Goal: Check status: Check status

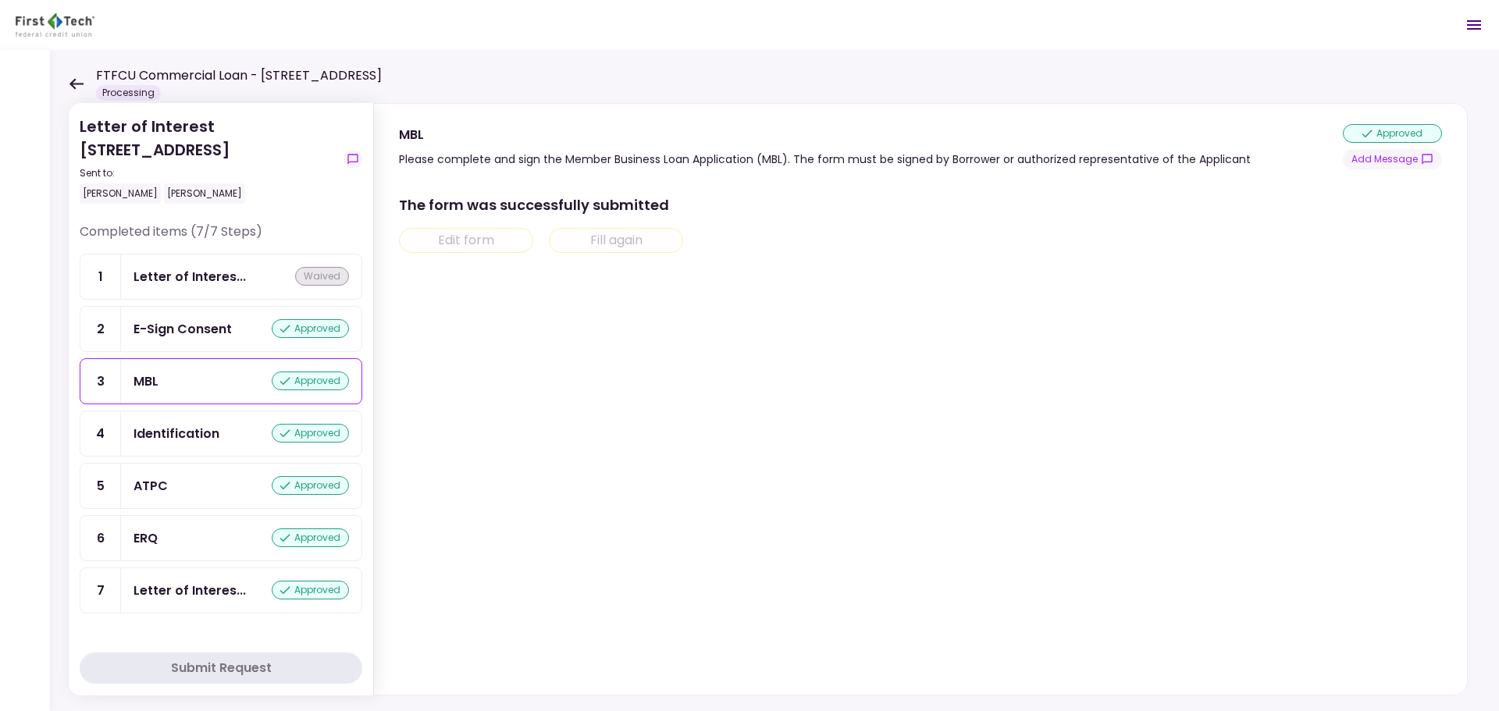
click at [79, 83] on icon at bounding box center [77, 83] width 14 height 11
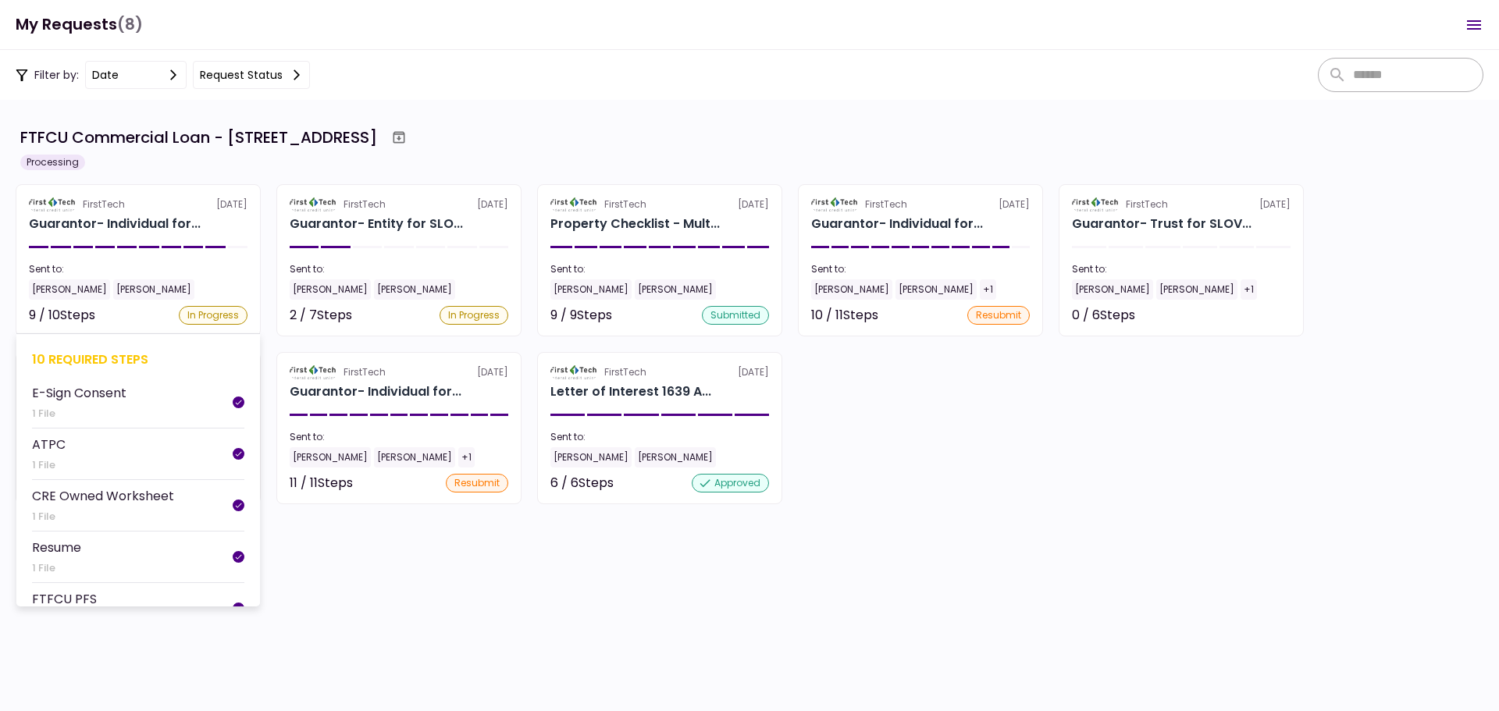
click at [75, 353] on div "10 required steps" at bounding box center [138, 360] width 212 height 20
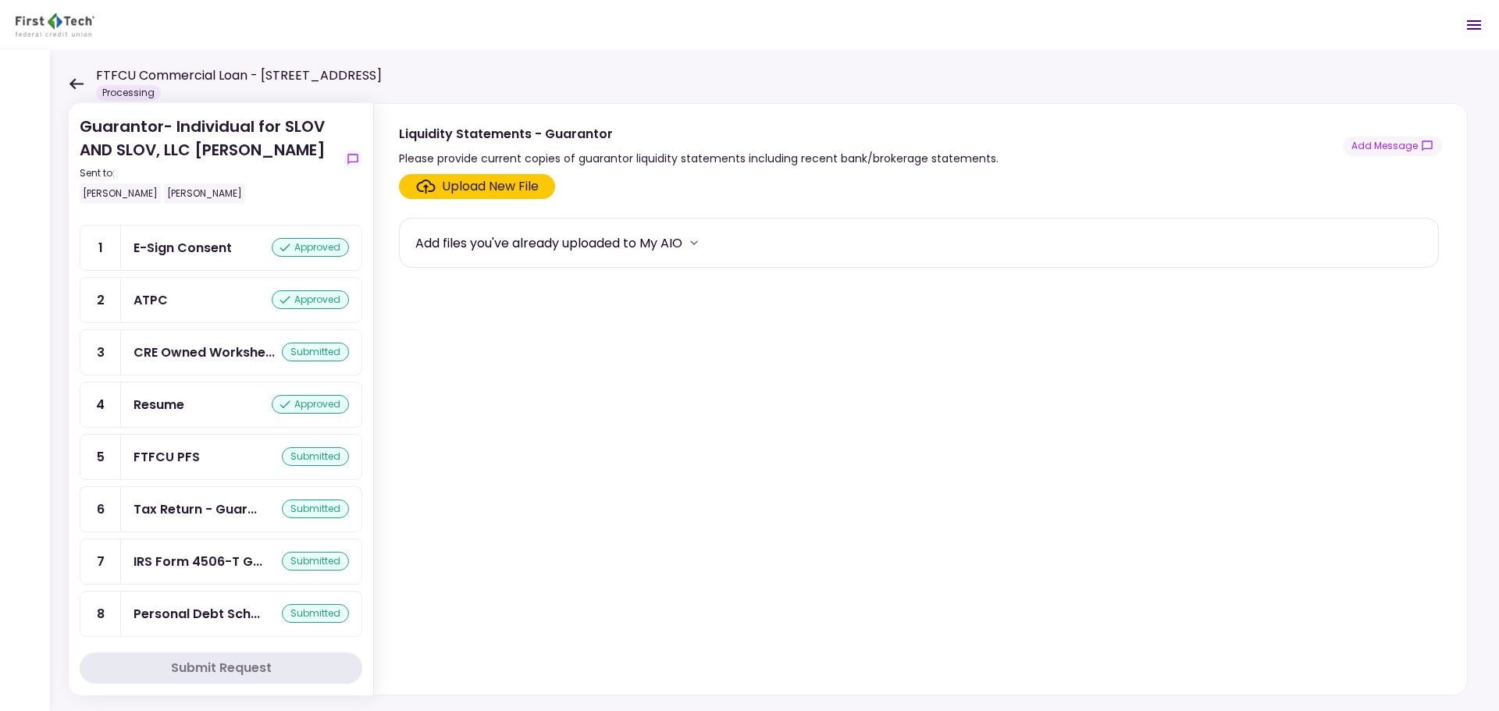
scroll to position [156, 0]
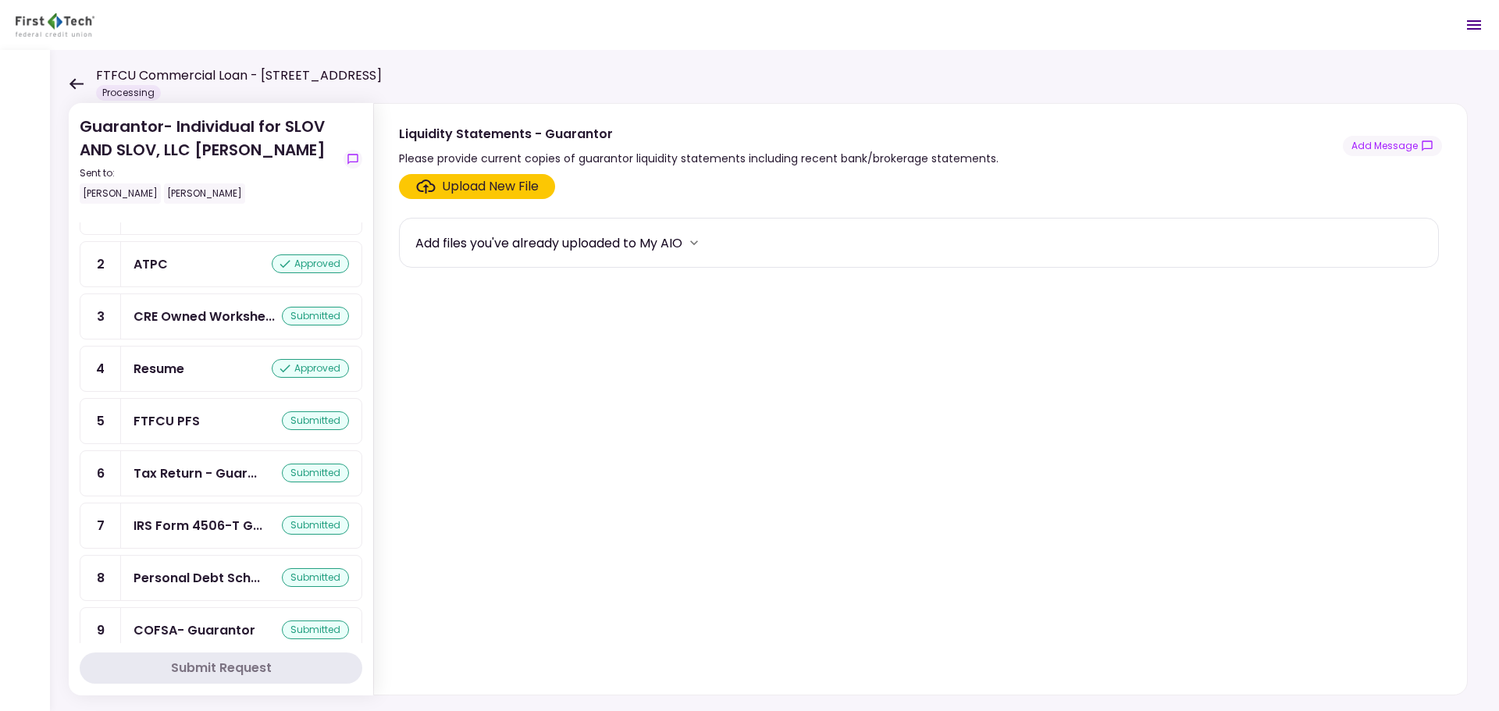
click at [194, 421] on div "FTFCU PFS" at bounding box center [167, 422] width 66 height 20
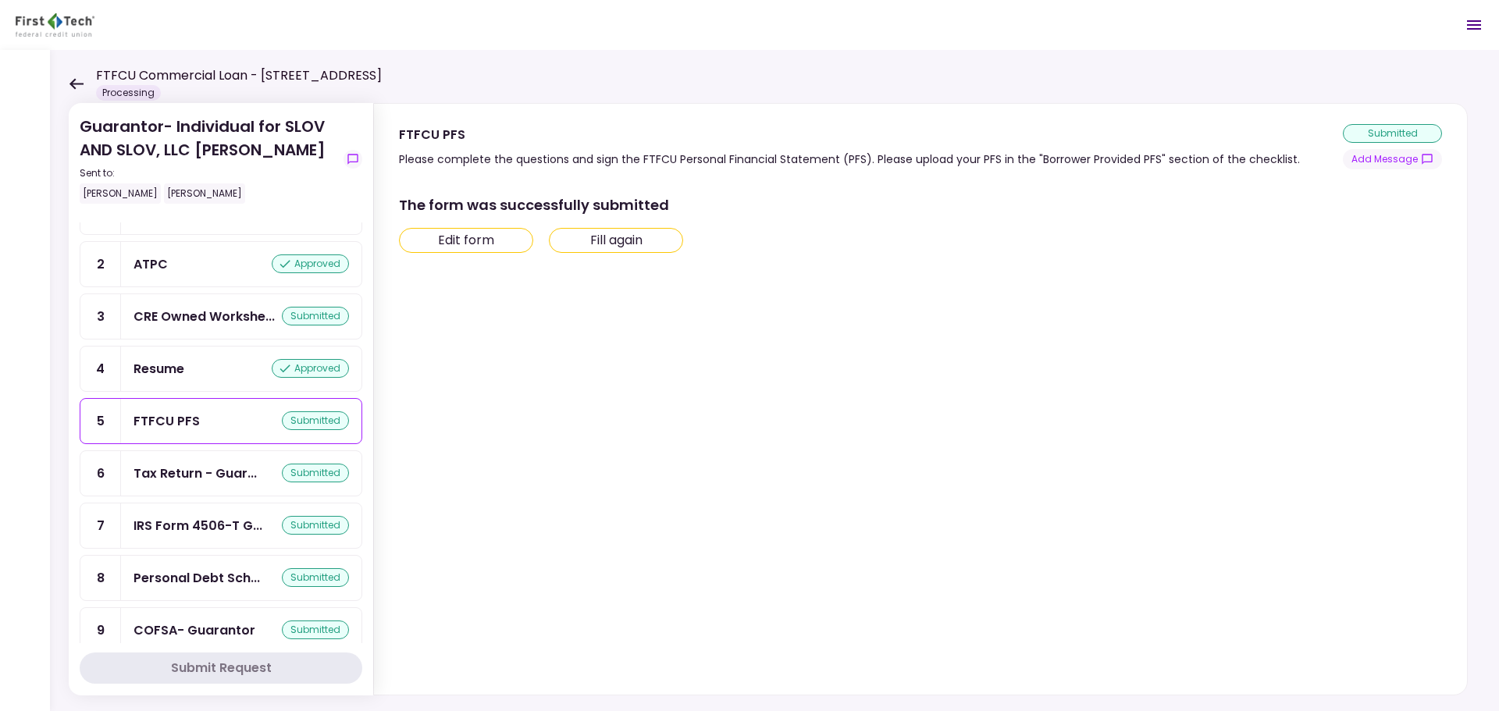
scroll to position [180, 0]
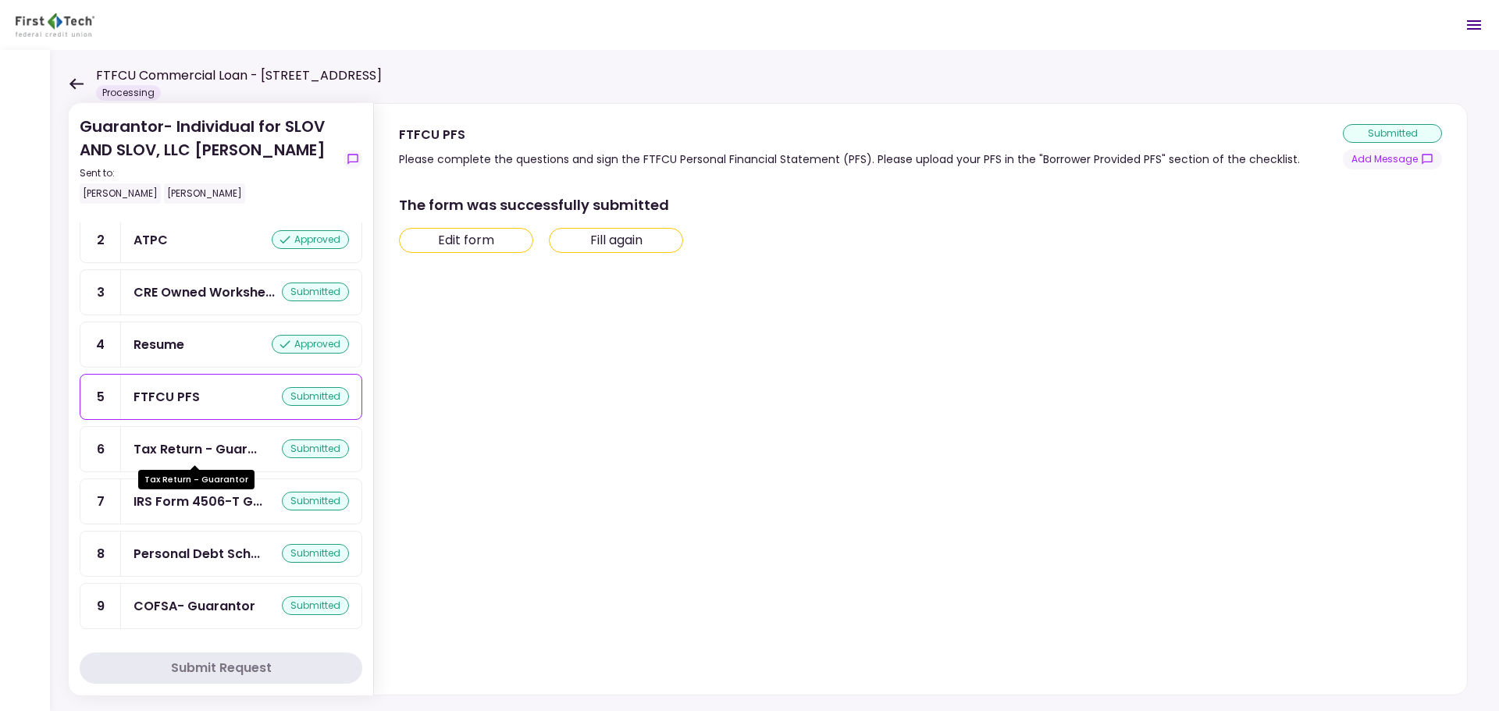
click at [201, 458] on div "Tax Return - Guar..." at bounding box center [195, 450] width 123 height 20
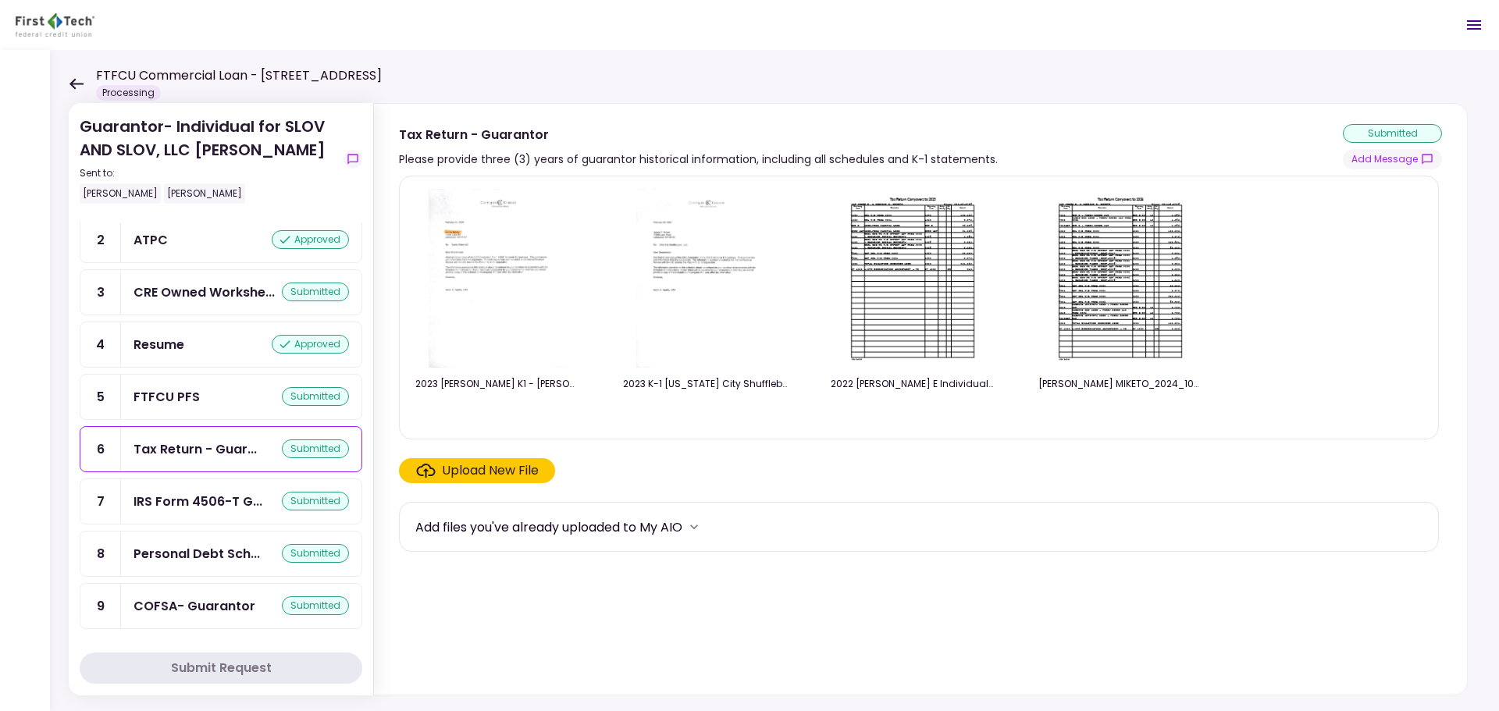
click at [488, 266] on img at bounding box center [497, 278] width 137 height 179
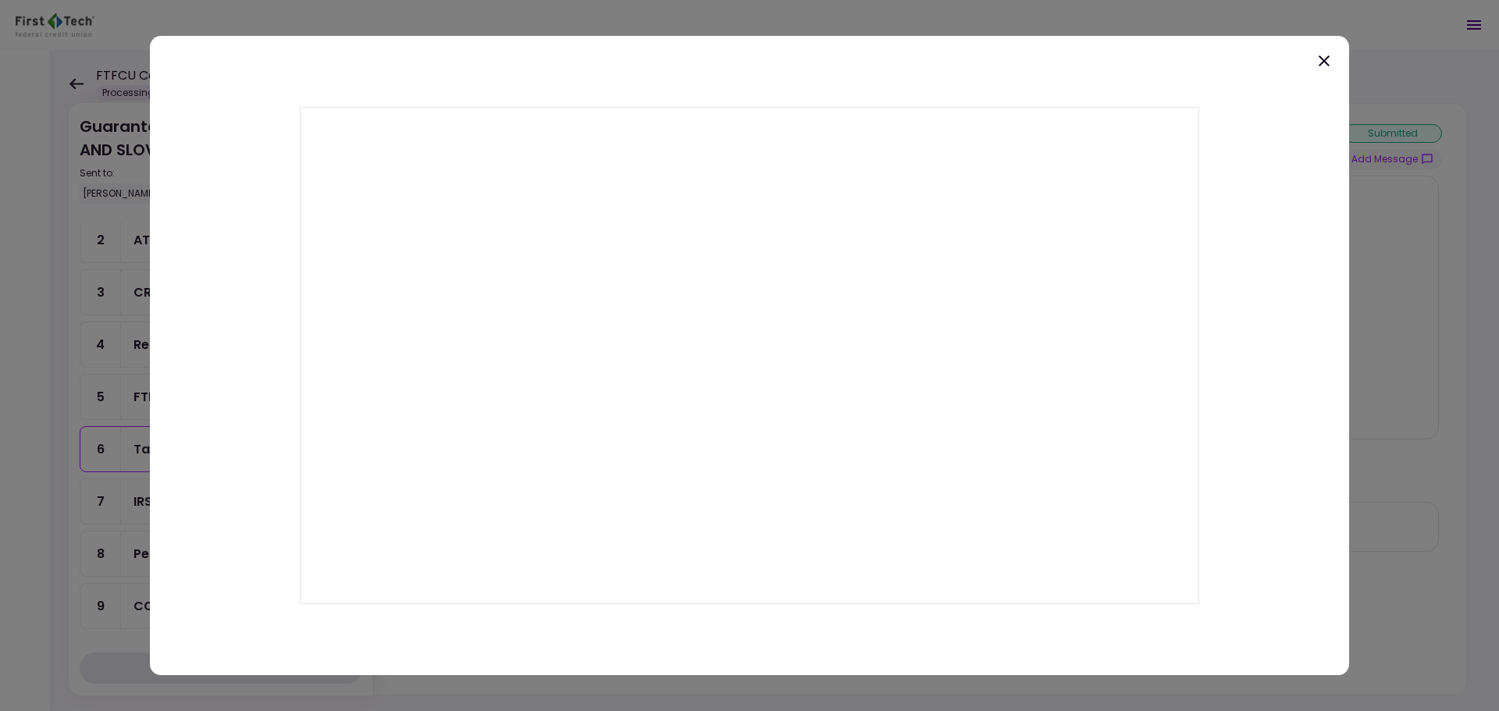
click at [1328, 56] on icon at bounding box center [1324, 61] width 19 height 19
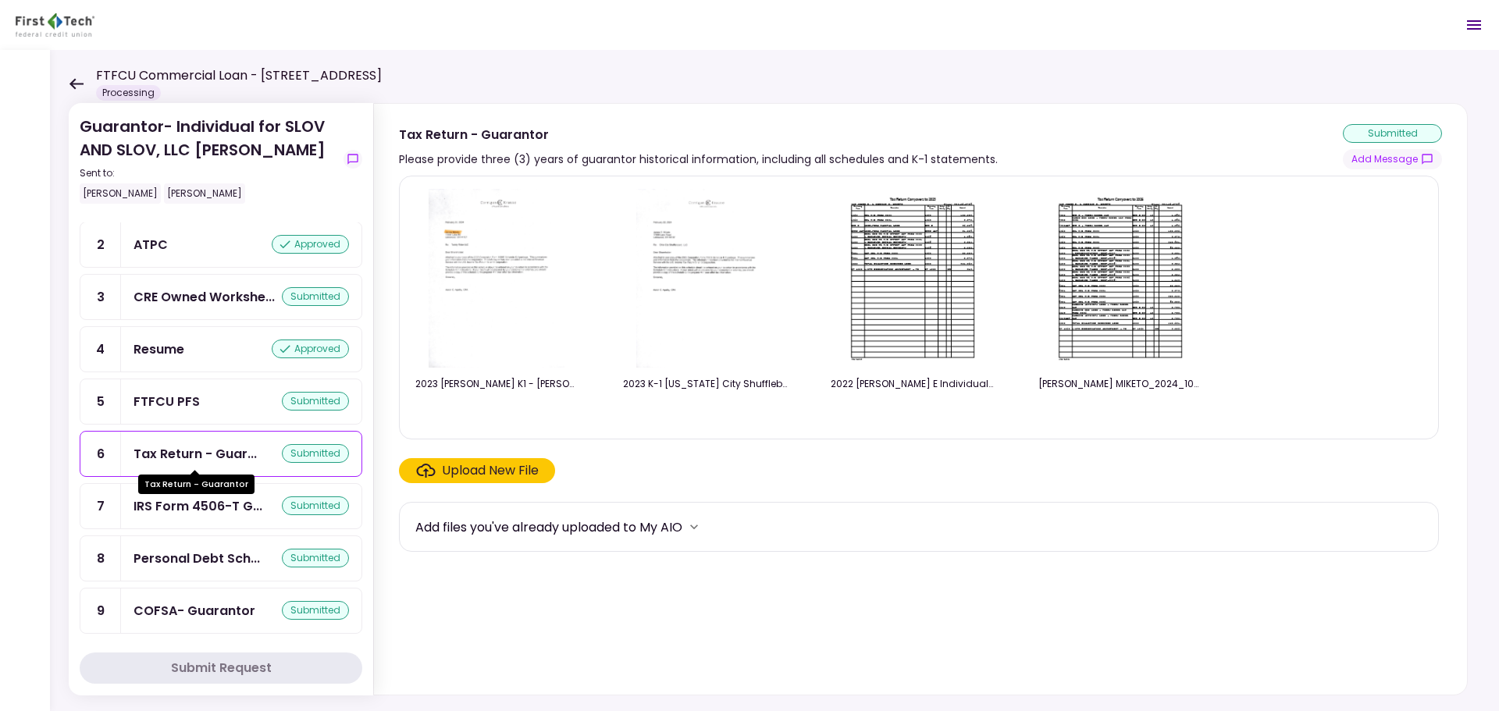
scroll to position [180, 0]
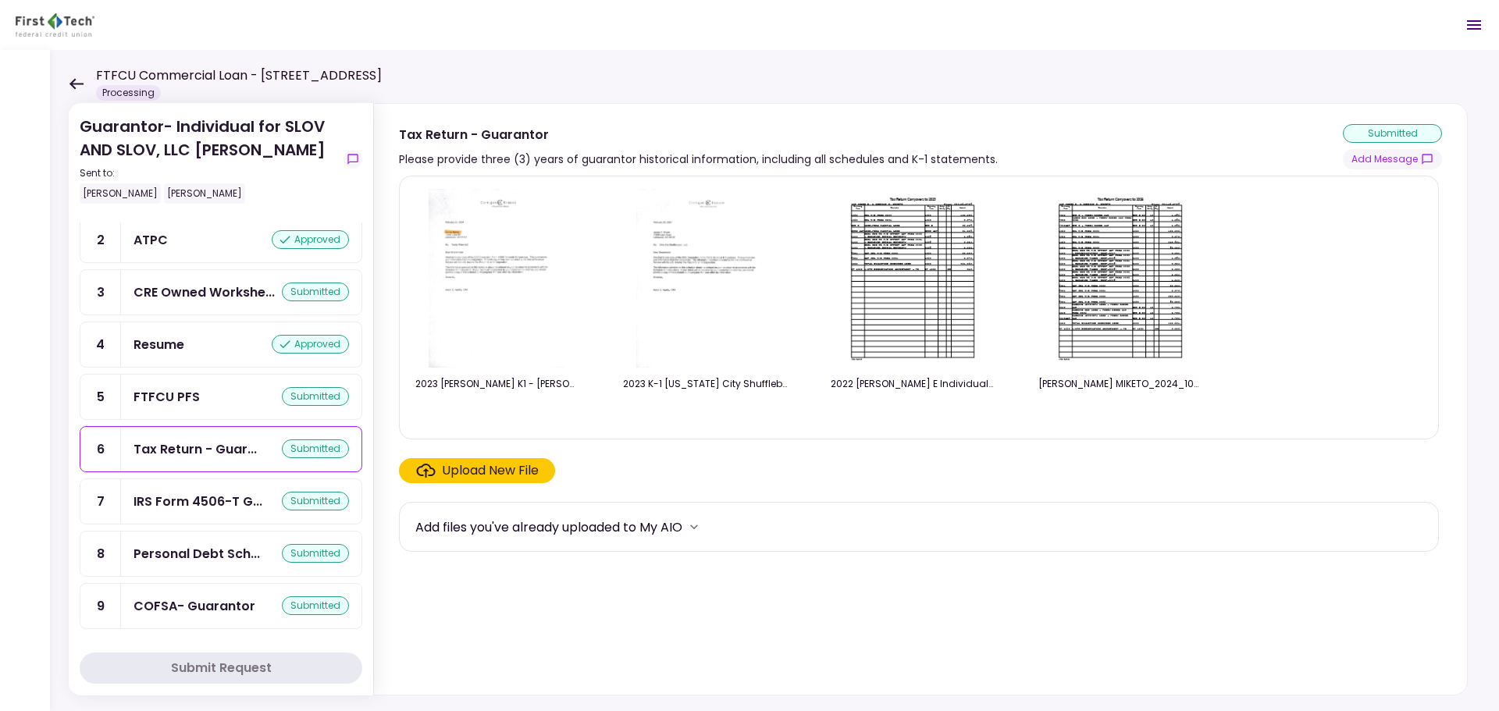
click at [225, 392] on div "FTFCU PFS submitted" at bounding box center [242, 397] width 216 height 20
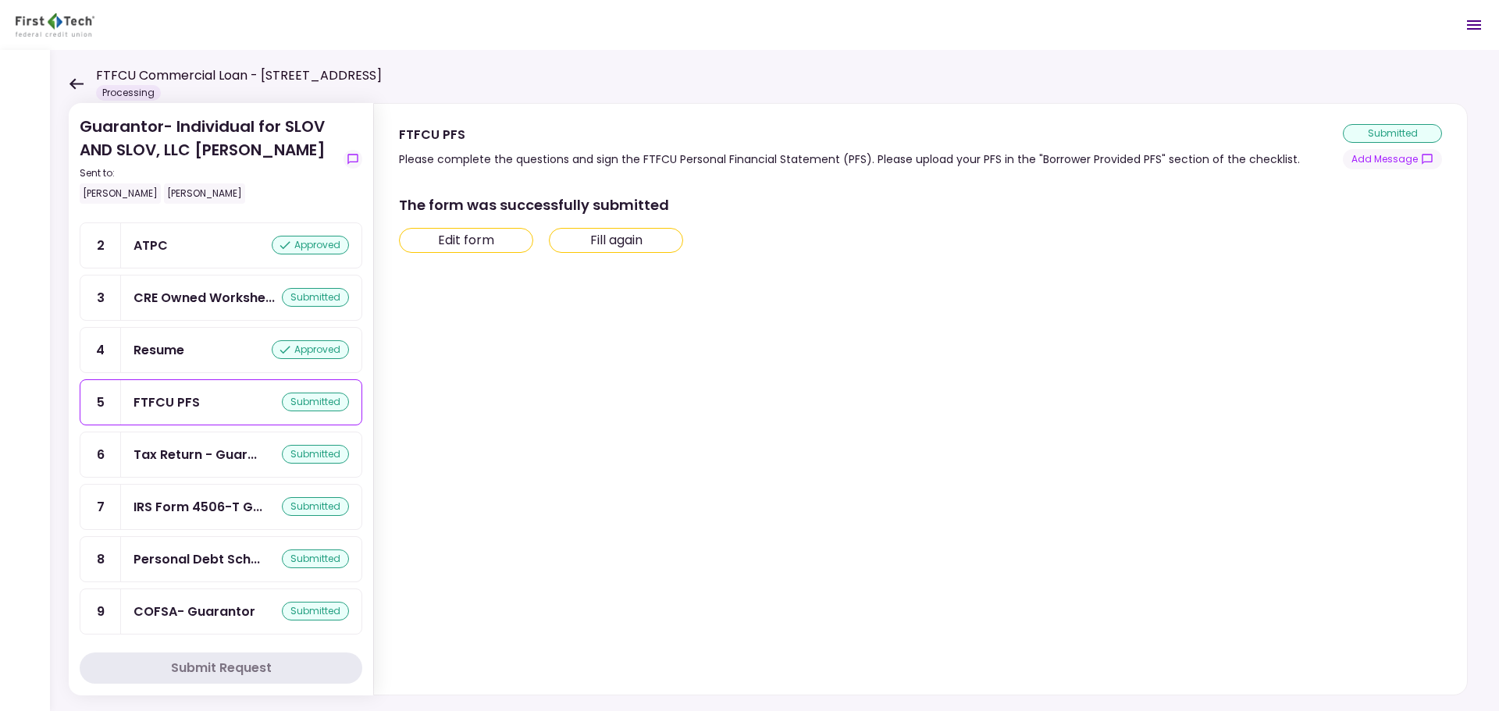
scroll to position [180, 0]
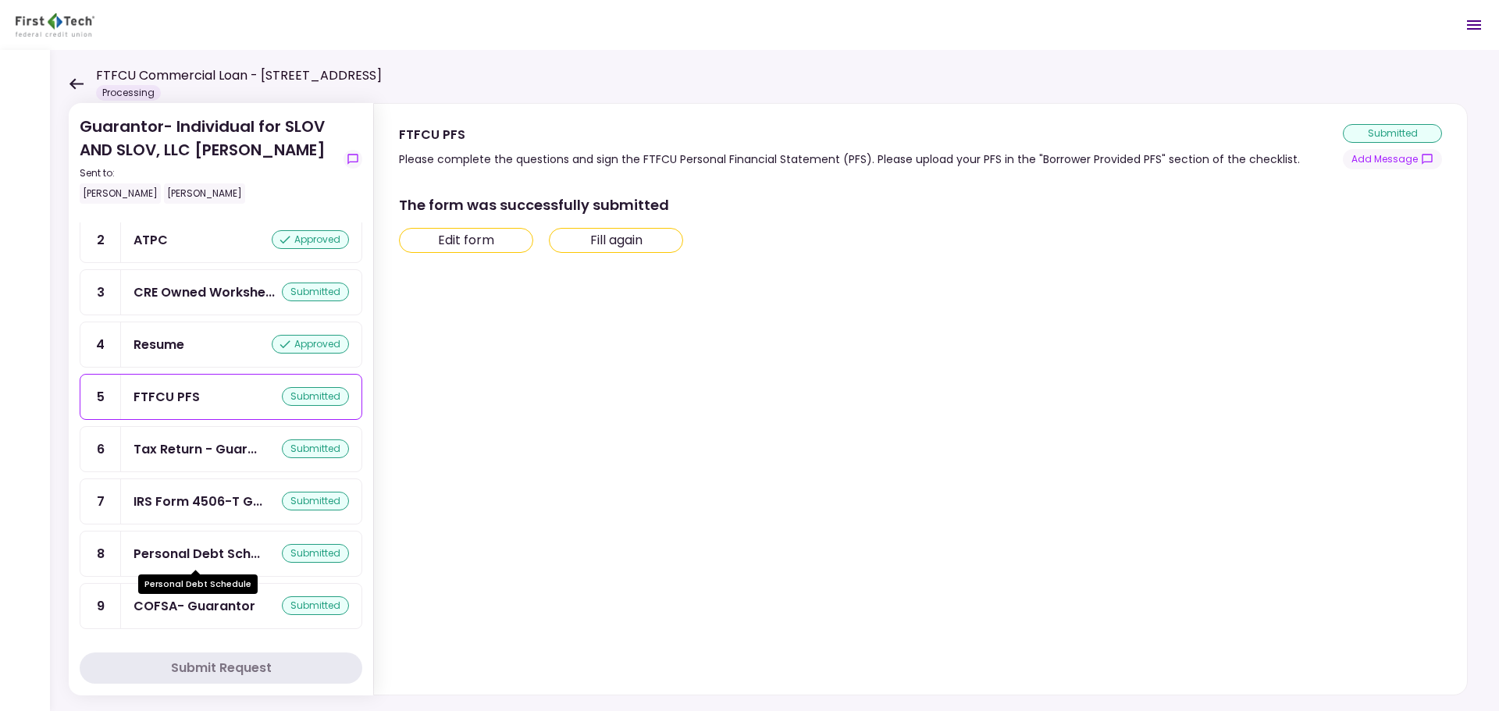
click at [223, 563] on div "Personal Debt Sch..." at bounding box center [197, 554] width 127 height 20
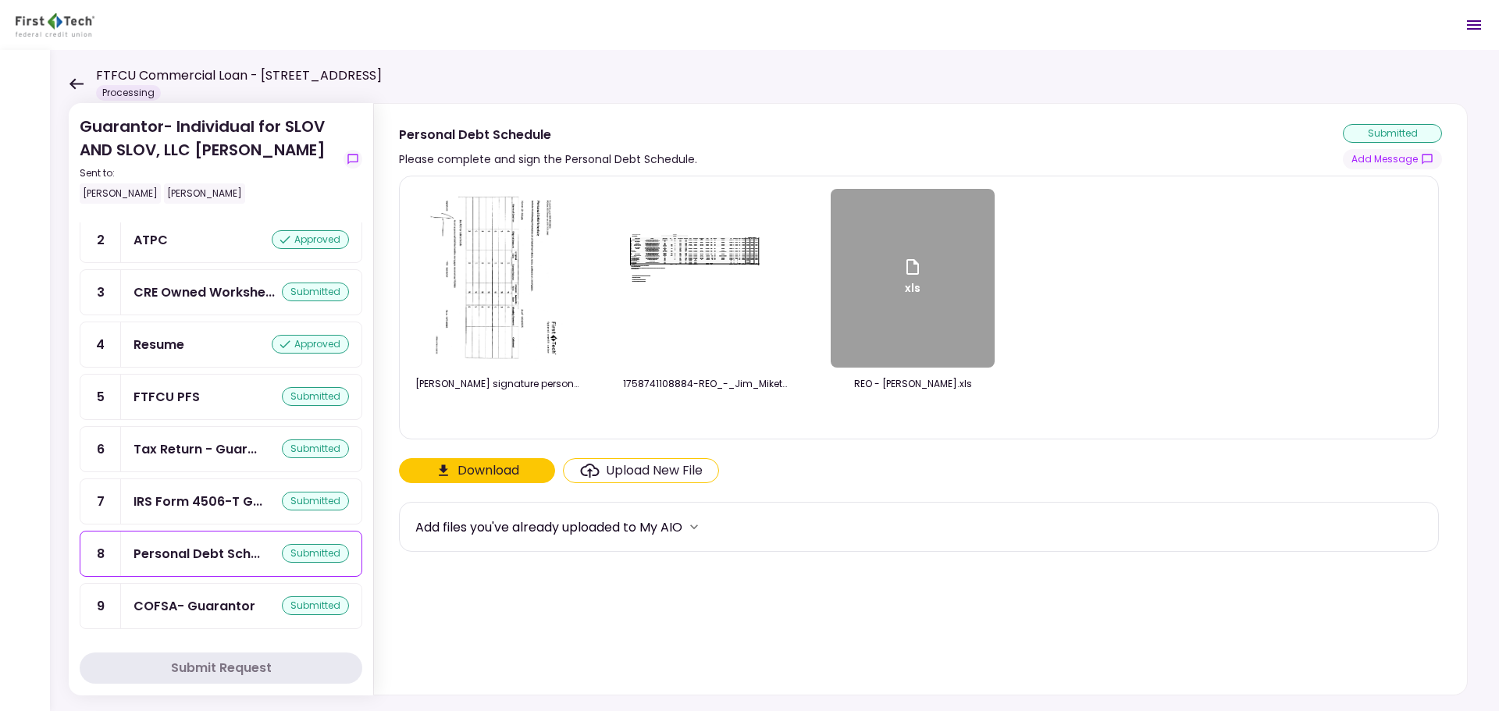
click at [202, 612] on div "COFSA- Guarantor" at bounding box center [195, 607] width 122 height 20
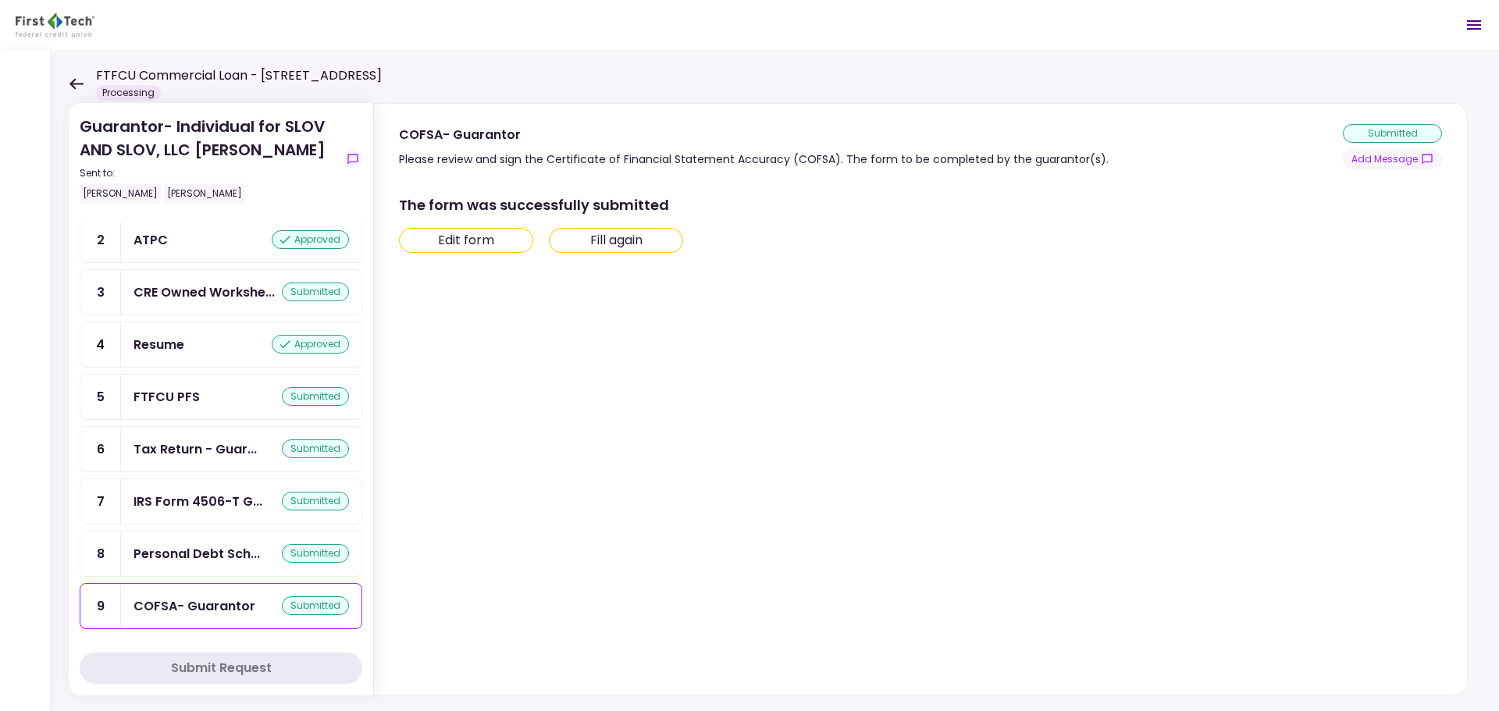
click at [208, 490] on div "IRS Form 4506-T G... submitted" at bounding box center [241, 501] width 241 height 45
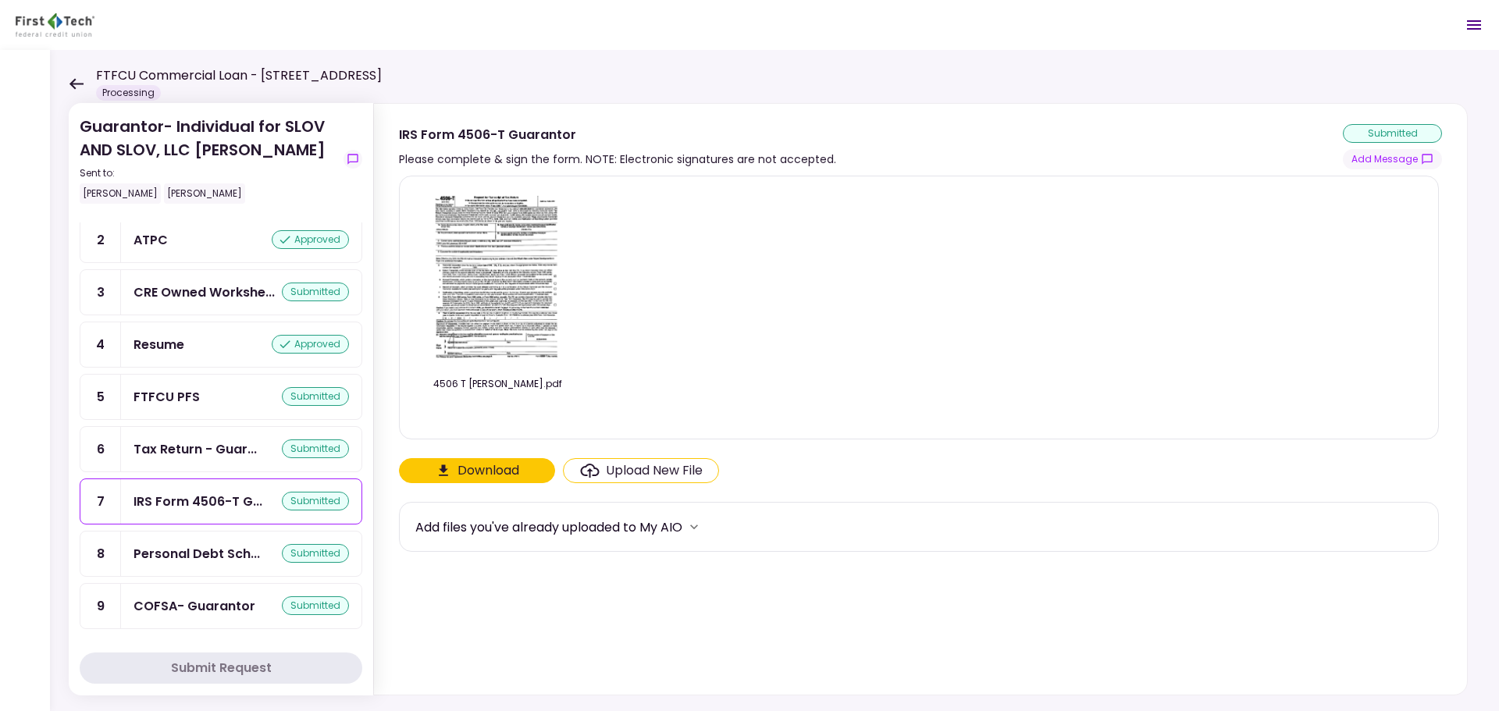
click at [209, 461] on div "Tax Return - Guar... submitted" at bounding box center [241, 449] width 241 height 45
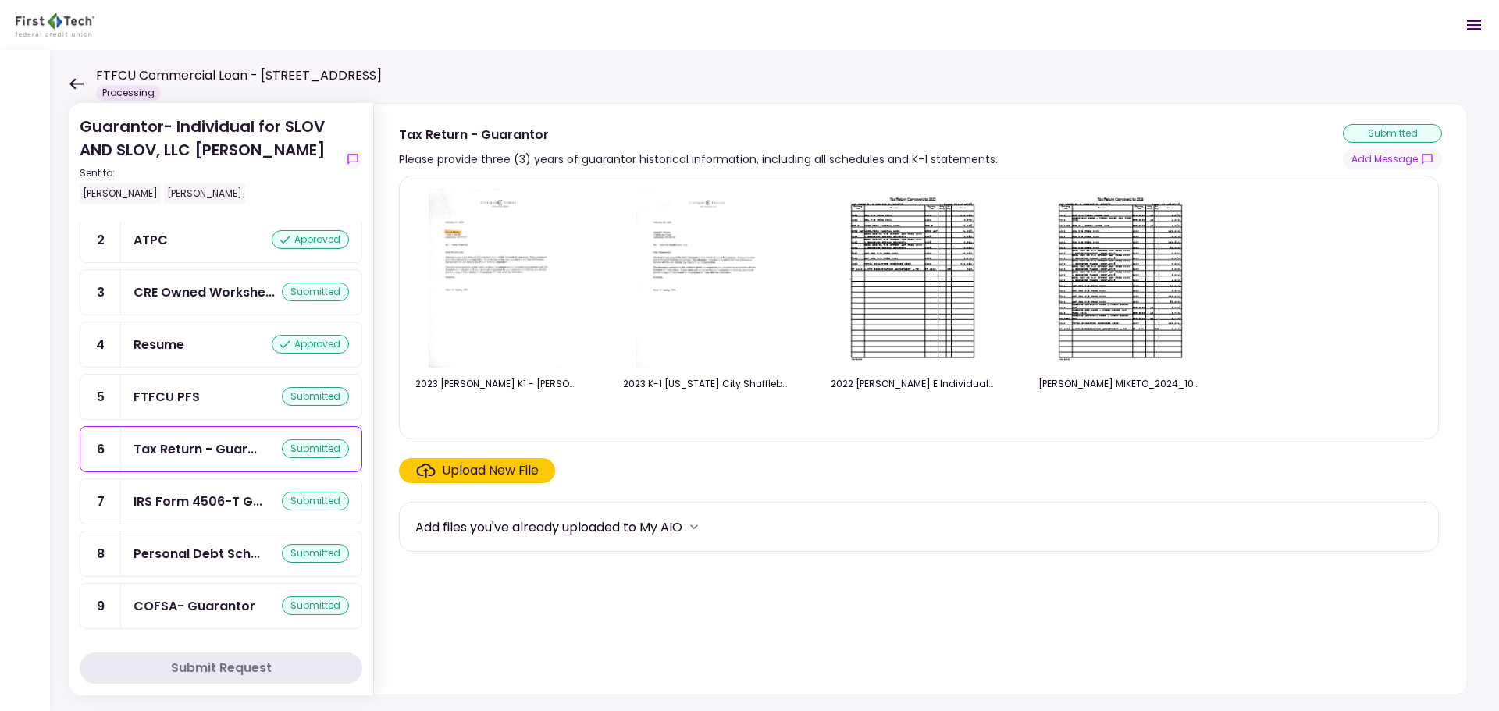
click at [212, 387] on div "FTFCU PFS submitted" at bounding box center [241, 397] width 241 height 45
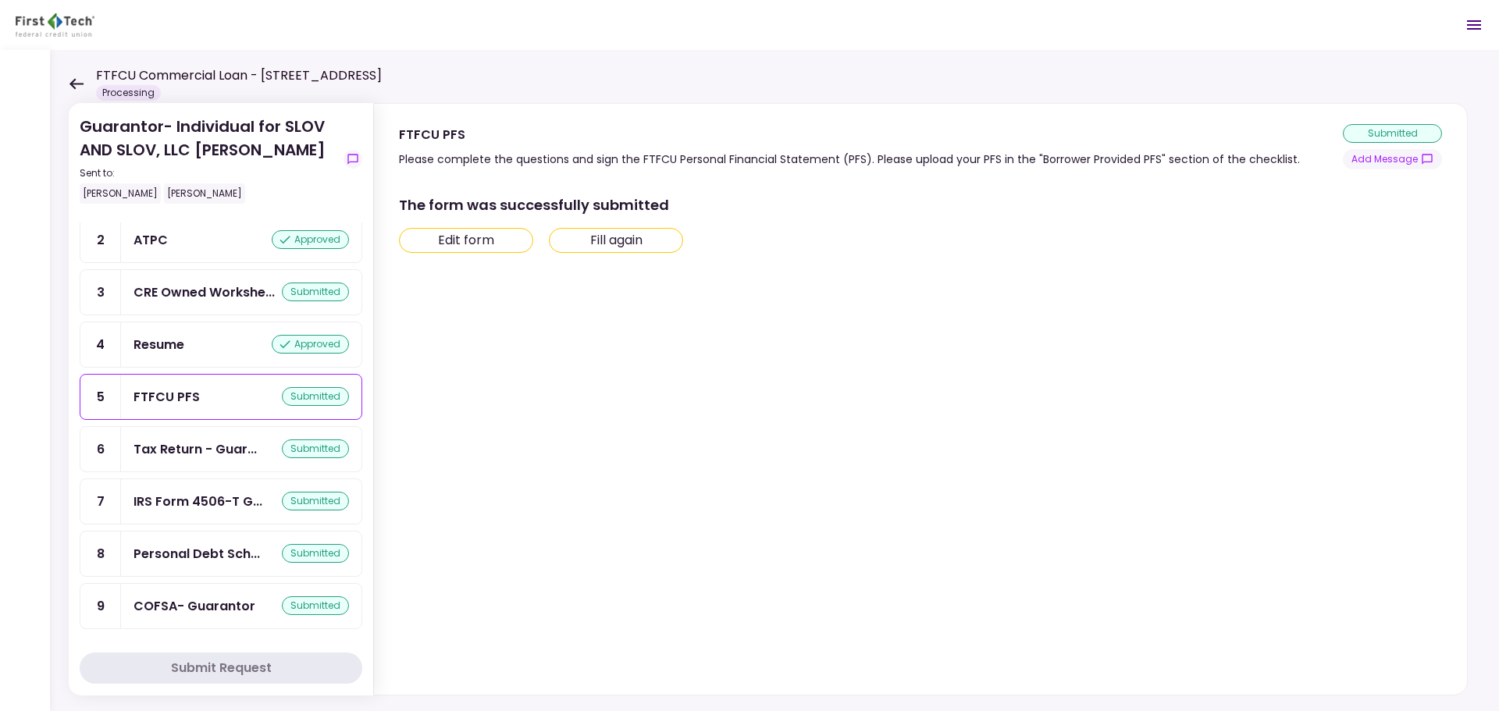
click at [212, 358] on div "Resume approved" at bounding box center [241, 345] width 241 height 45
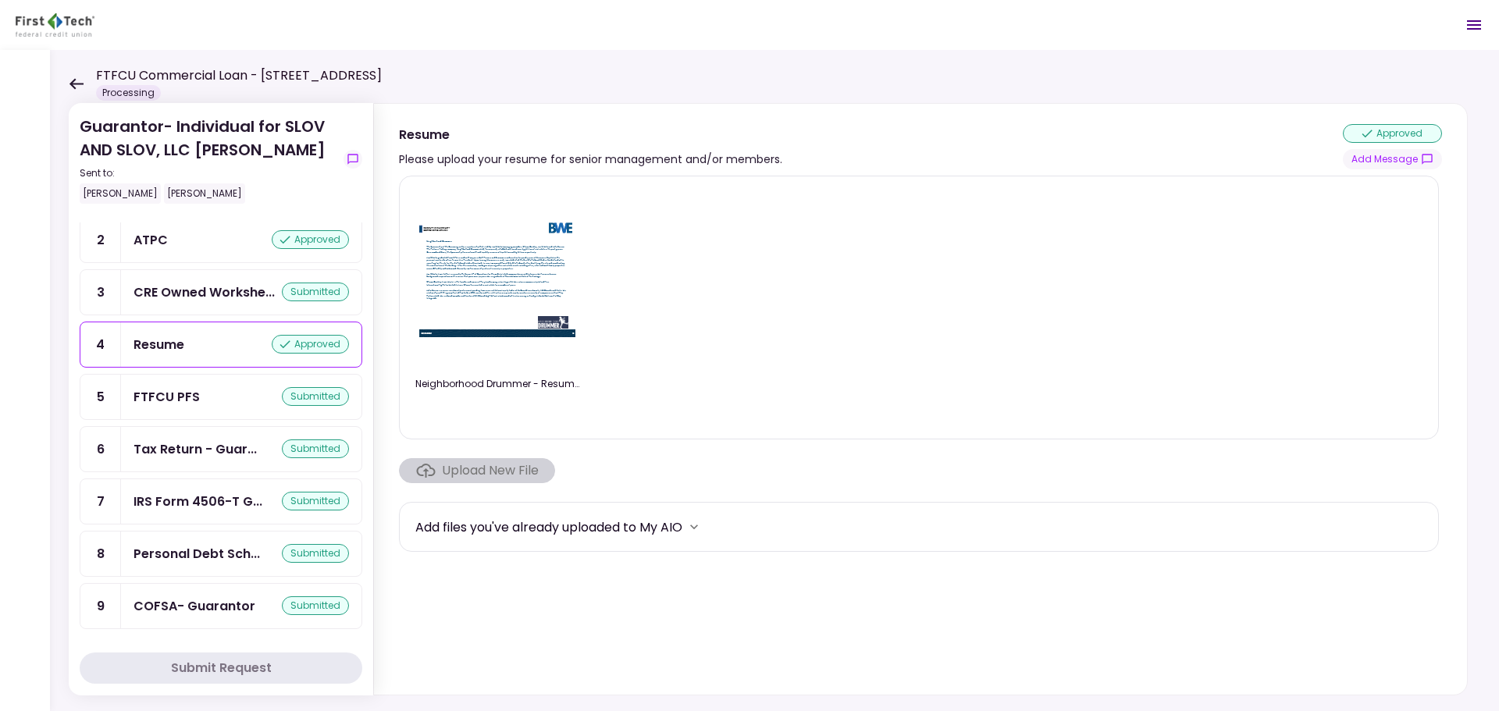
click at [205, 298] on div "CRE Owned Workshe..." at bounding box center [204, 293] width 141 height 20
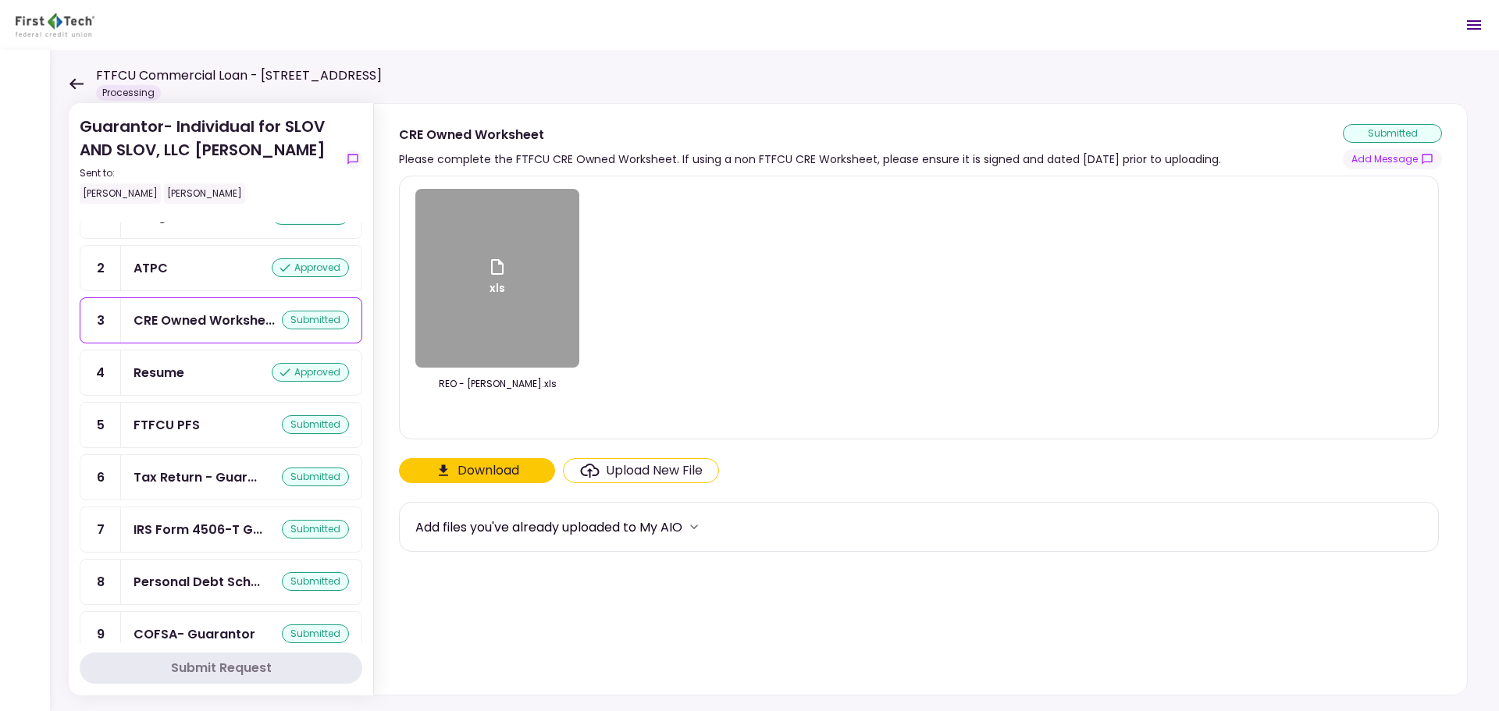
scroll to position [102, 0]
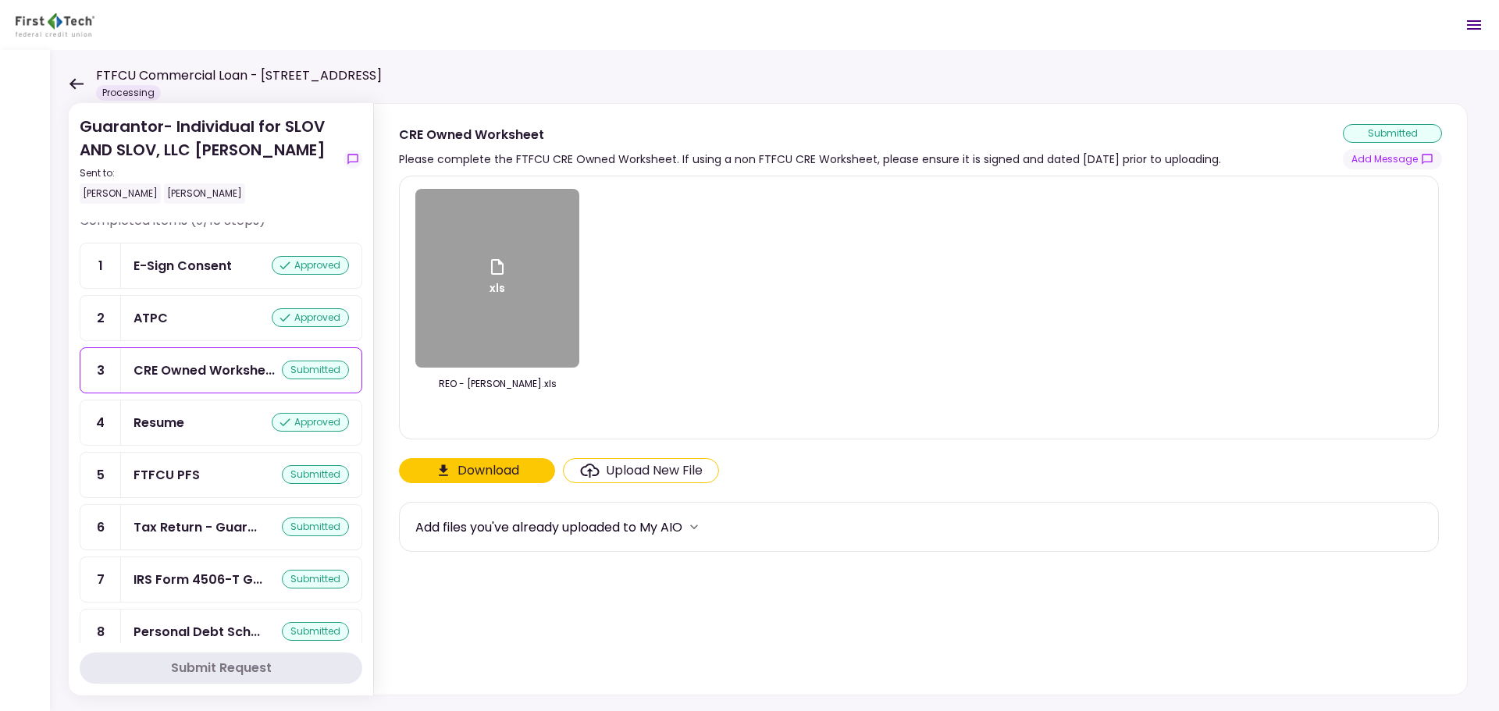
click at [199, 328] on div "ATPC approved" at bounding box center [241, 318] width 241 height 45
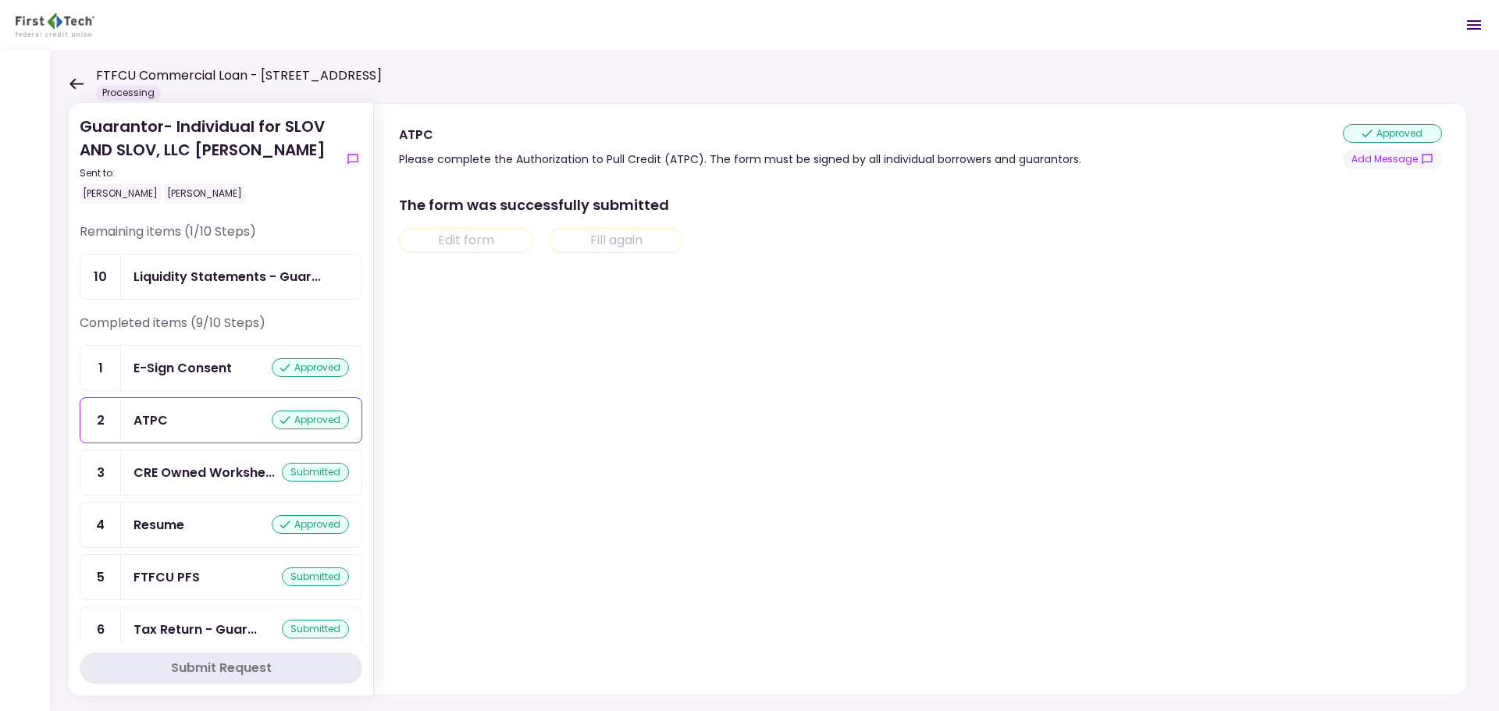
click at [191, 364] on div "E-Sign Consent" at bounding box center [183, 368] width 98 height 20
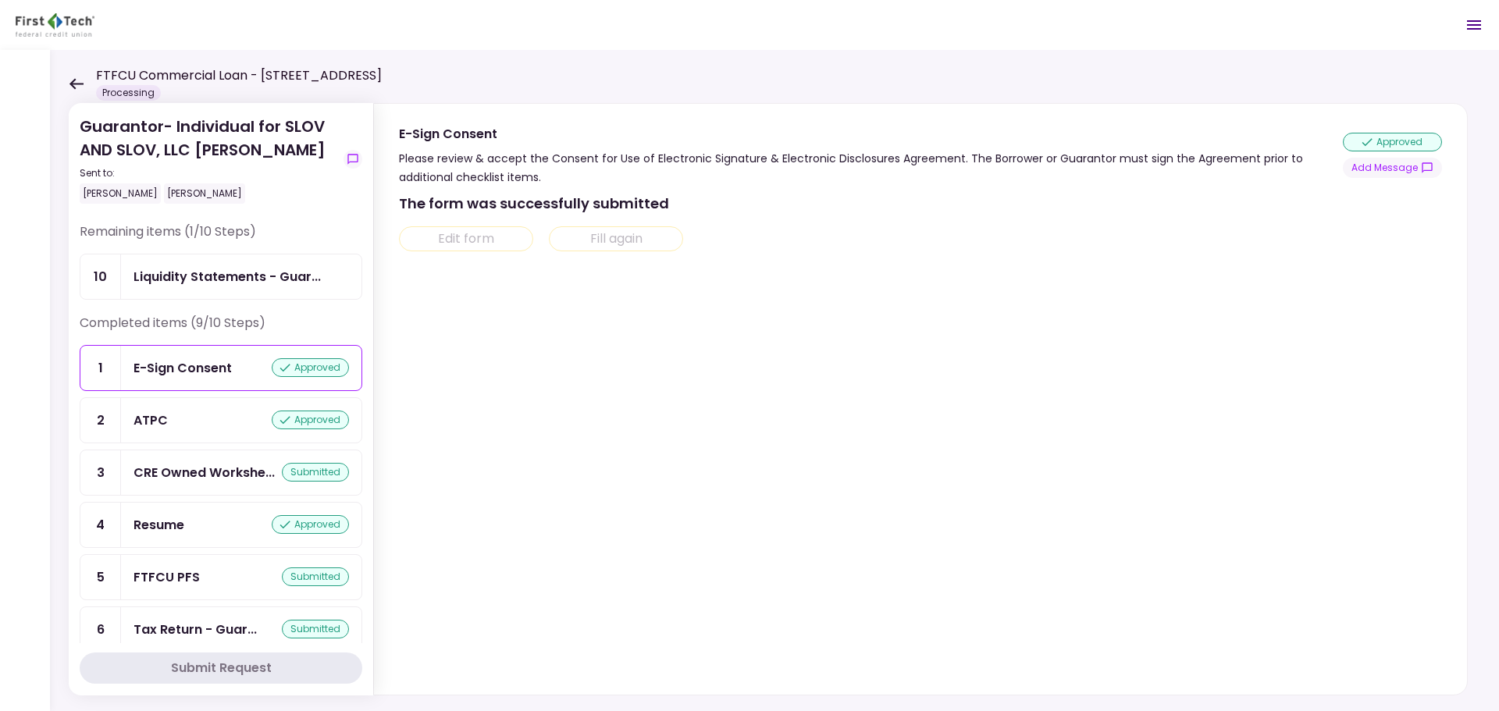
click at [80, 91] on div "FTFCU Commercial Loan - [STREET_ADDRESS] Processing" at bounding box center [225, 83] width 313 height 34
click at [80, 80] on icon at bounding box center [76, 84] width 15 height 12
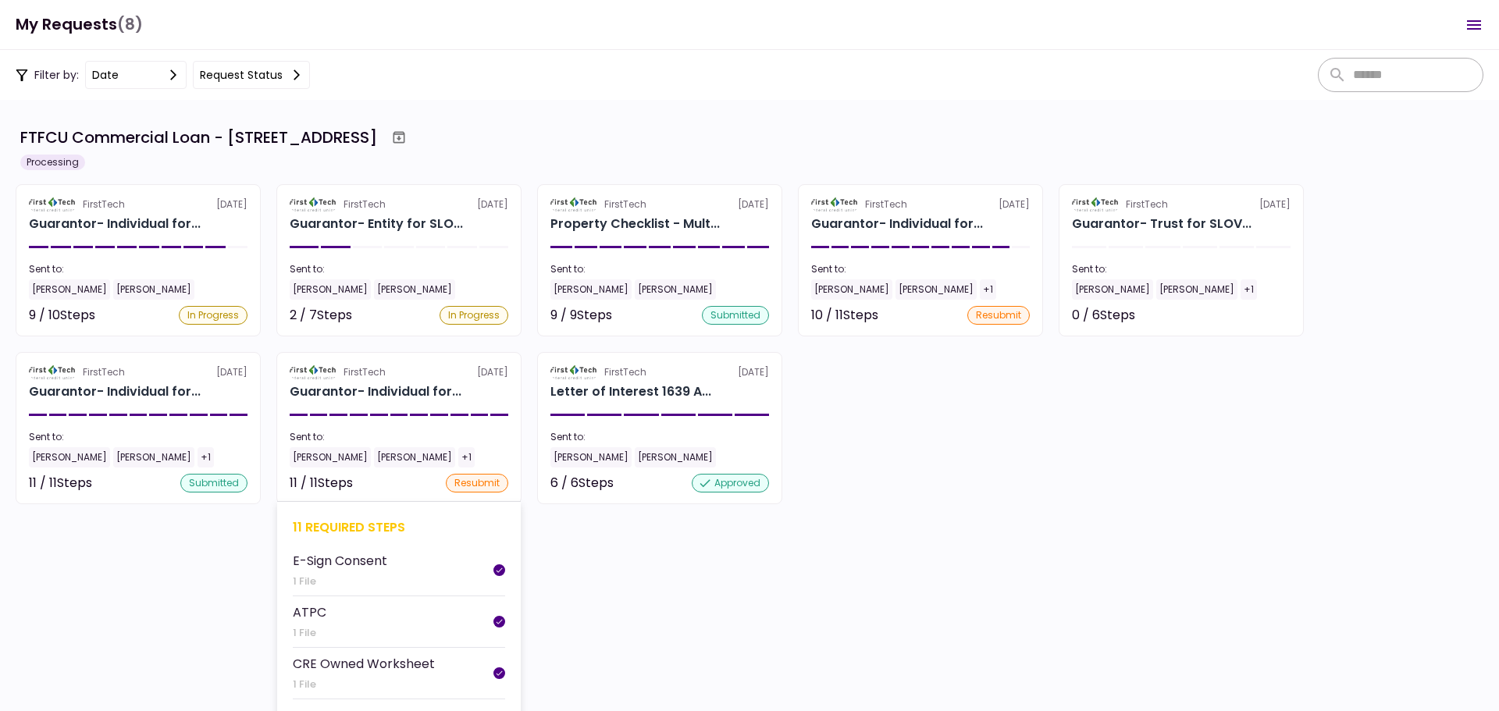
click at [353, 520] on div "11 required steps" at bounding box center [399, 528] width 212 height 20
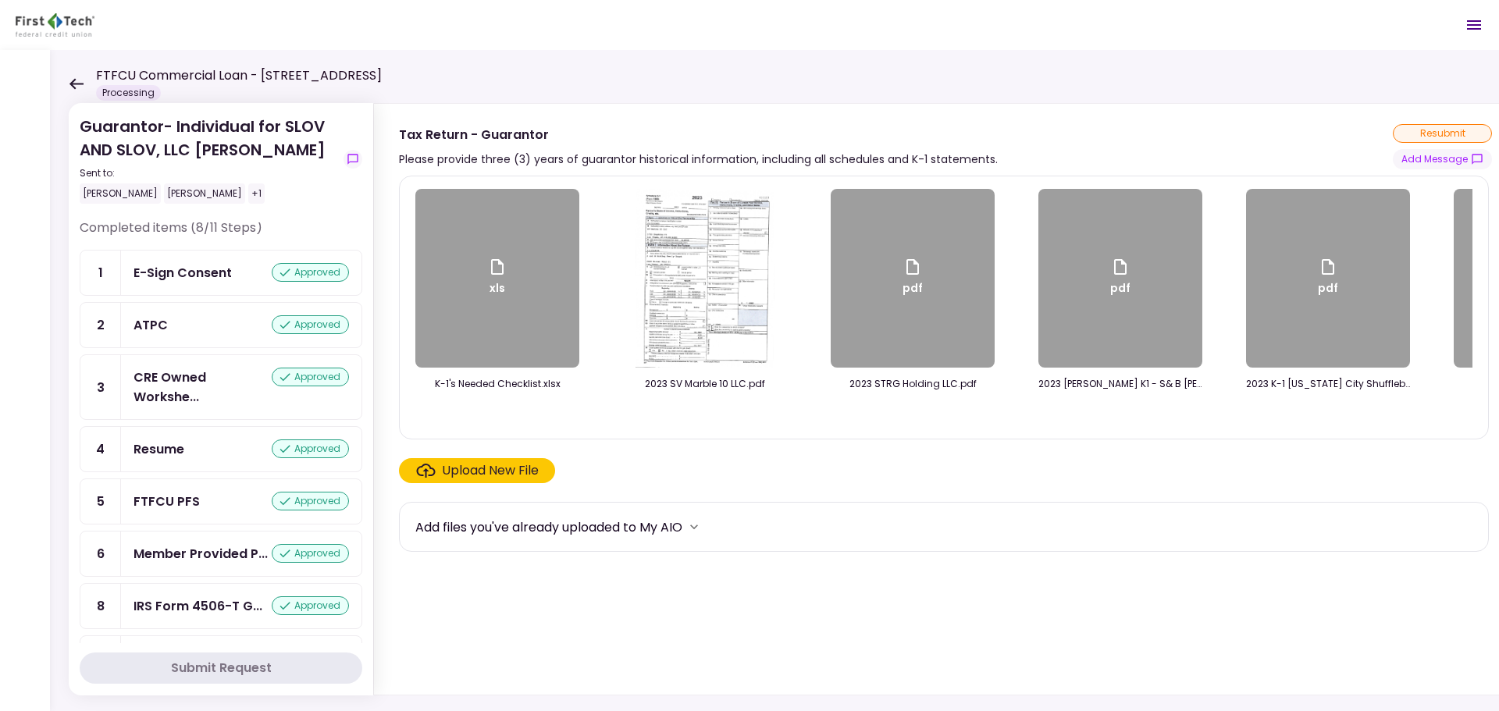
scroll to position [347, 0]
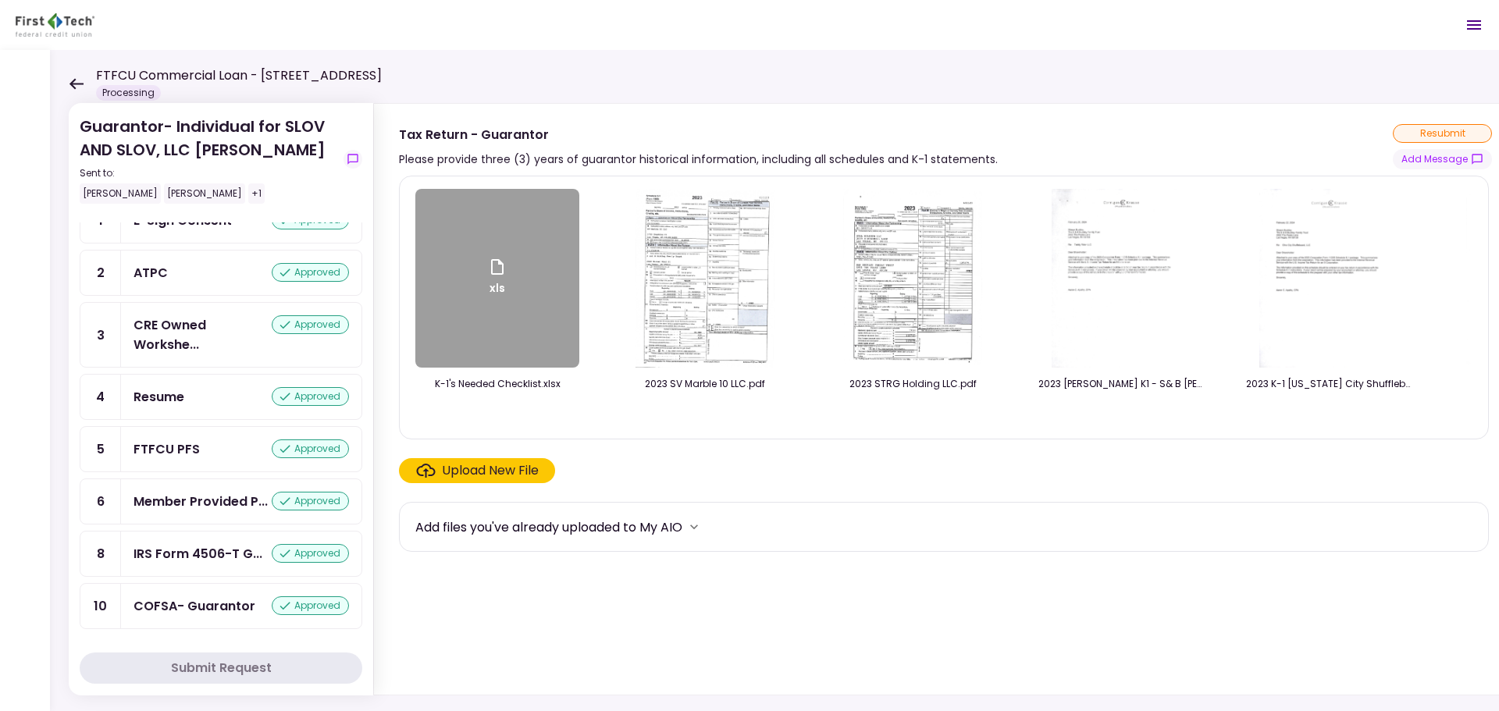
click at [80, 84] on icon at bounding box center [77, 83] width 14 height 11
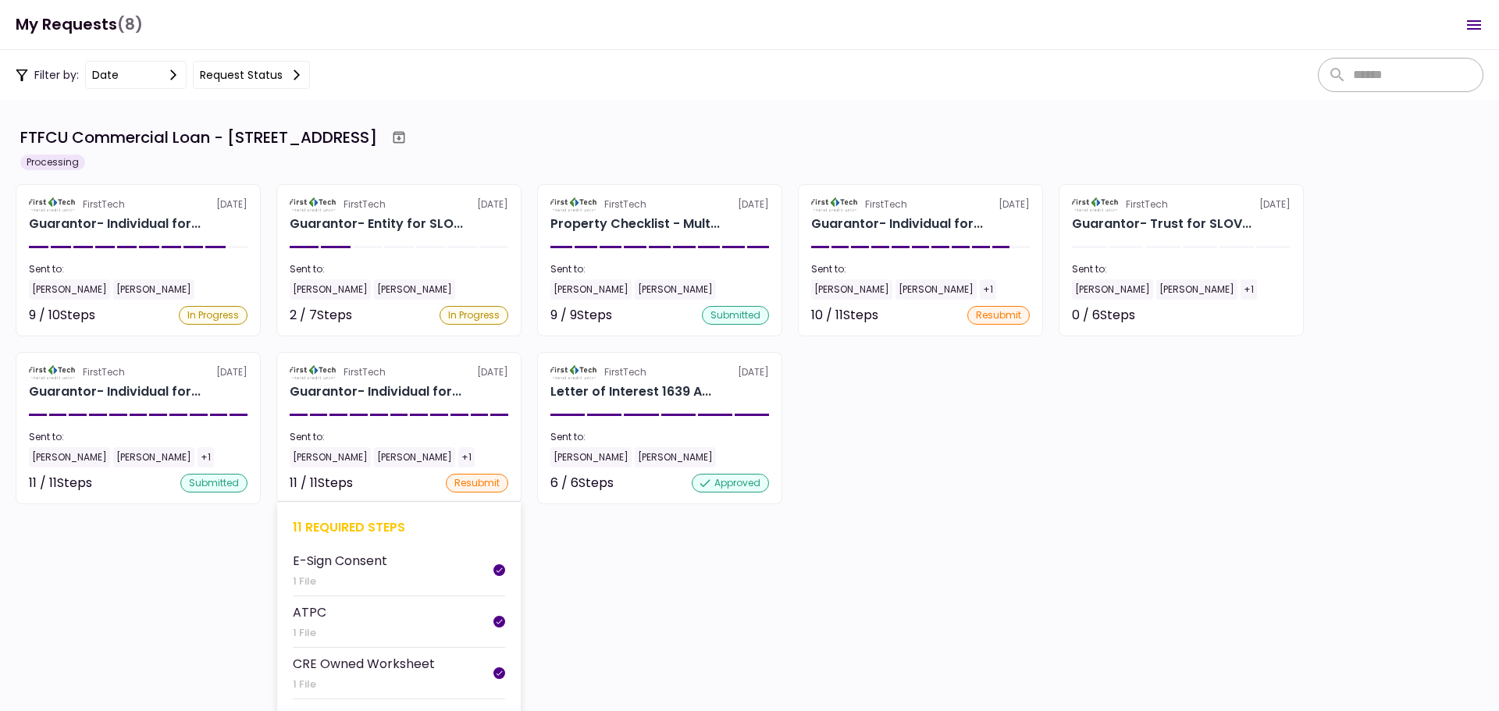
click at [351, 528] on div "11 required steps" at bounding box center [399, 528] width 212 height 20
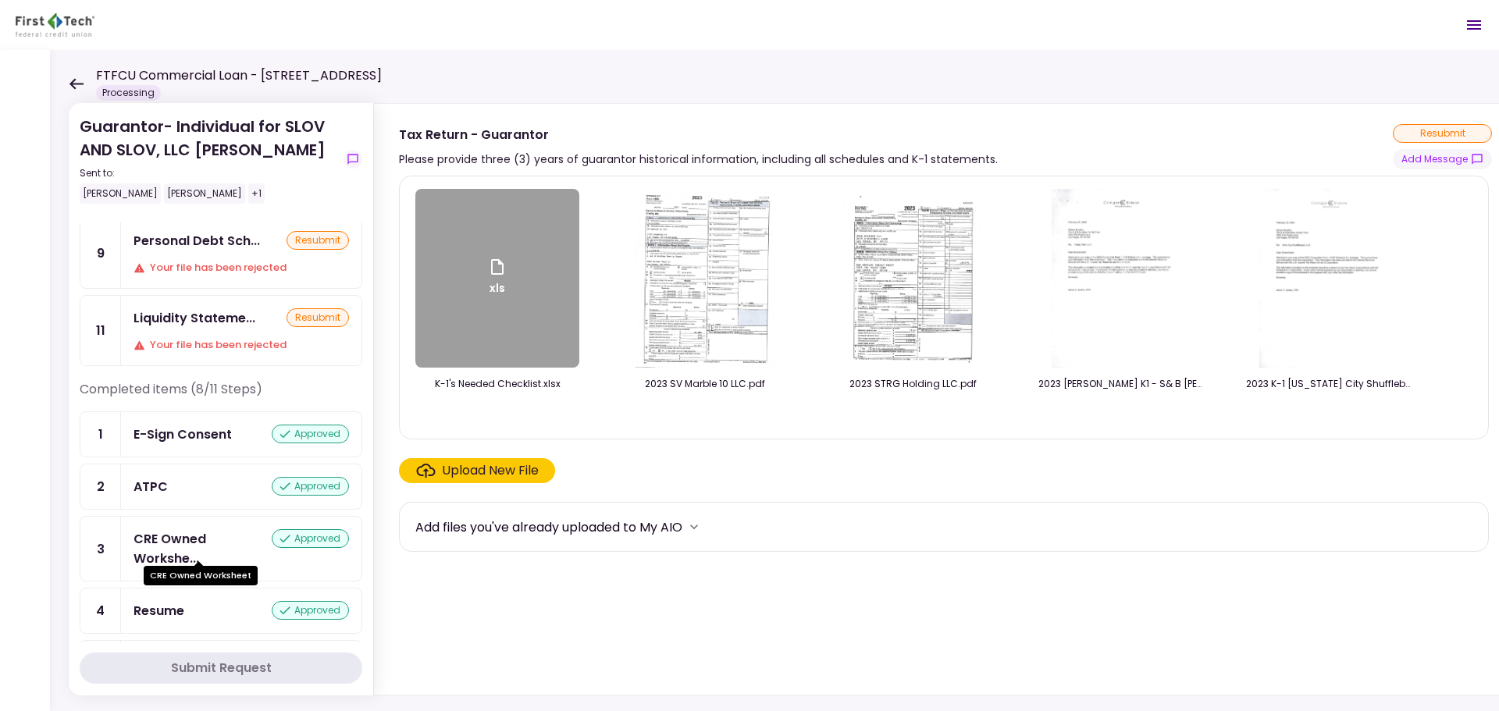
scroll to position [112, 0]
click at [81, 80] on icon at bounding box center [76, 84] width 15 height 12
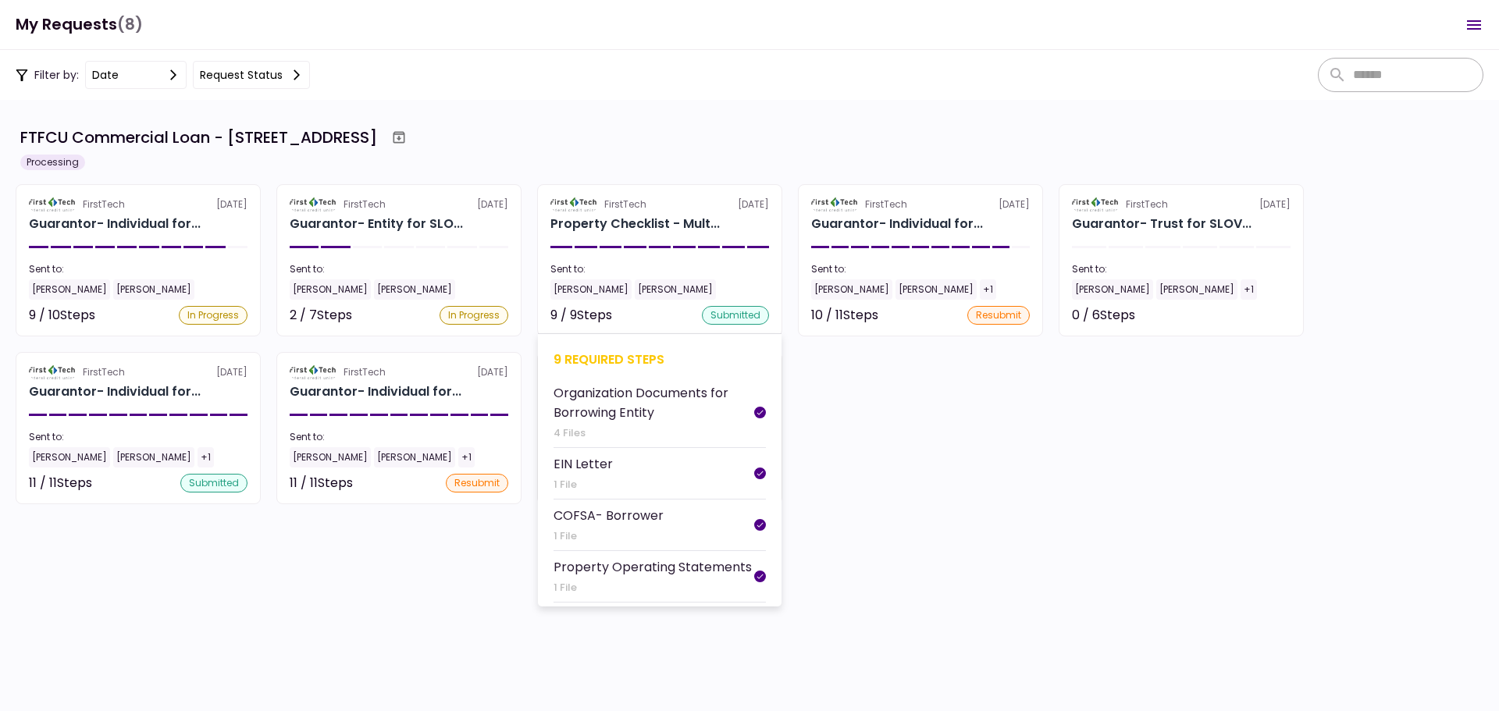
click at [624, 354] on div "9 required steps" at bounding box center [660, 360] width 212 height 20
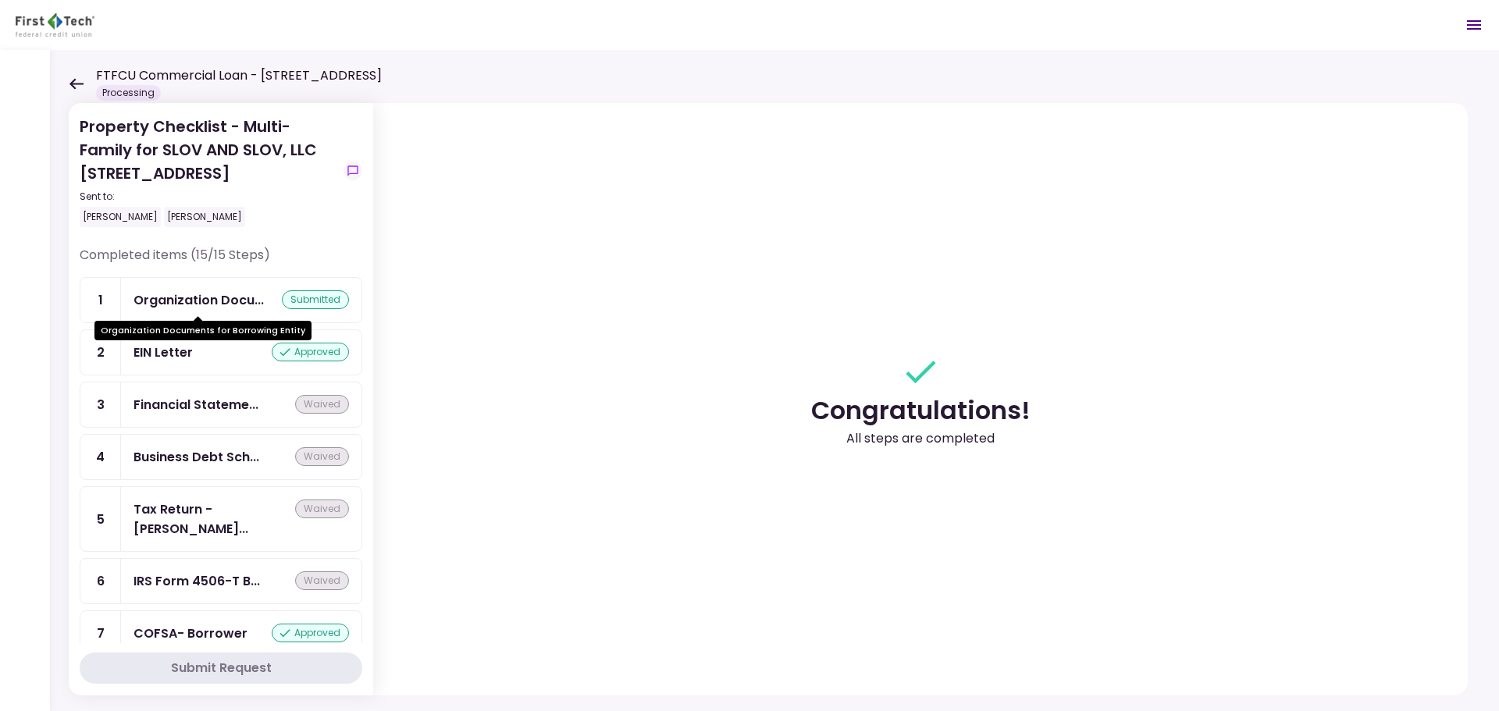
click at [177, 303] on div "Organization Docu..." at bounding box center [199, 301] width 130 height 20
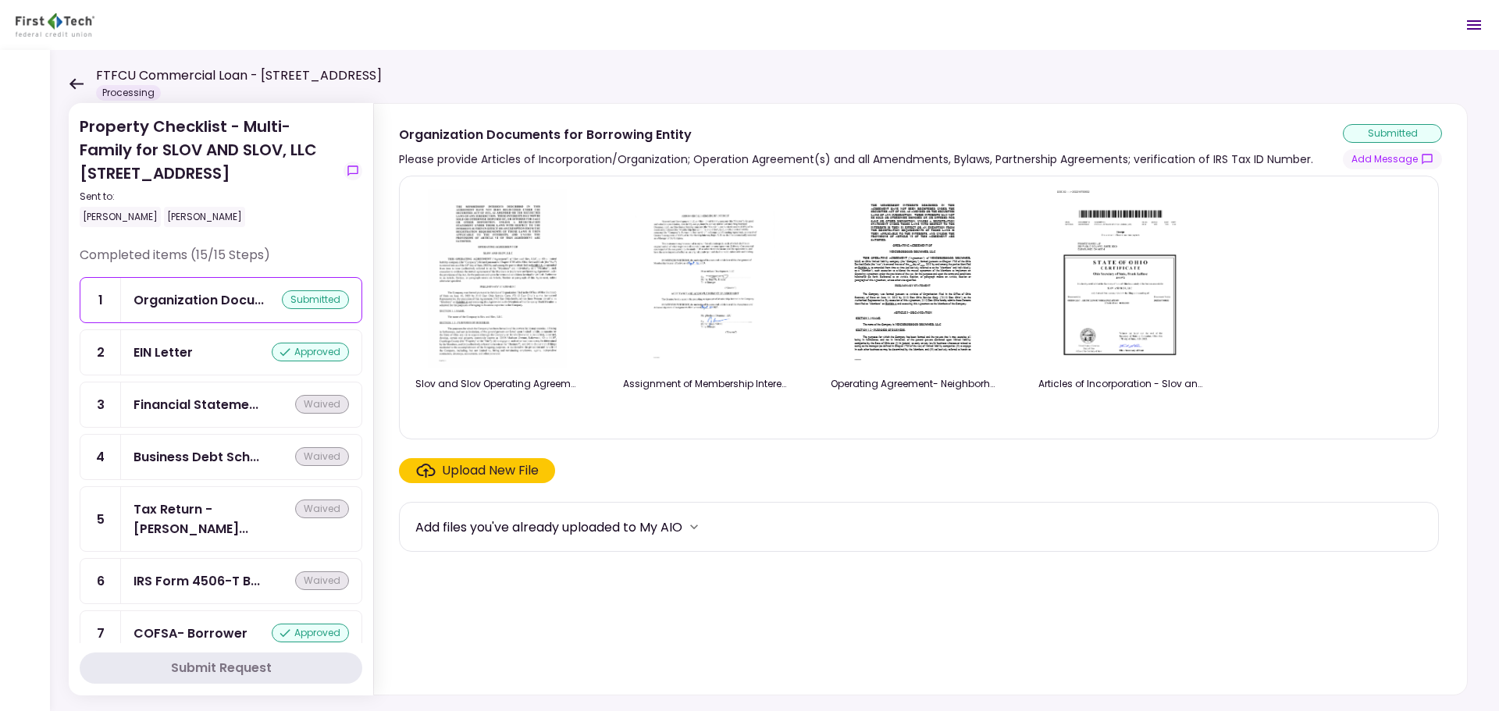
click at [921, 273] on img at bounding box center [912, 278] width 139 height 179
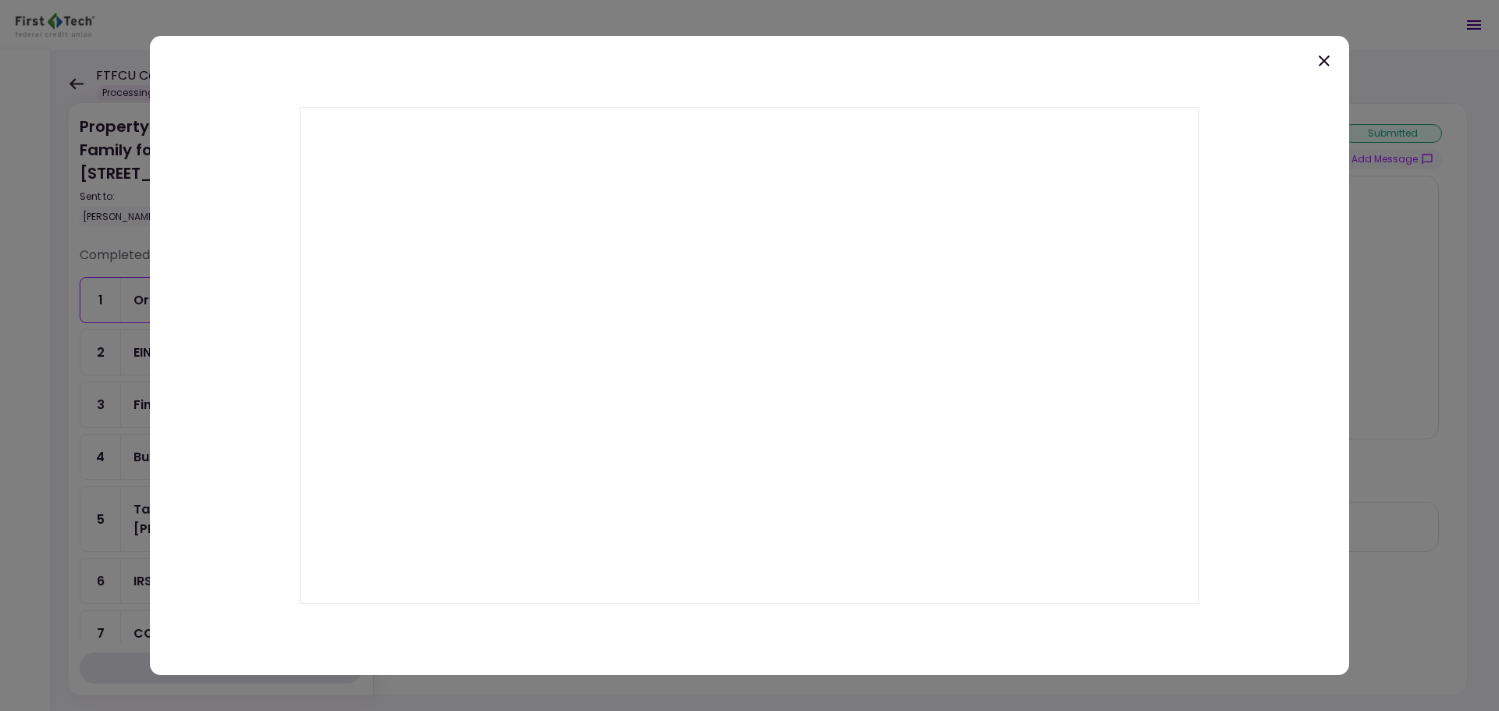
click at [1315, 64] on div at bounding box center [750, 356] width 1200 height 640
click at [1324, 64] on icon at bounding box center [1324, 61] width 19 height 19
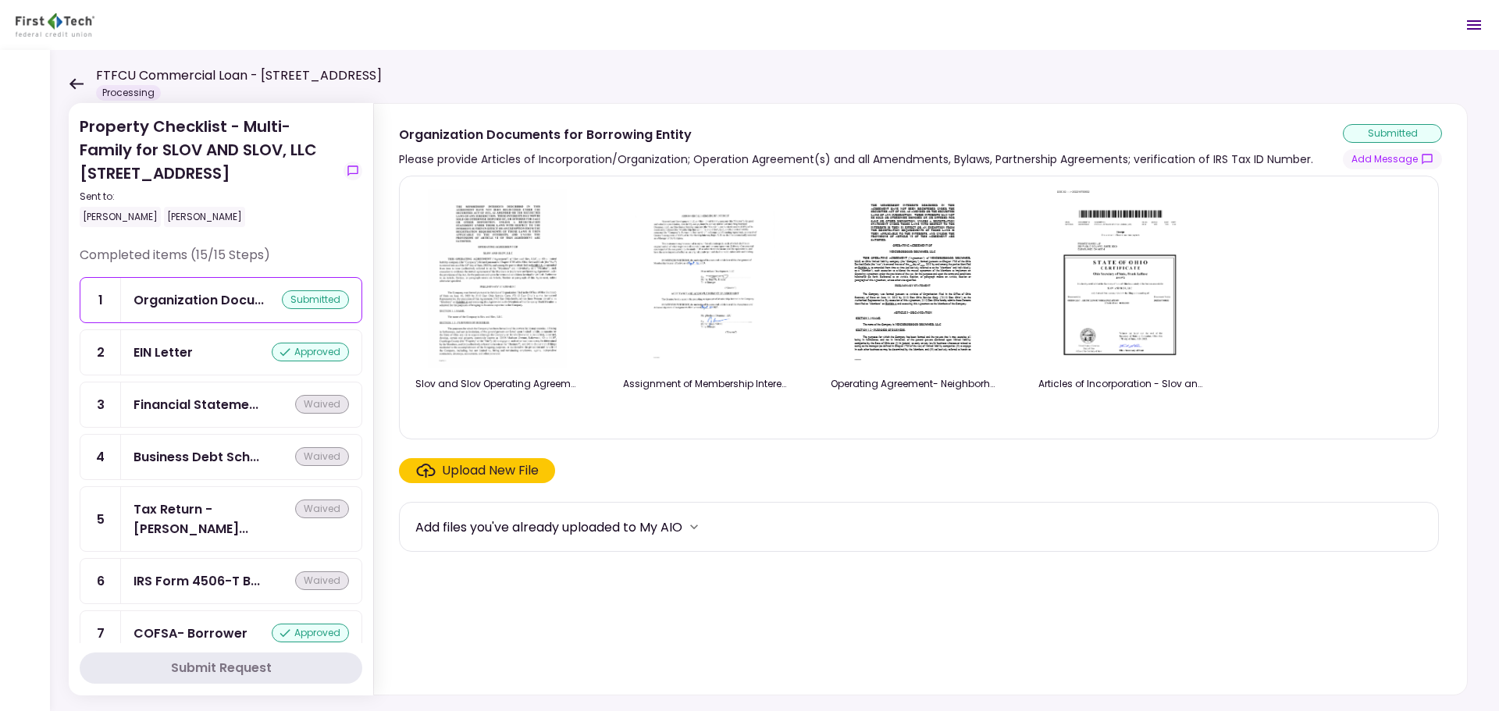
click at [75, 83] on icon at bounding box center [77, 83] width 14 height 11
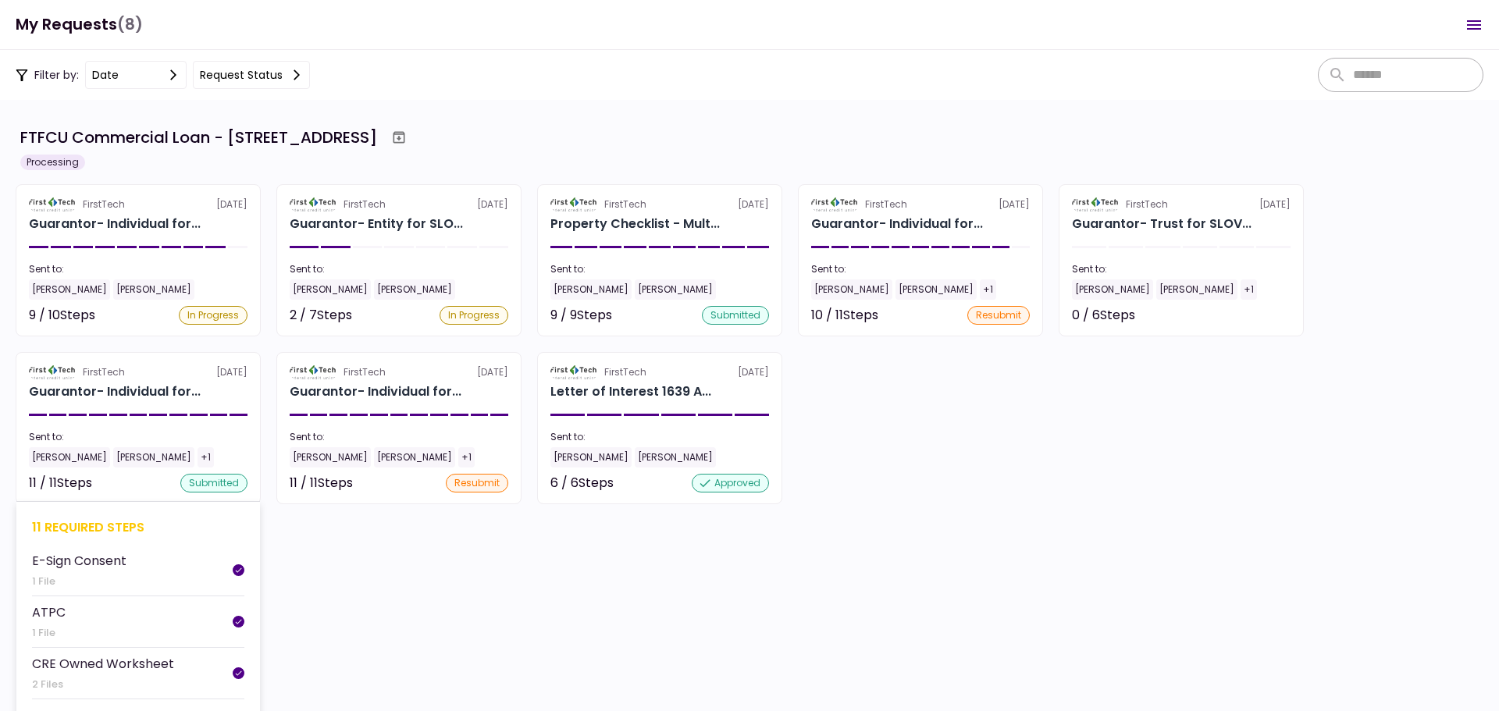
click at [85, 526] on div "11 required steps" at bounding box center [138, 528] width 212 height 20
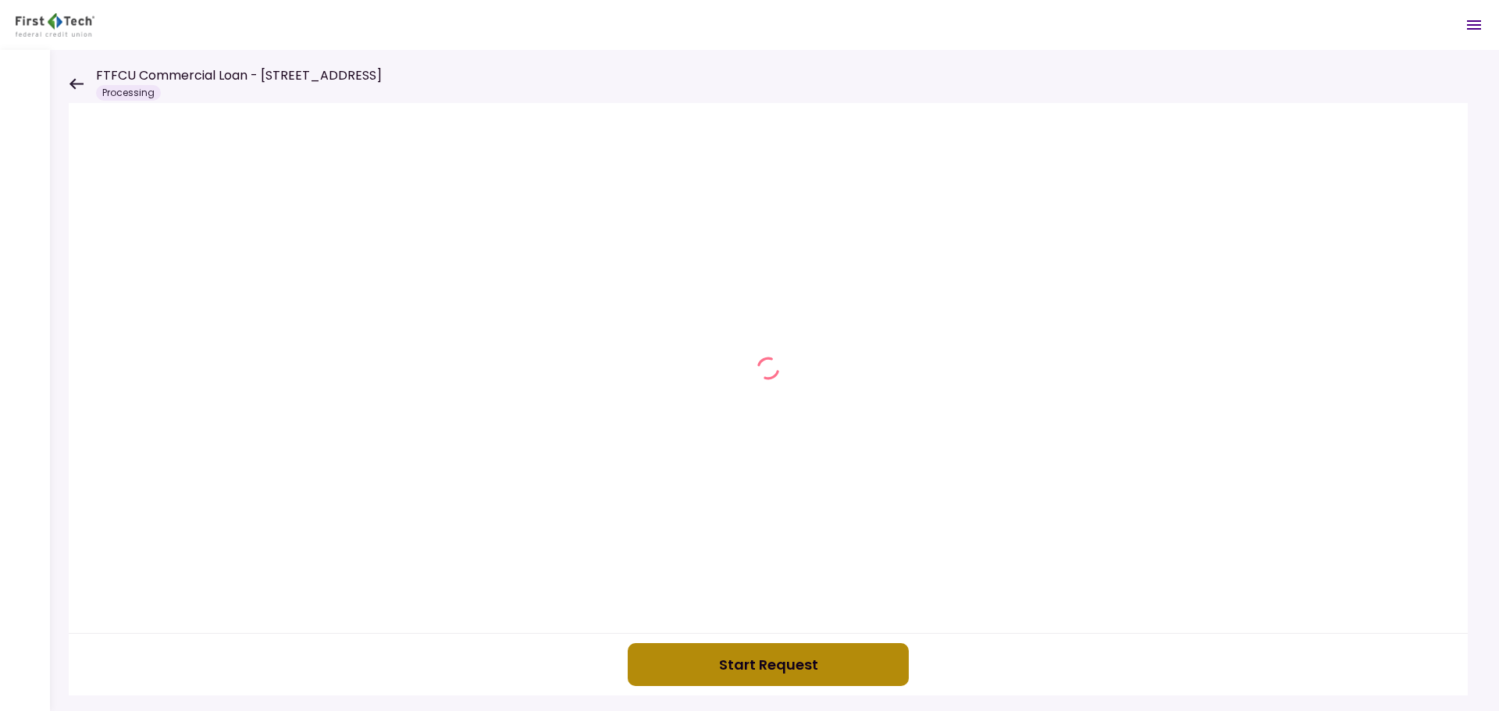
click at [774, 653] on button "Start Request" at bounding box center [768, 664] width 281 height 43
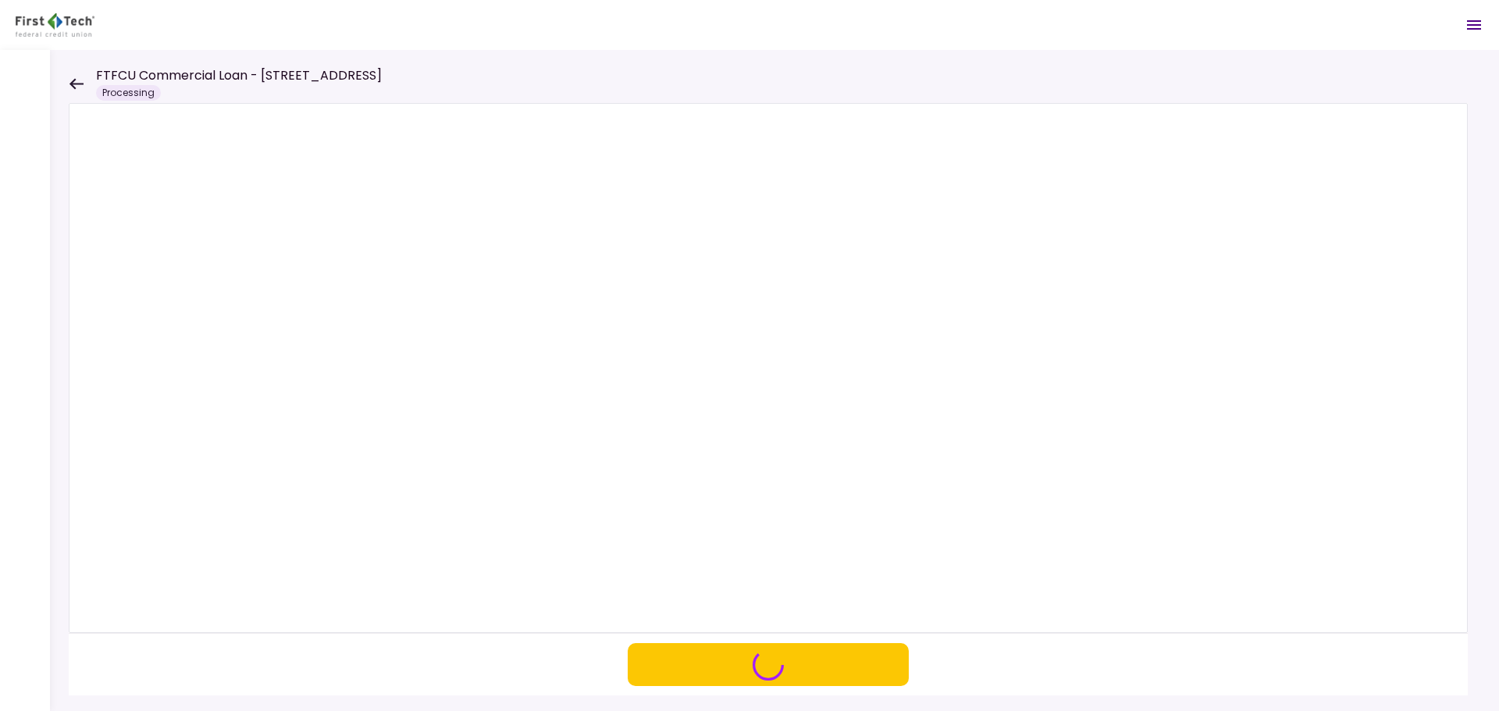
click at [78, 86] on icon at bounding box center [76, 84] width 15 height 12
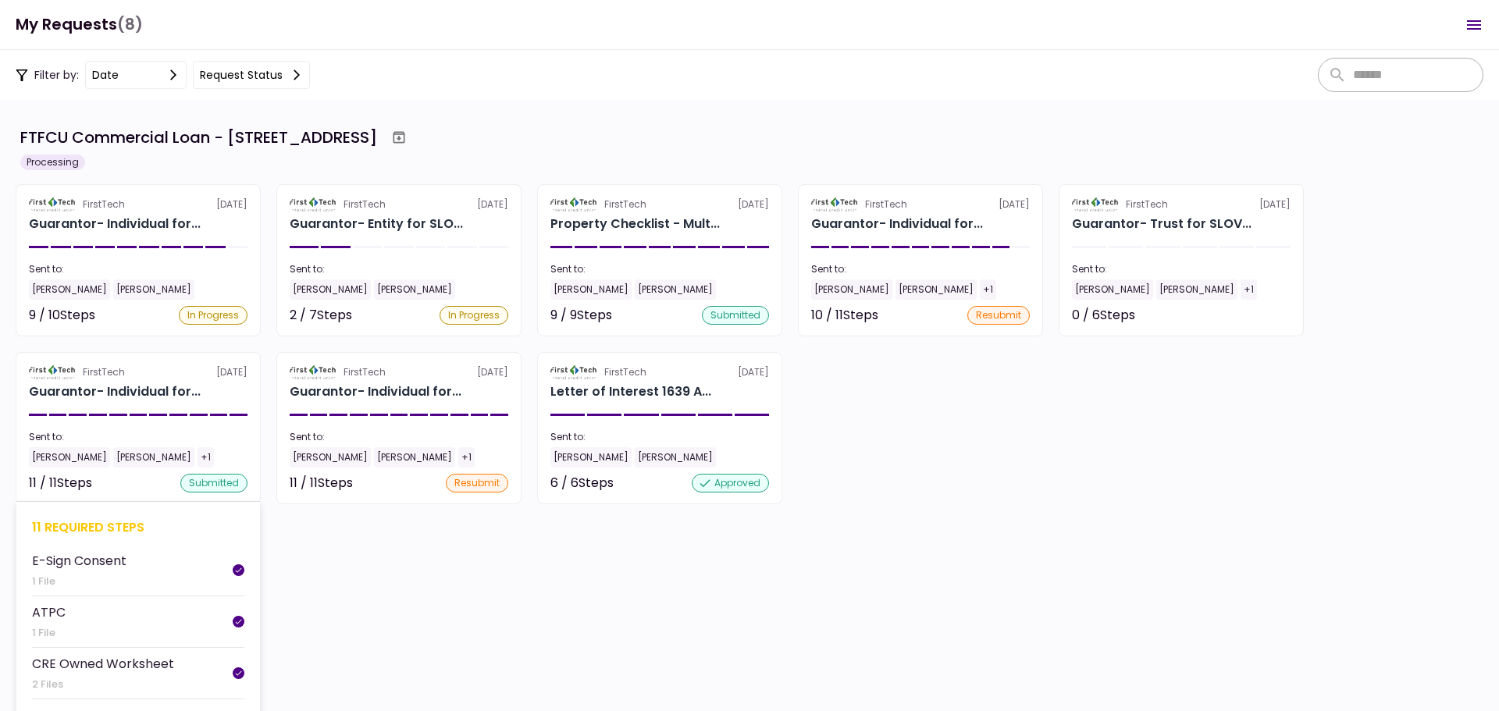
click at [86, 527] on div "11 required steps" at bounding box center [138, 528] width 212 height 20
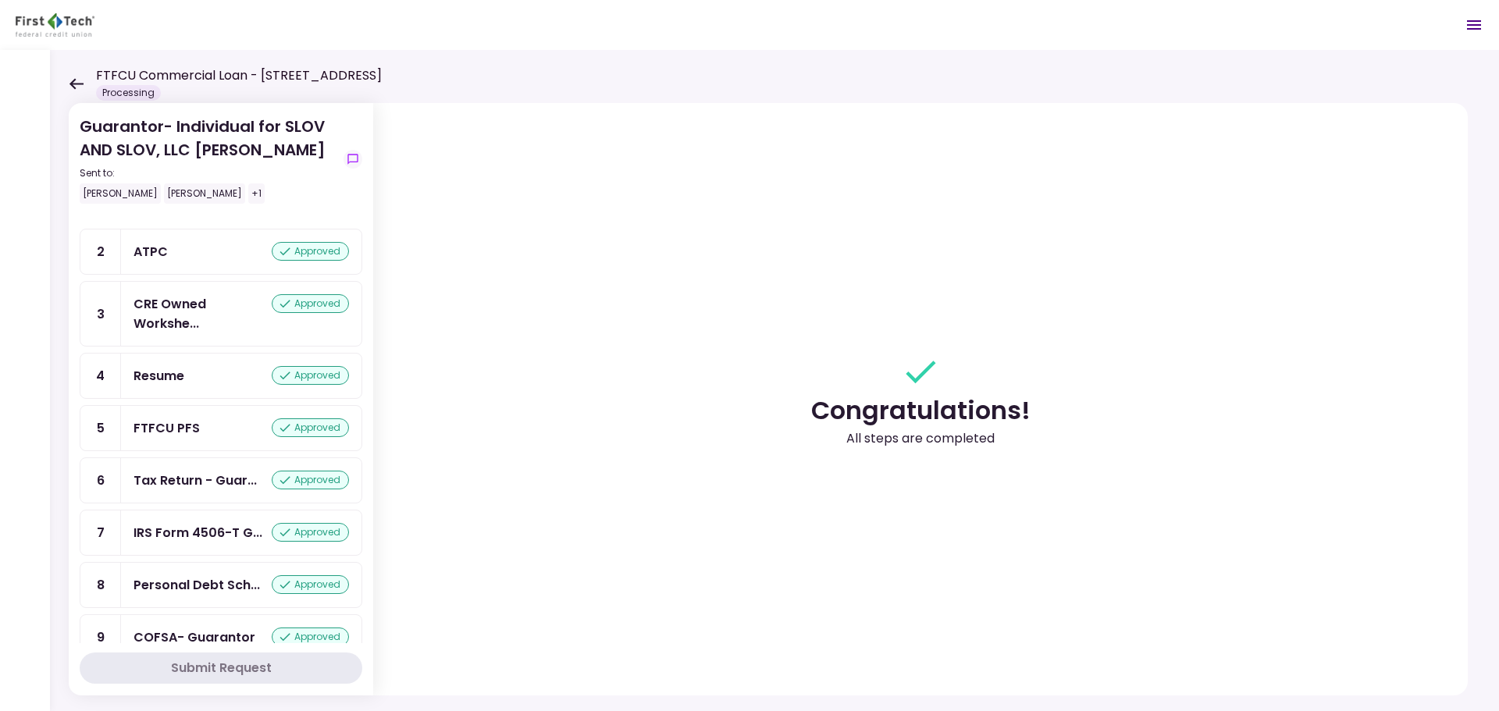
scroll to position [156, 0]
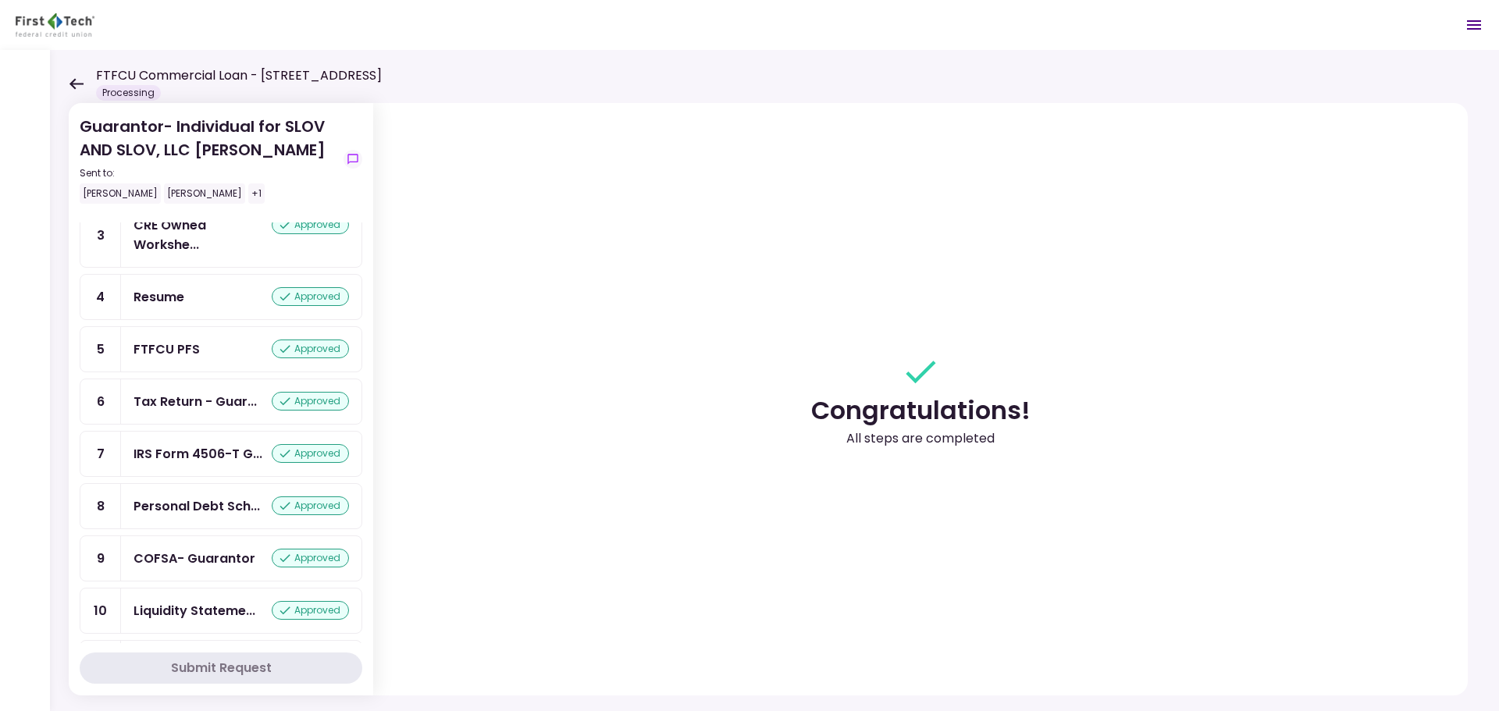
click at [201, 383] on div "Tax Return - Guar... approved" at bounding box center [241, 402] width 241 height 45
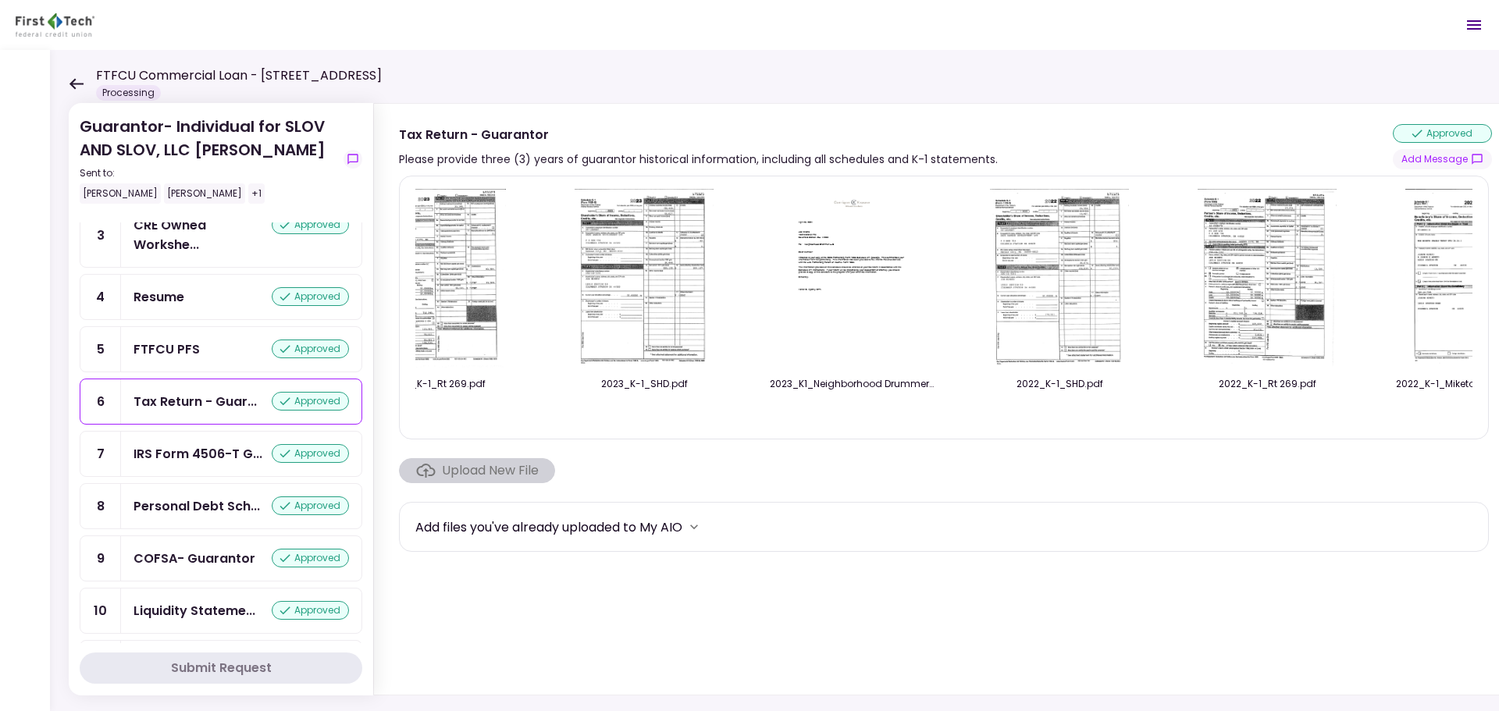
scroll to position [0, 1395]
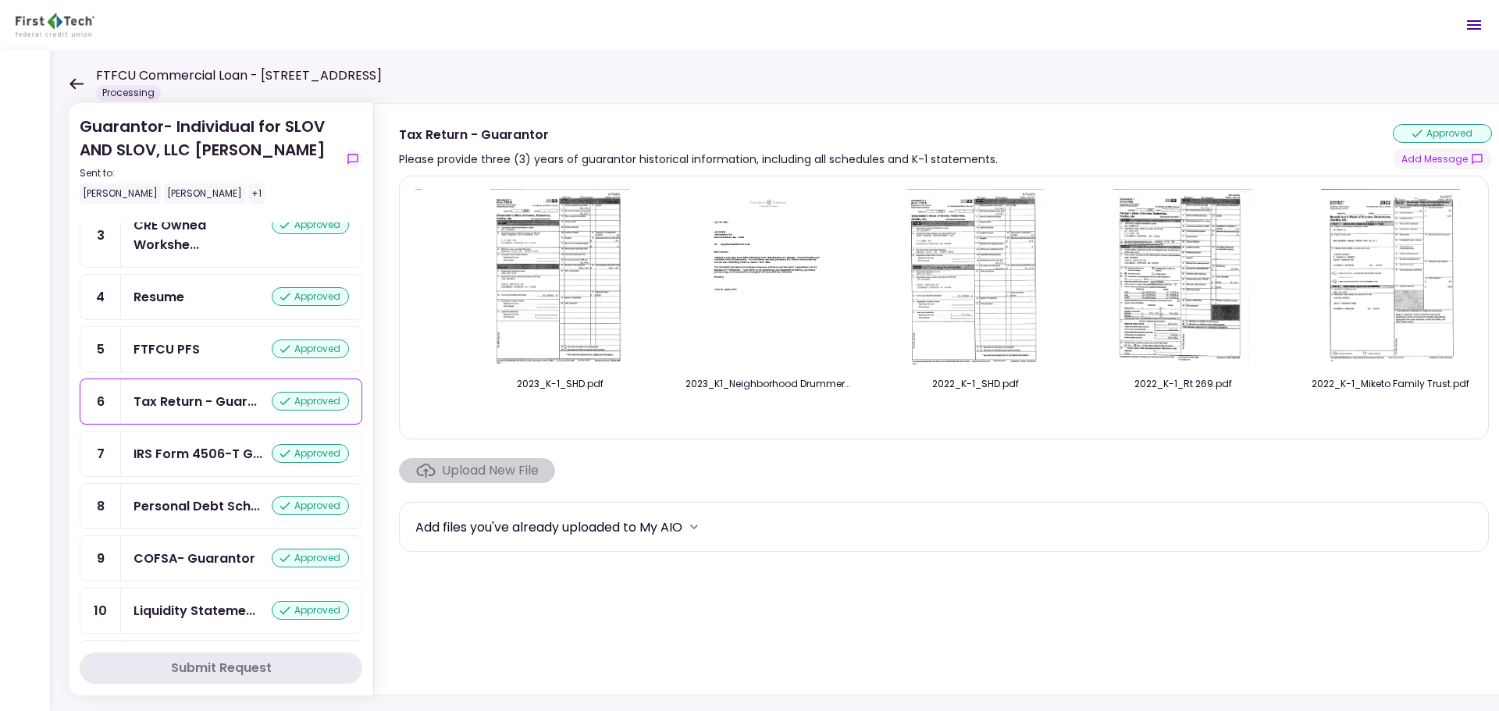
click at [1402, 235] on img at bounding box center [1390, 278] width 139 height 179
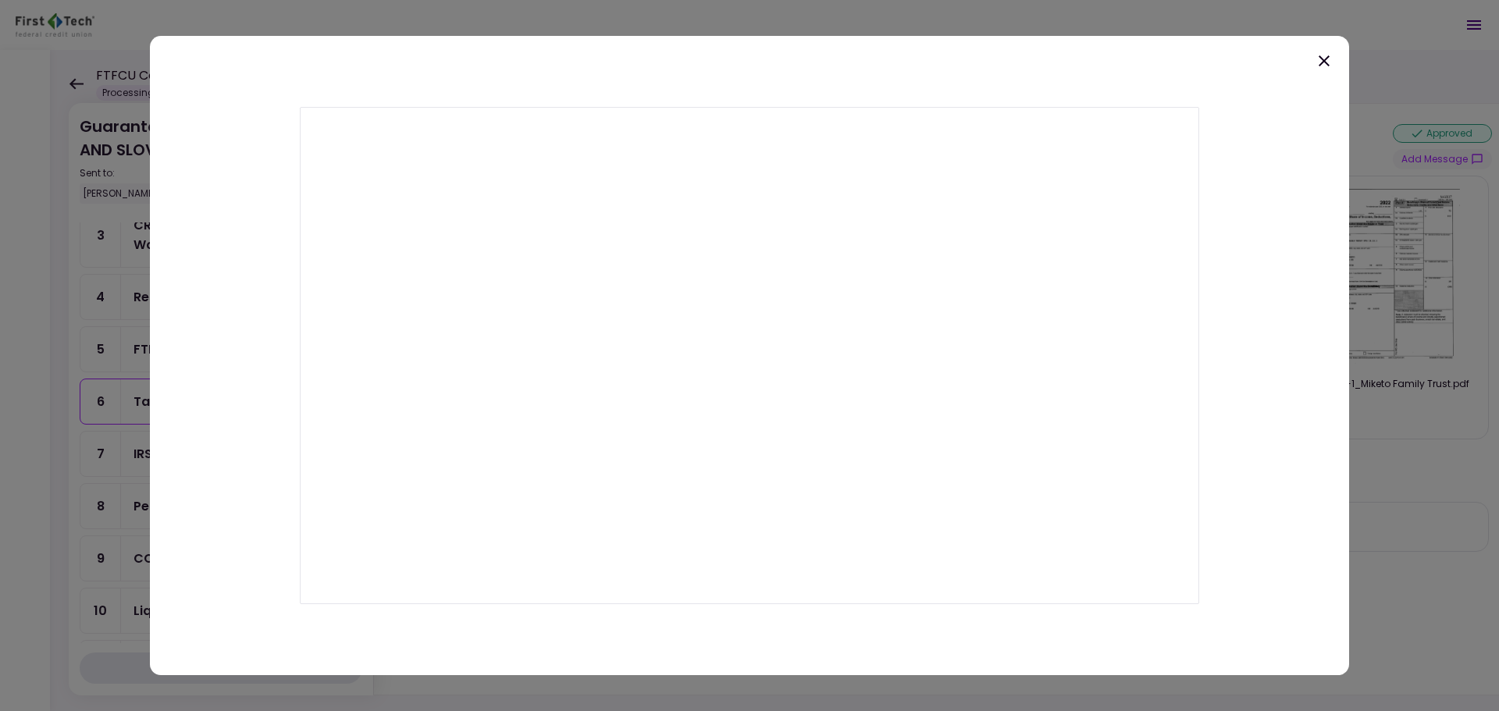
drag, startPoint x: 1402, startPoint y: 529, endPoint x: 1385, endPoint y: 445, distance: 85.9
click at [1402, 527] on div at bounding box center [749, 355] width 1499 height 711
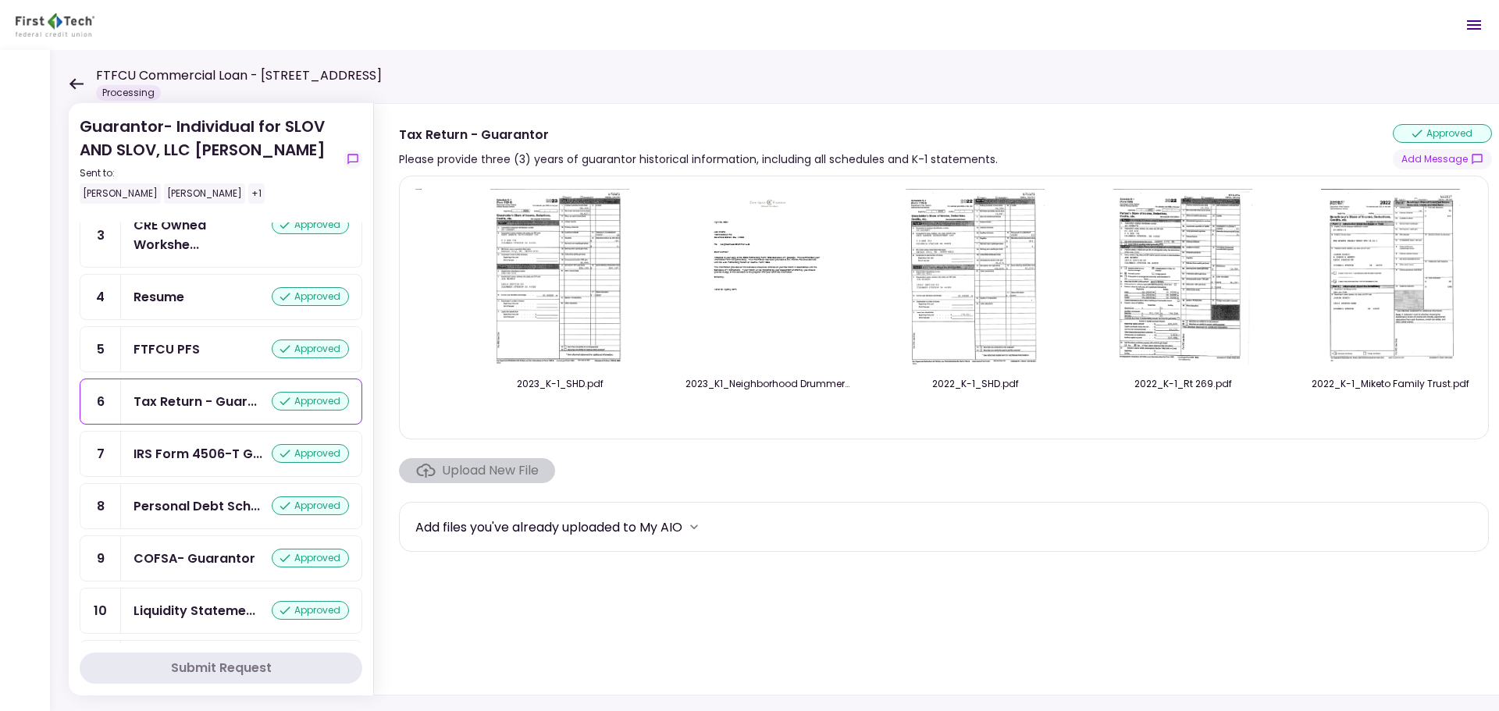
click at [1210, 266] on img at bounding box center [1183, 278] width 139 height 179
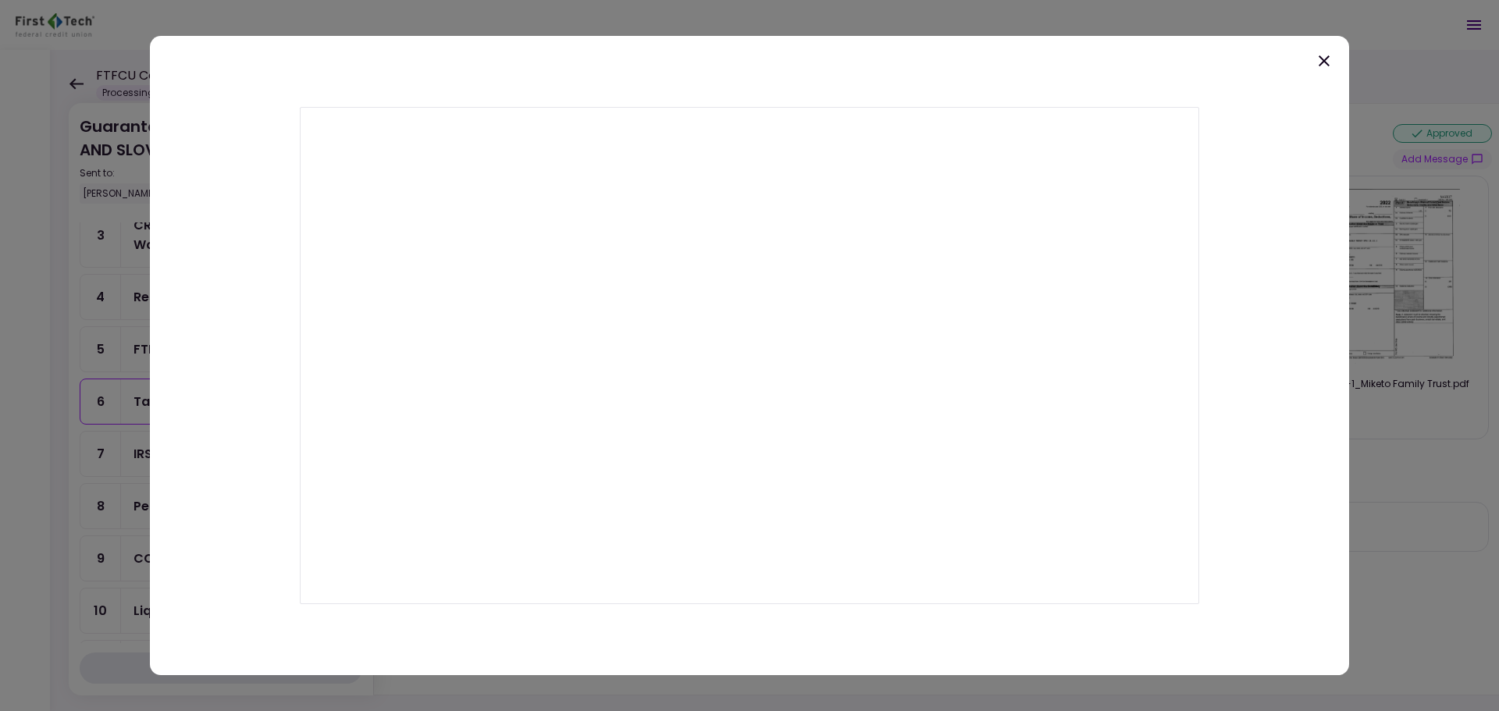
click at [1317, 66] on icon at bounding box center [1324, 61] width 19 height 19
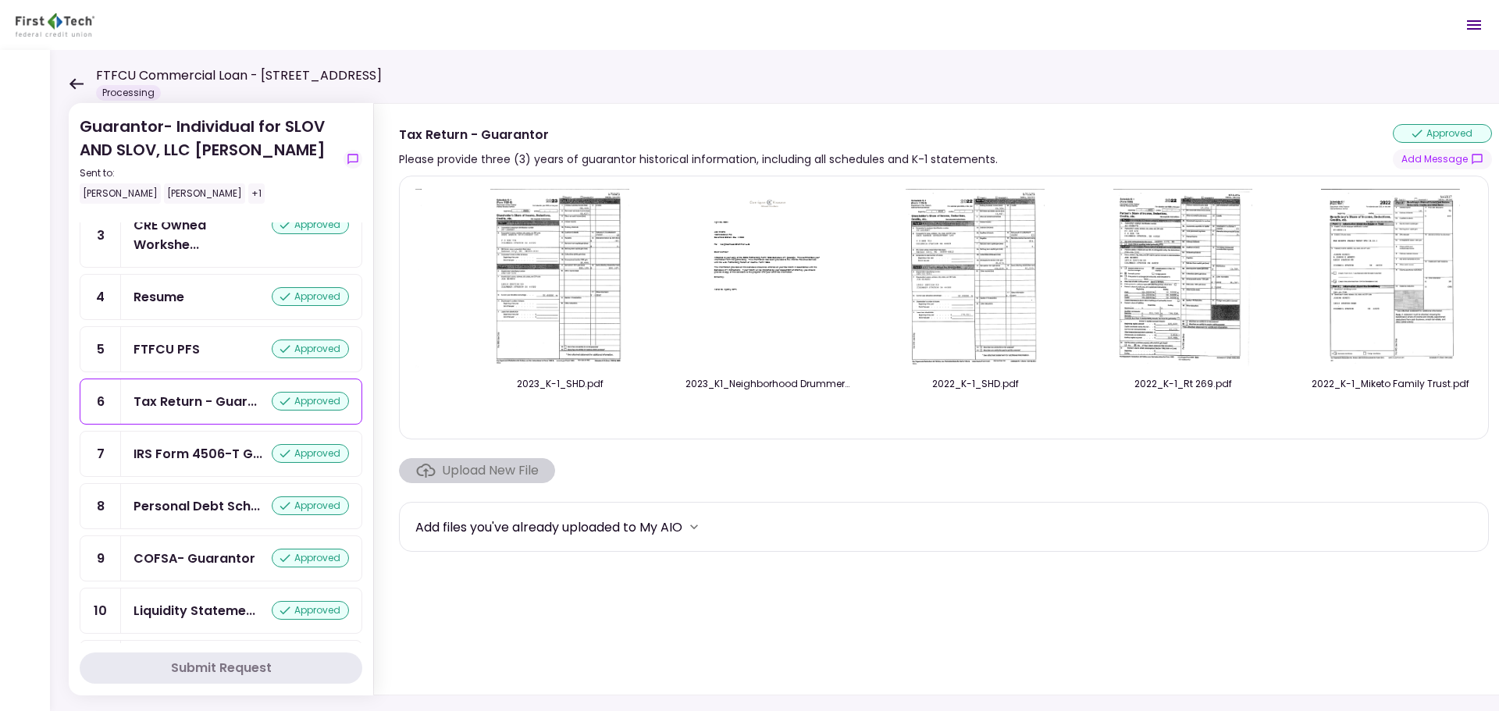
click at [997, 249] on img at bounding box center [975, 278] width 139 height 179
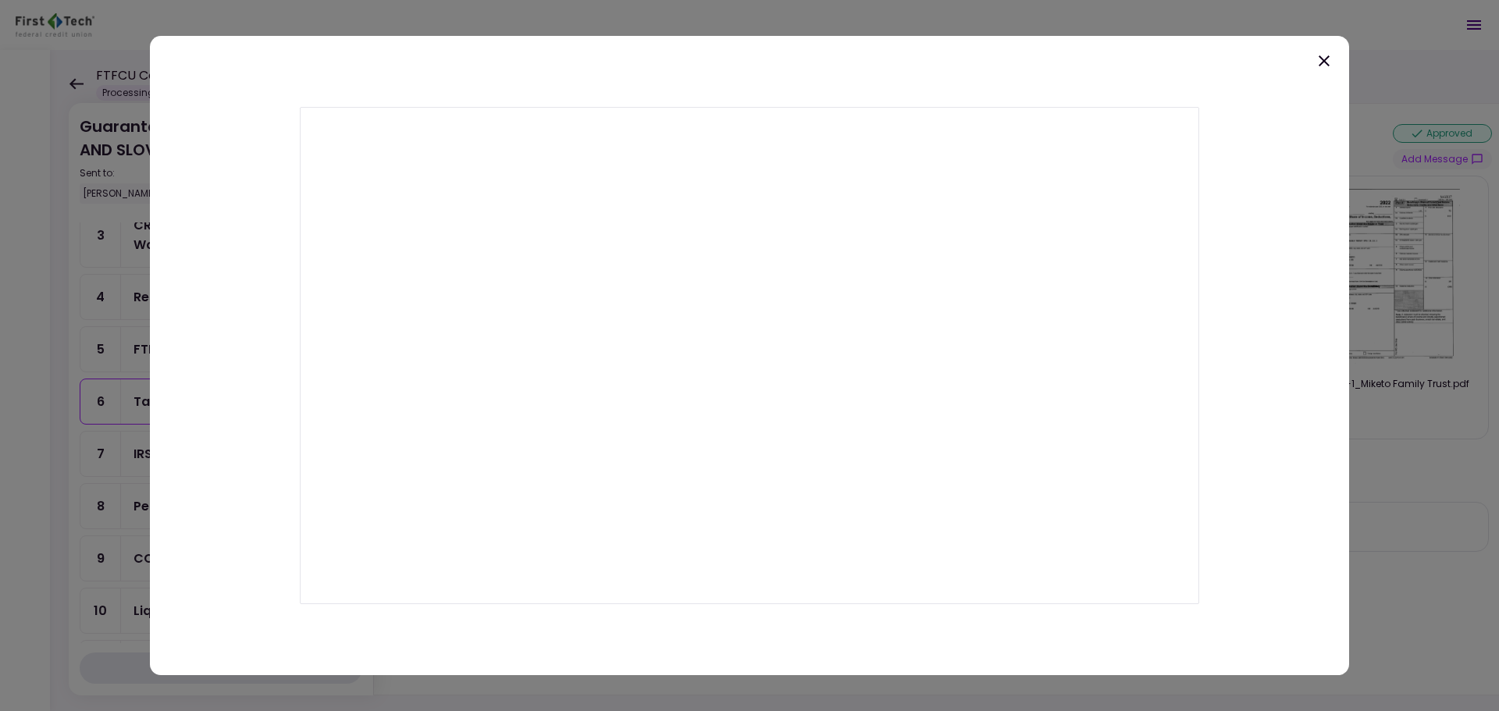
click at [1324, 55] on icon at bounding box center [1324, 61] width 19 height 19
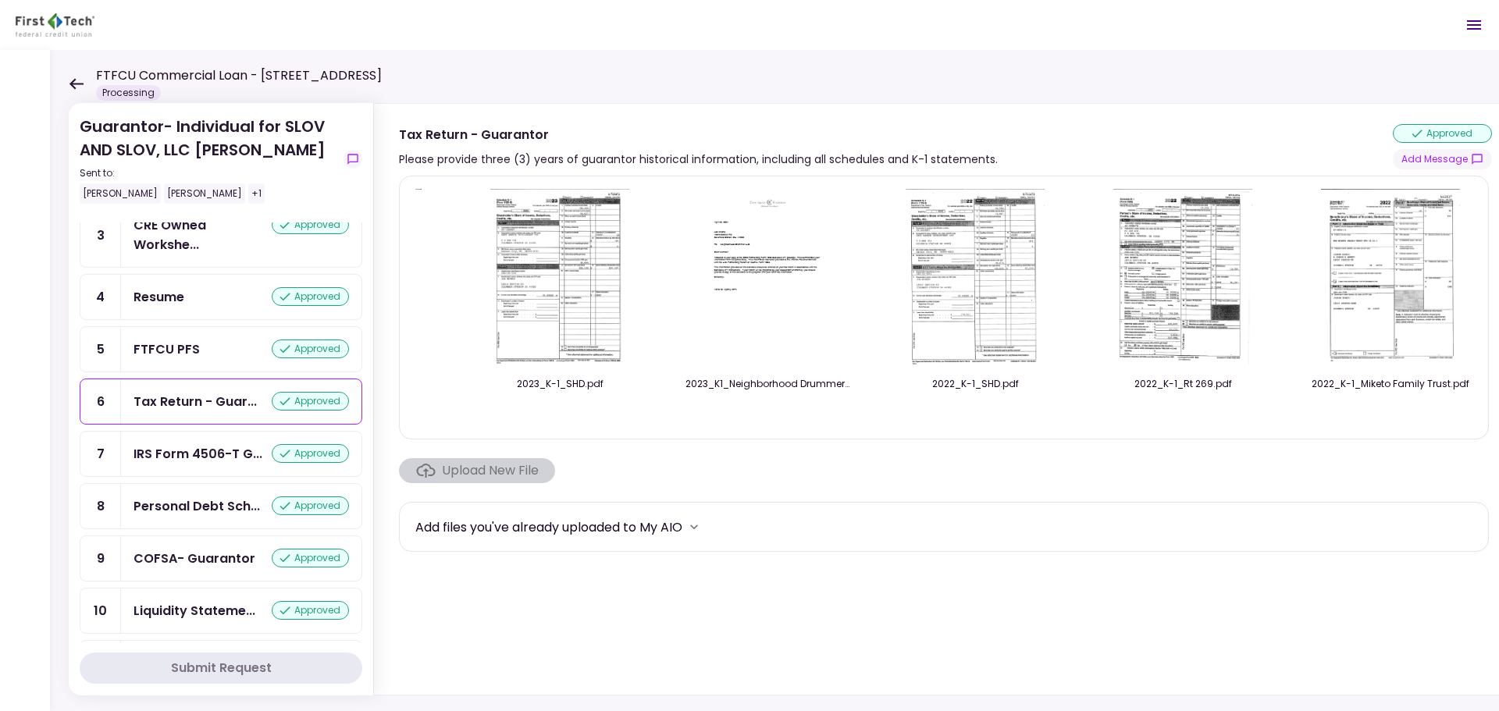
click at [811, 287] on img at bounding box center [767, 278] width 139 height 179
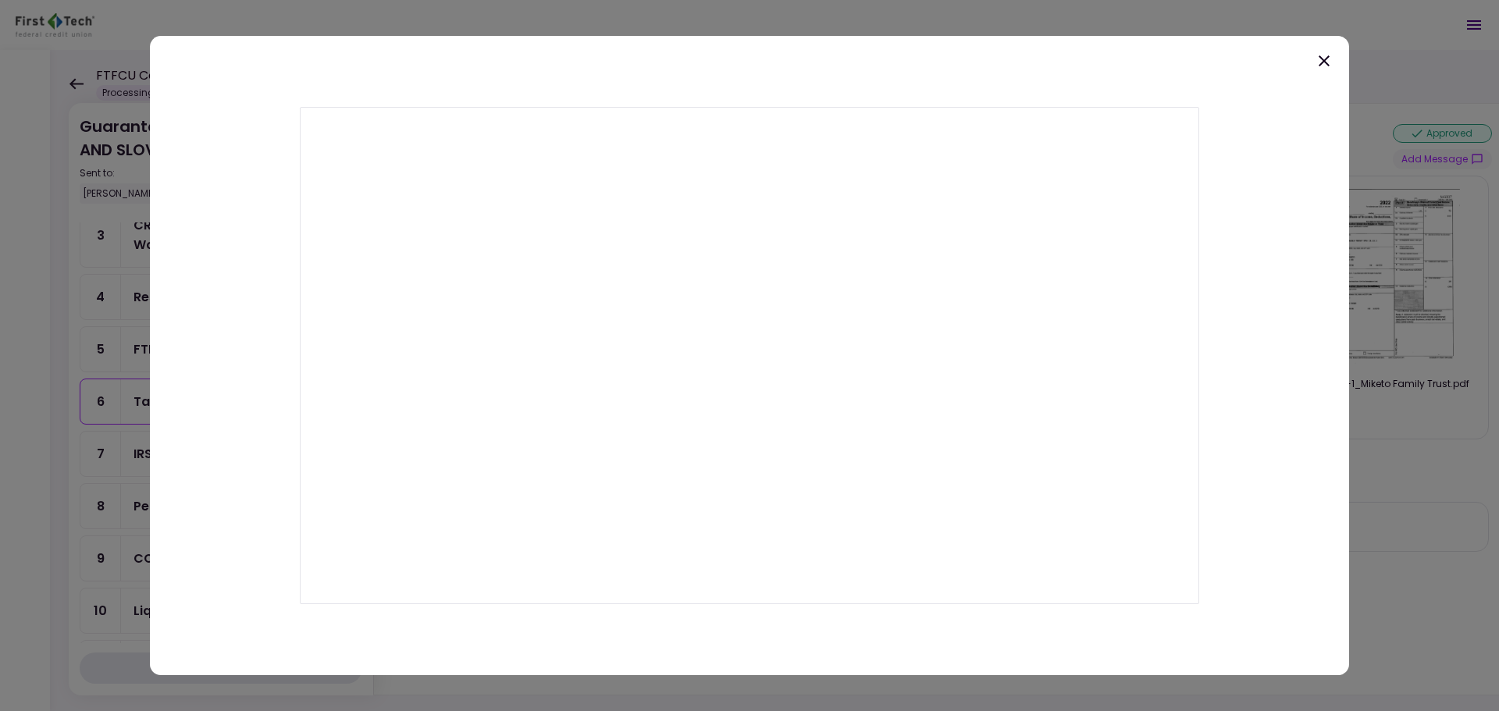
click at [1388, 461] on div at bounding box center [749, 355] width 1499 height 711
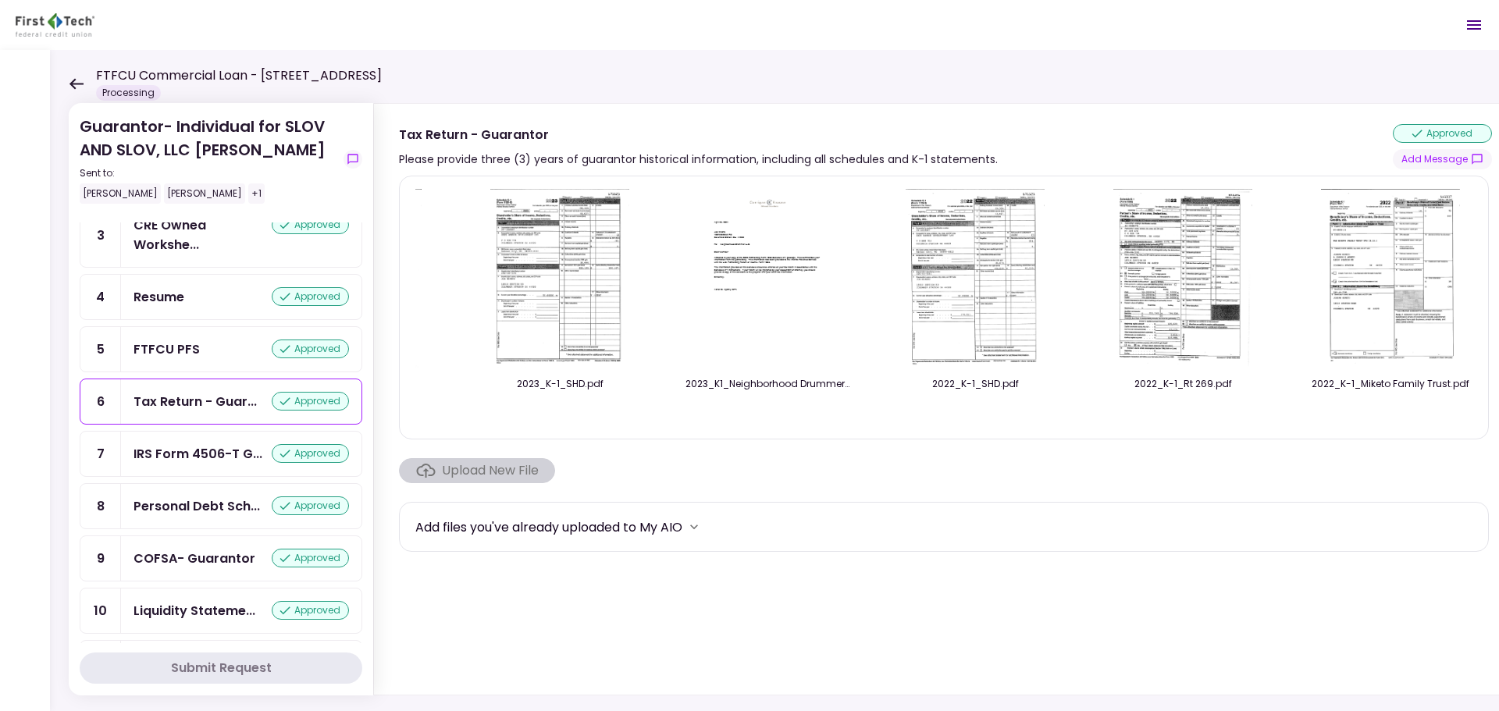
click at [580, 302] on img at bounding box center [559, 278] width 139 height 179
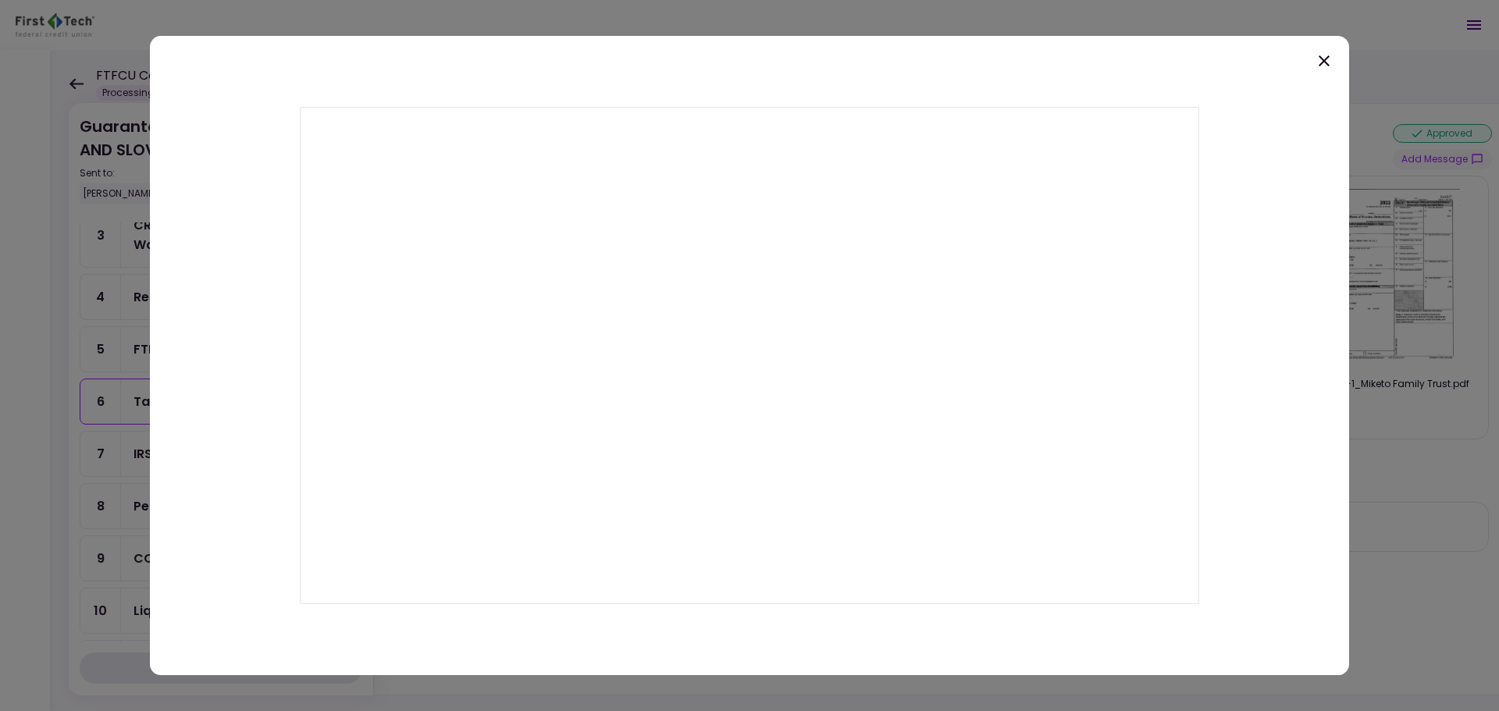
click at [1321, 64] on icon at bounding box center [1324, 60] width 11 height 11
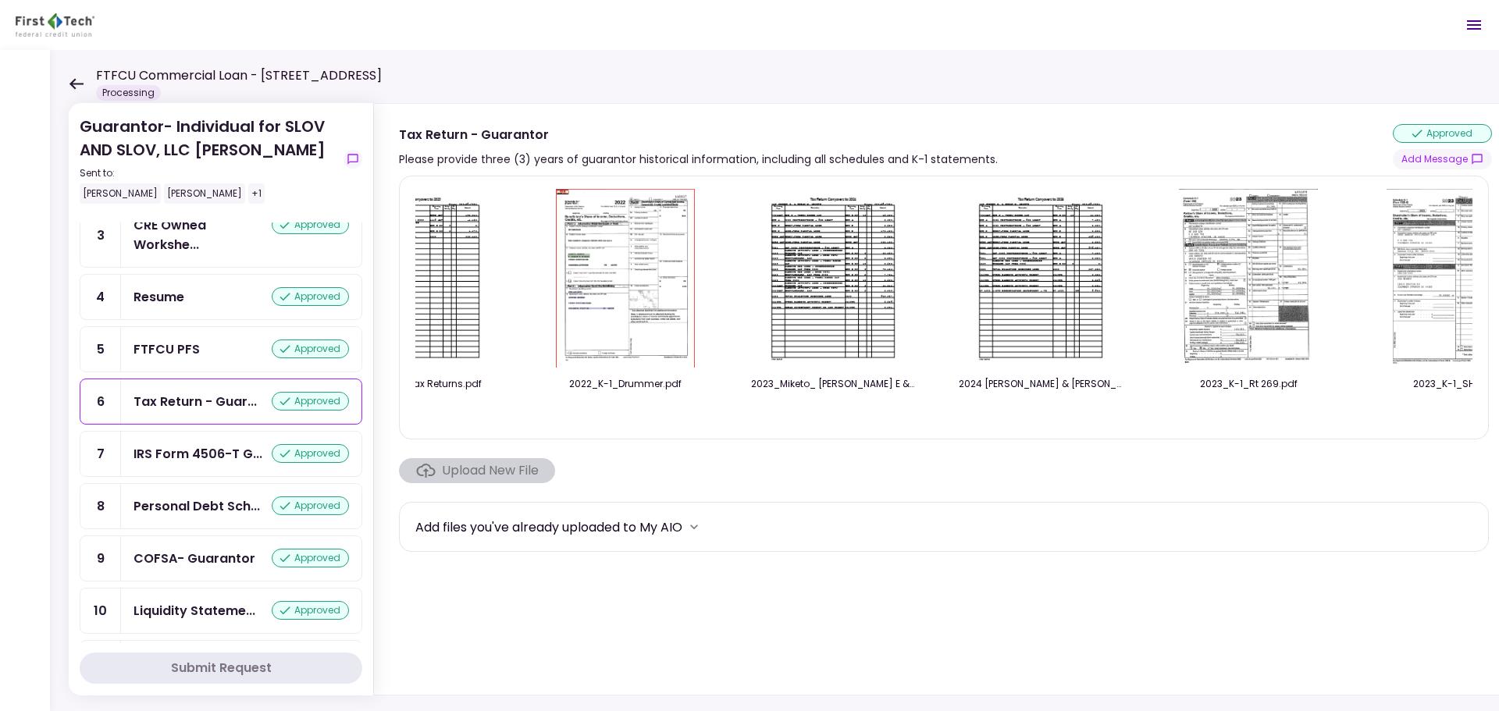
scroll to position [0, 468]
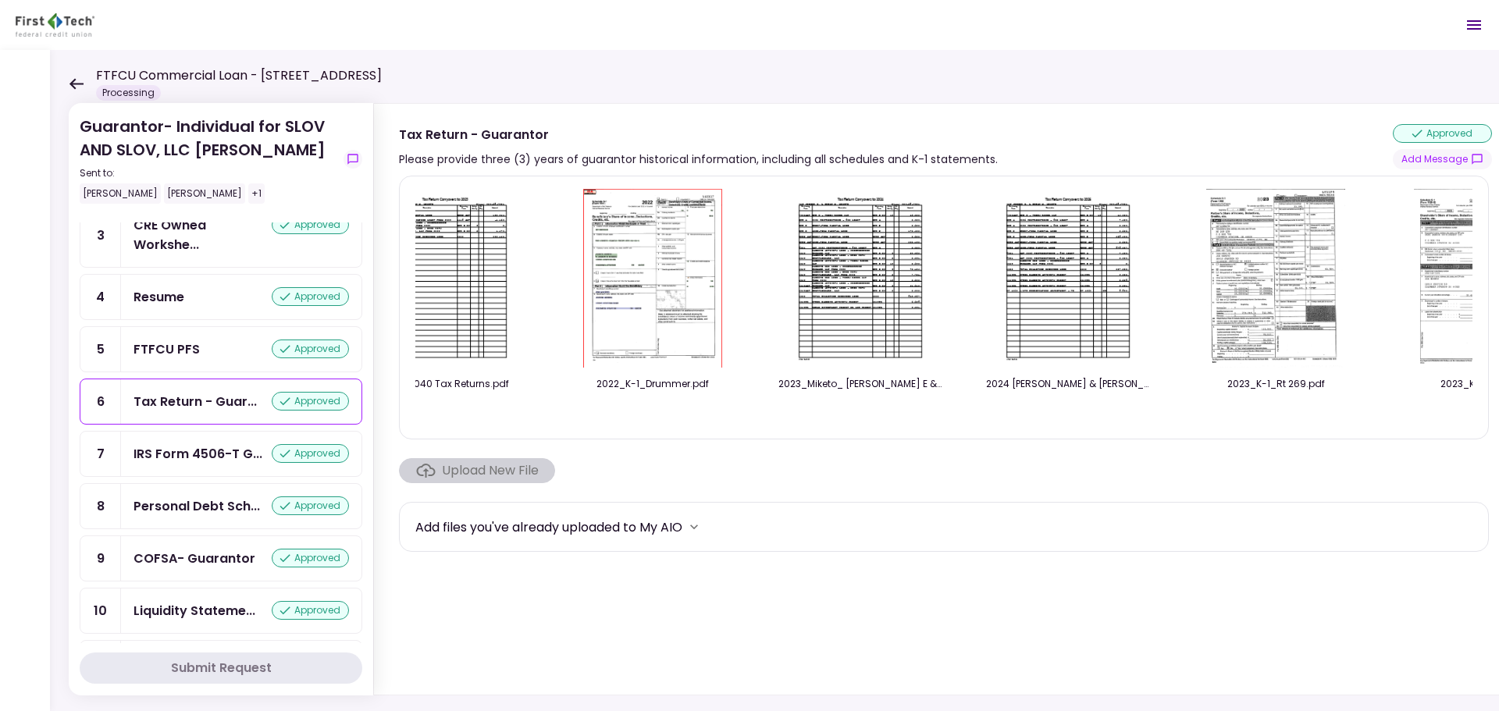
click at [1296, 226] on img at bounding box center [1276, 278] width 139 height 179
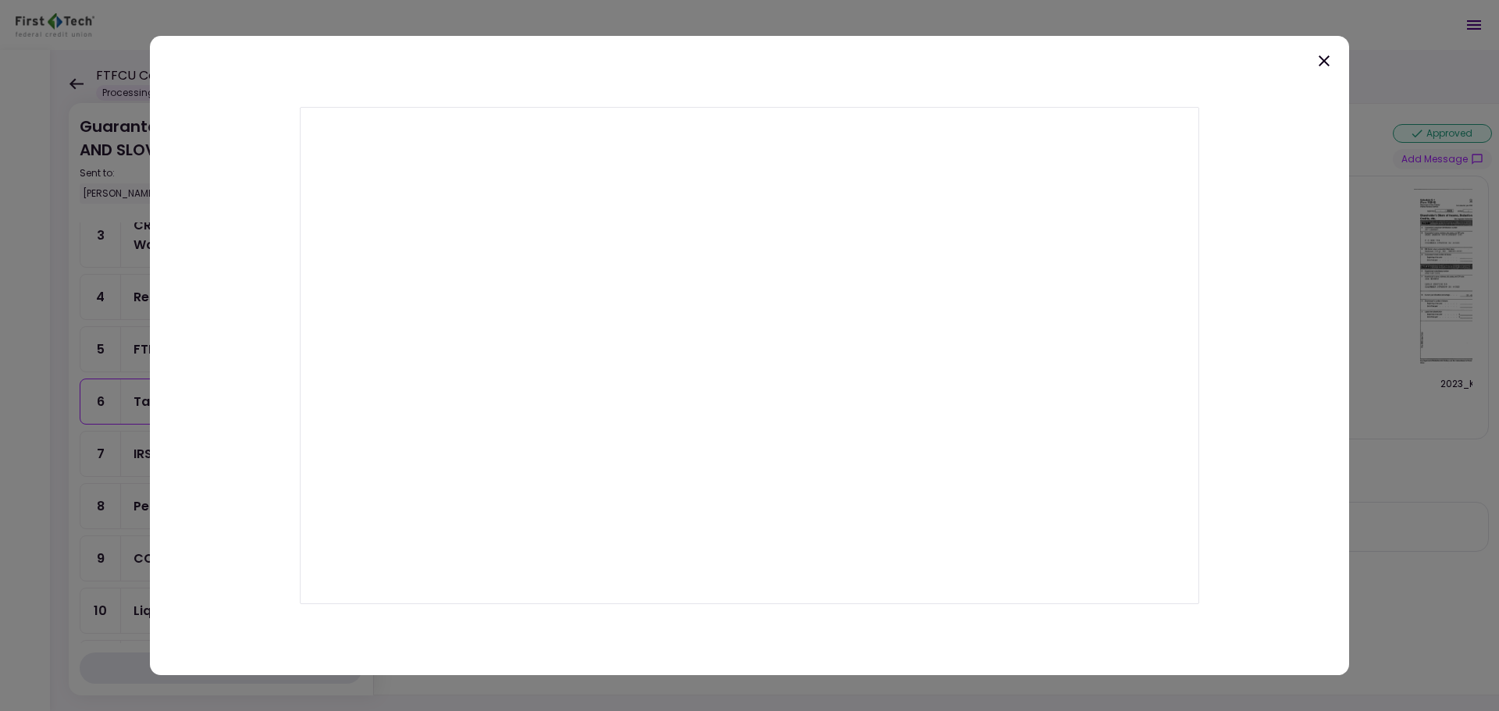
click at [1324, 65] on icon at bounding box center [1324, 61] width 19 height 19
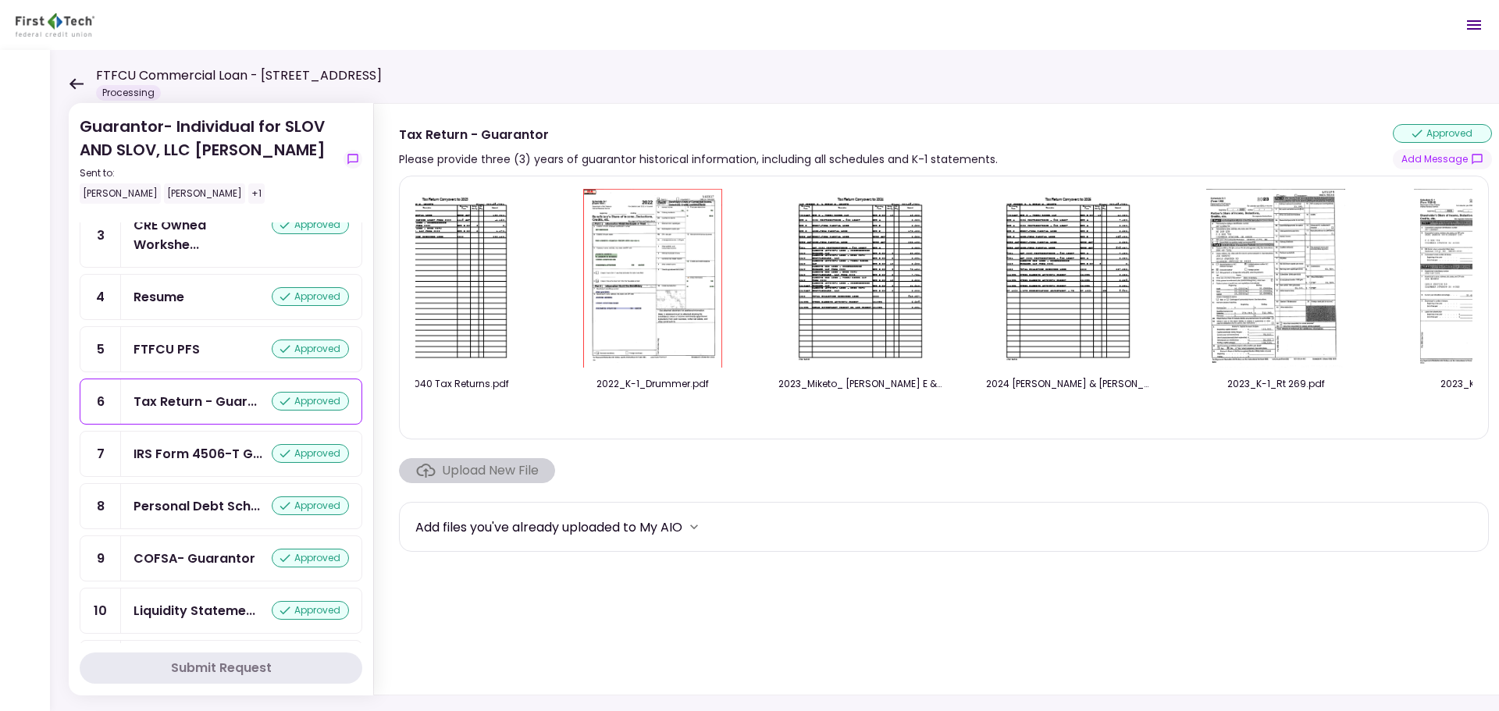
click at [1081, 295] on img at bounding box center [1068, 278] width 139 height 179
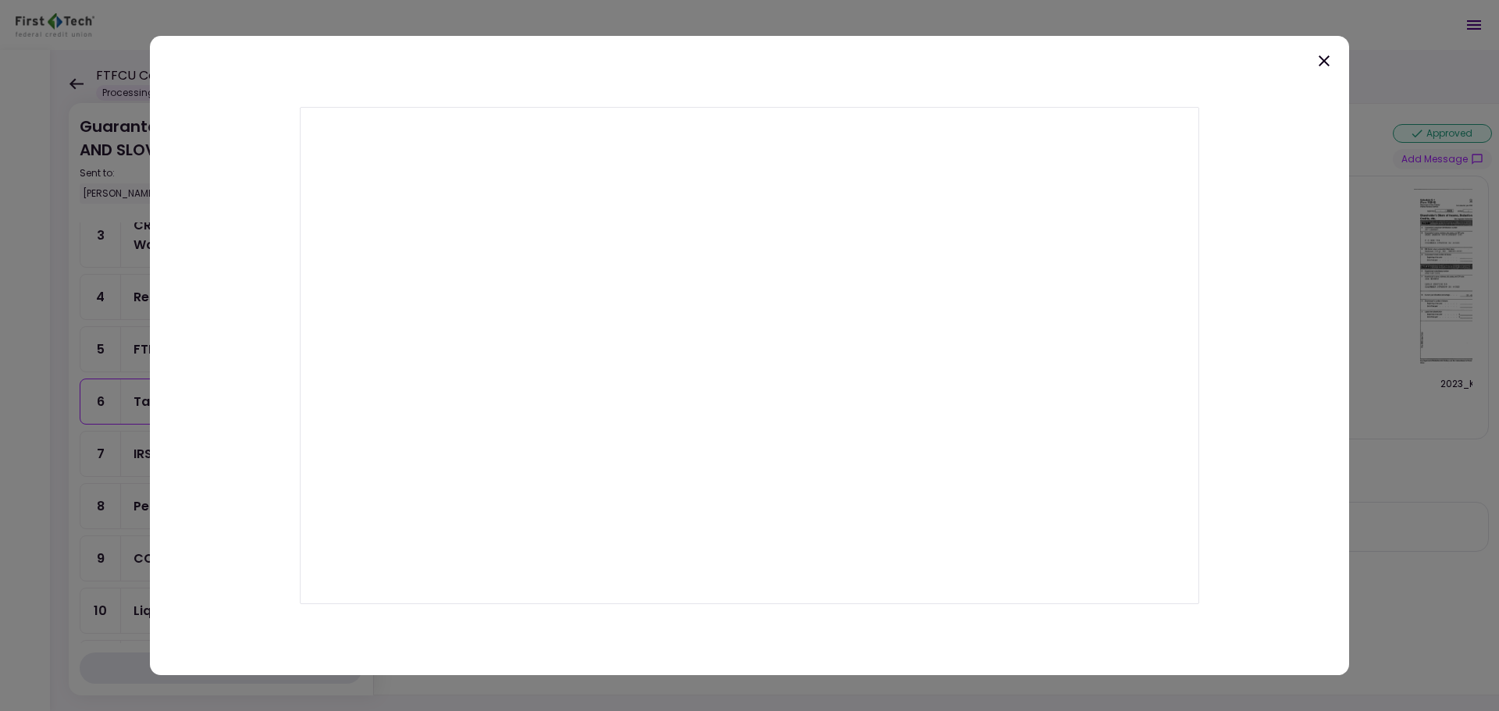
click at [1101, 74] on div at bounding box center [750, 356] width 1200 height 640
click at [1319, 59] on icon at bounding box center [1324, 61] width 19 height 19
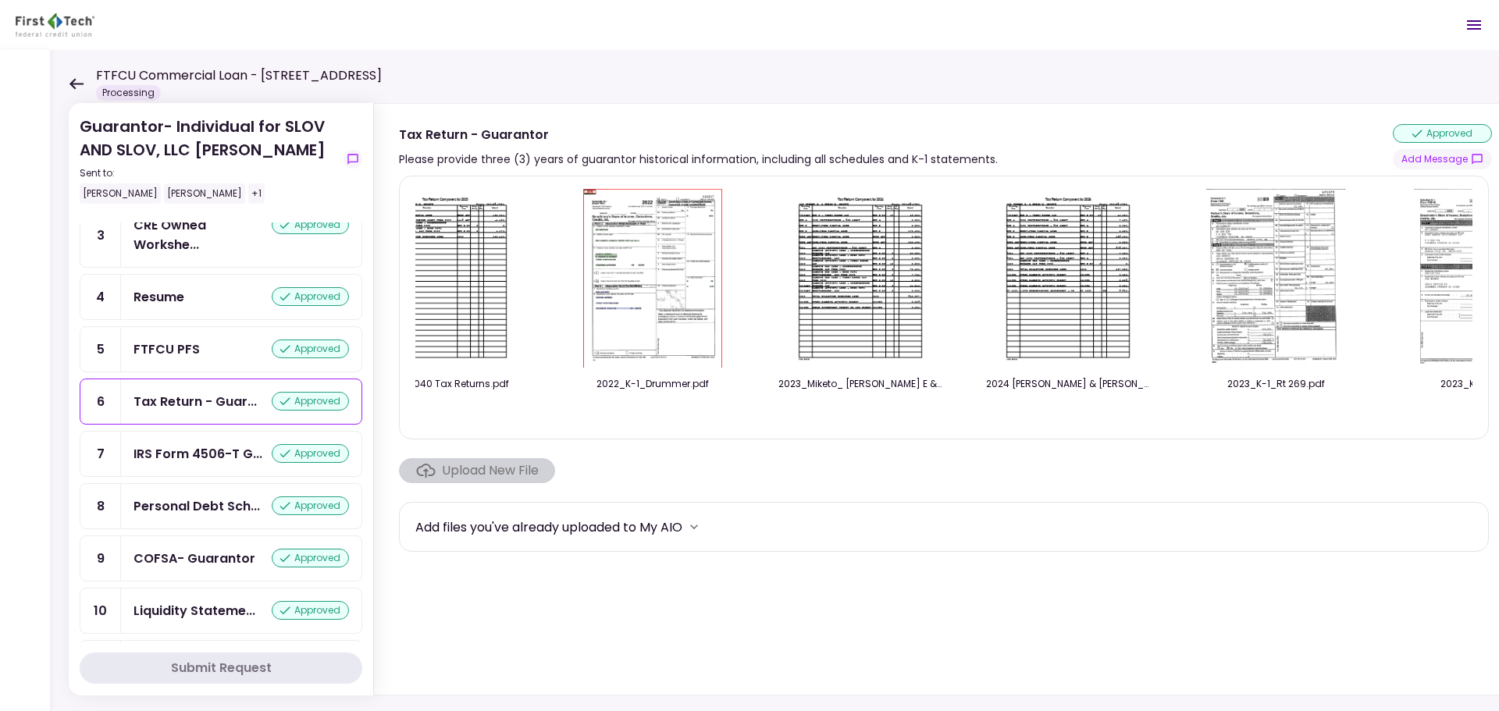
click at [890, 273] on img at bounding box center [860, 278] width 139 height 179
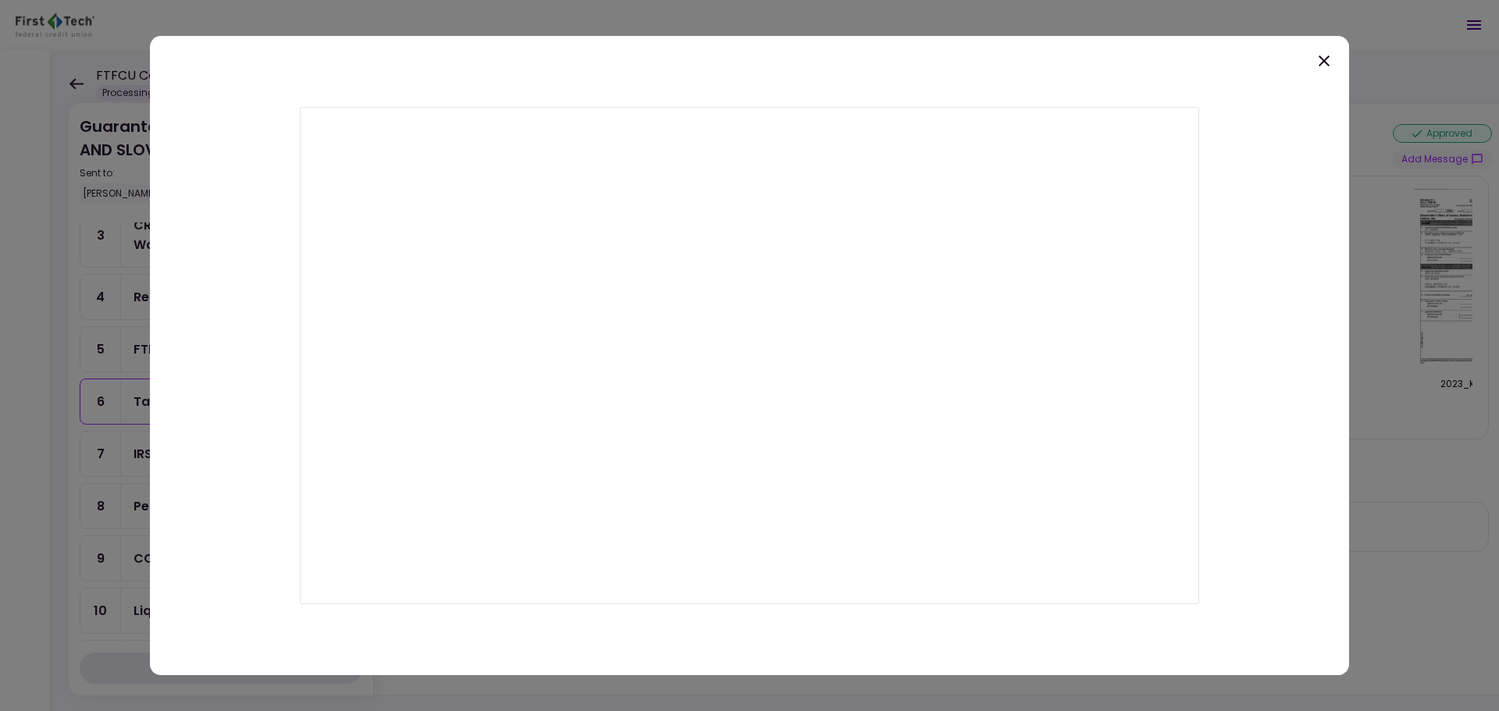
click at [1328, 60] on icon at bounding box center [1324, 61] width 19 height 19
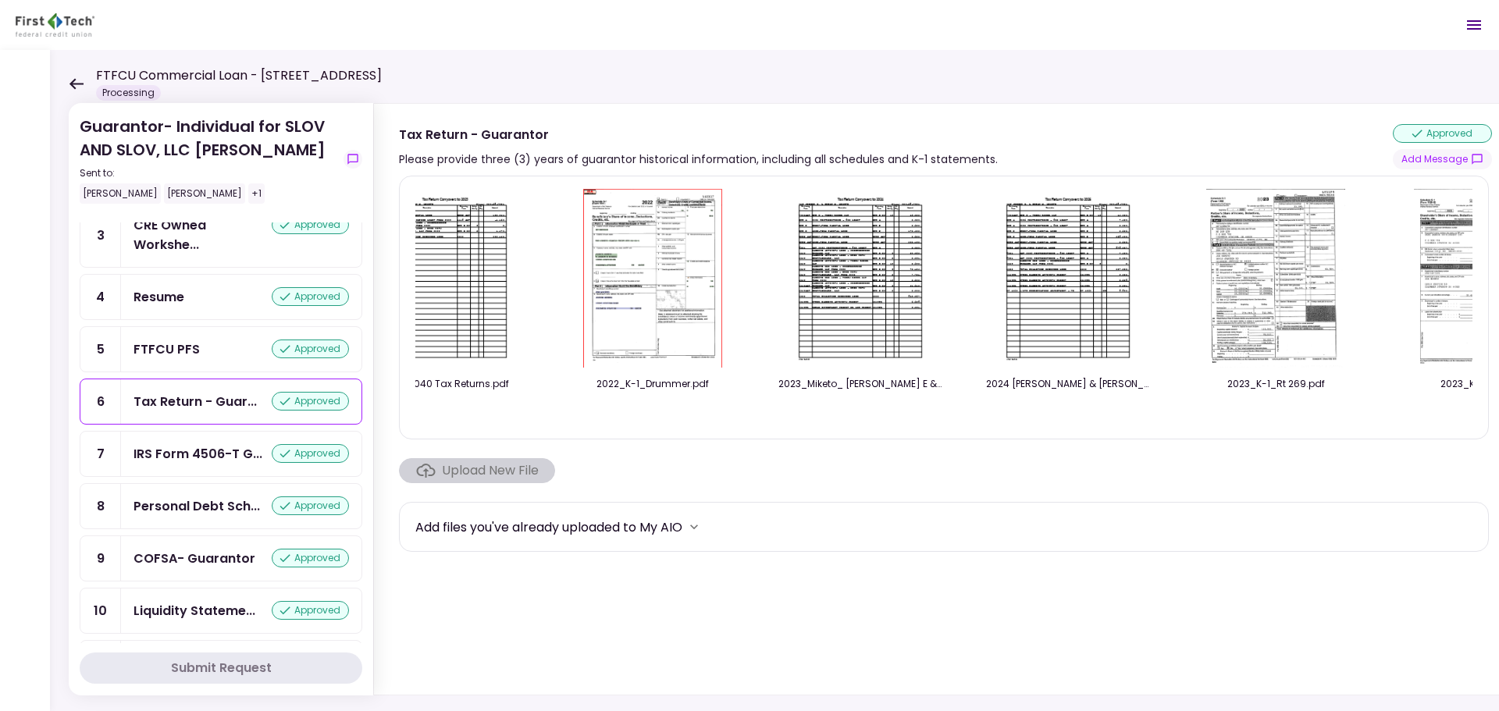
click at [684, 260] on img at bounding box center [652, 278] width 139 height 179
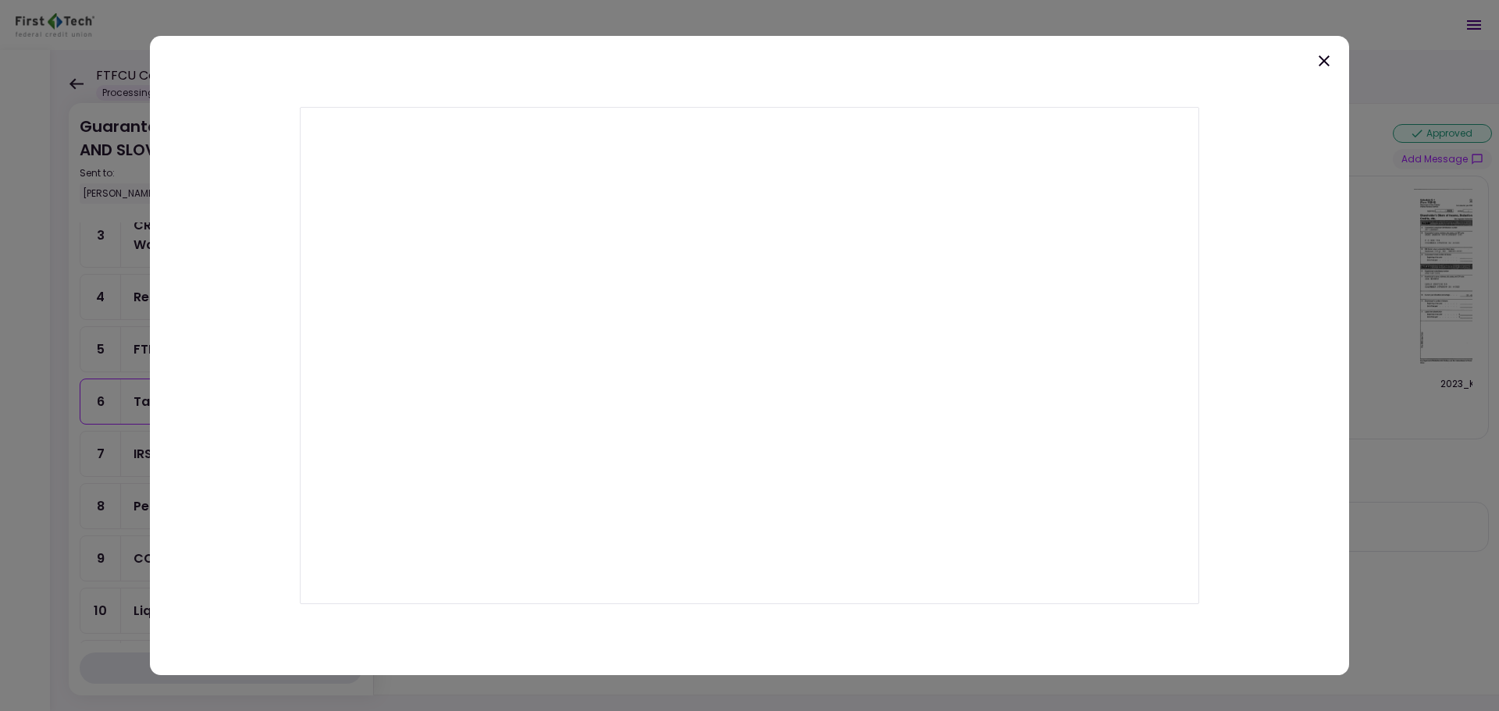
click at [1317, 62] on icon at bounding box center [1324, 61] width 19 height 19
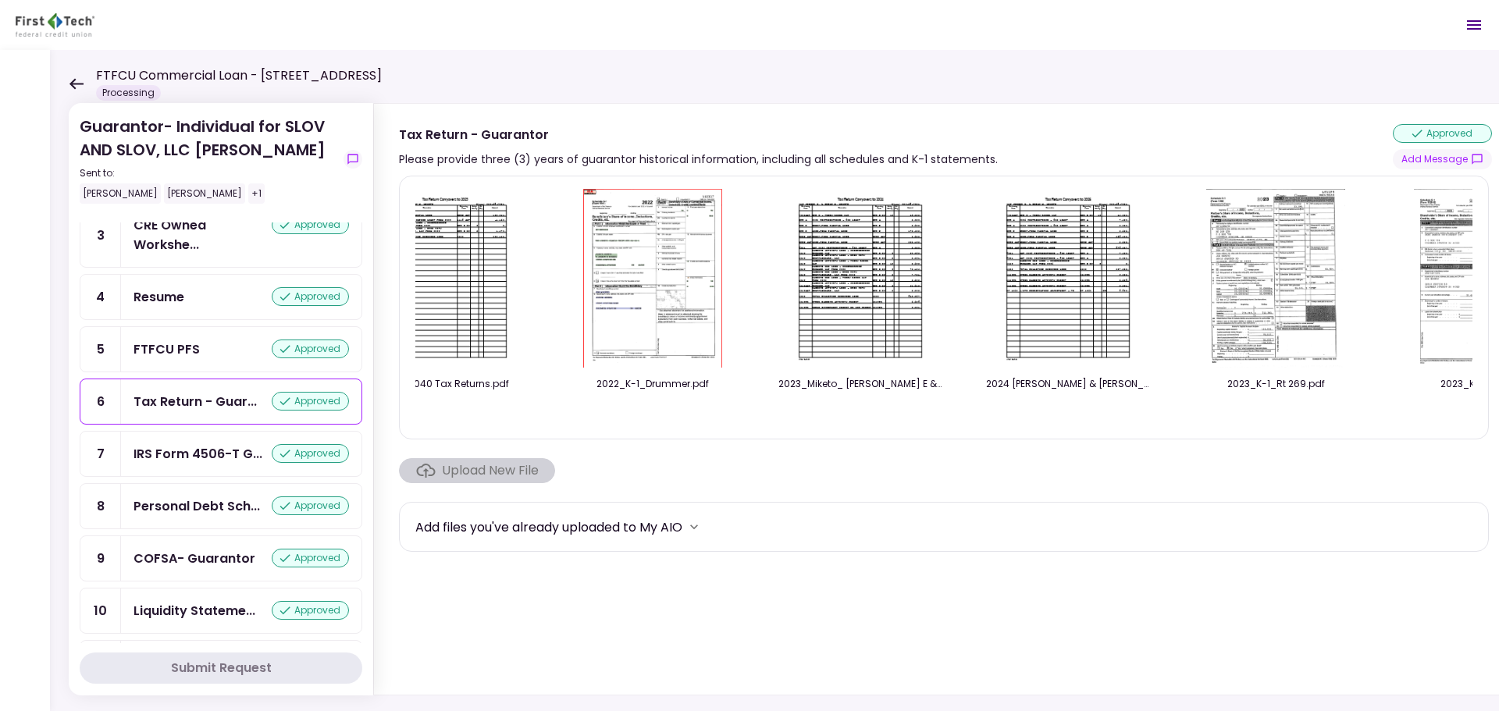
click at [501, 308] on img at bounding box center [445, 278] width 139 height 179
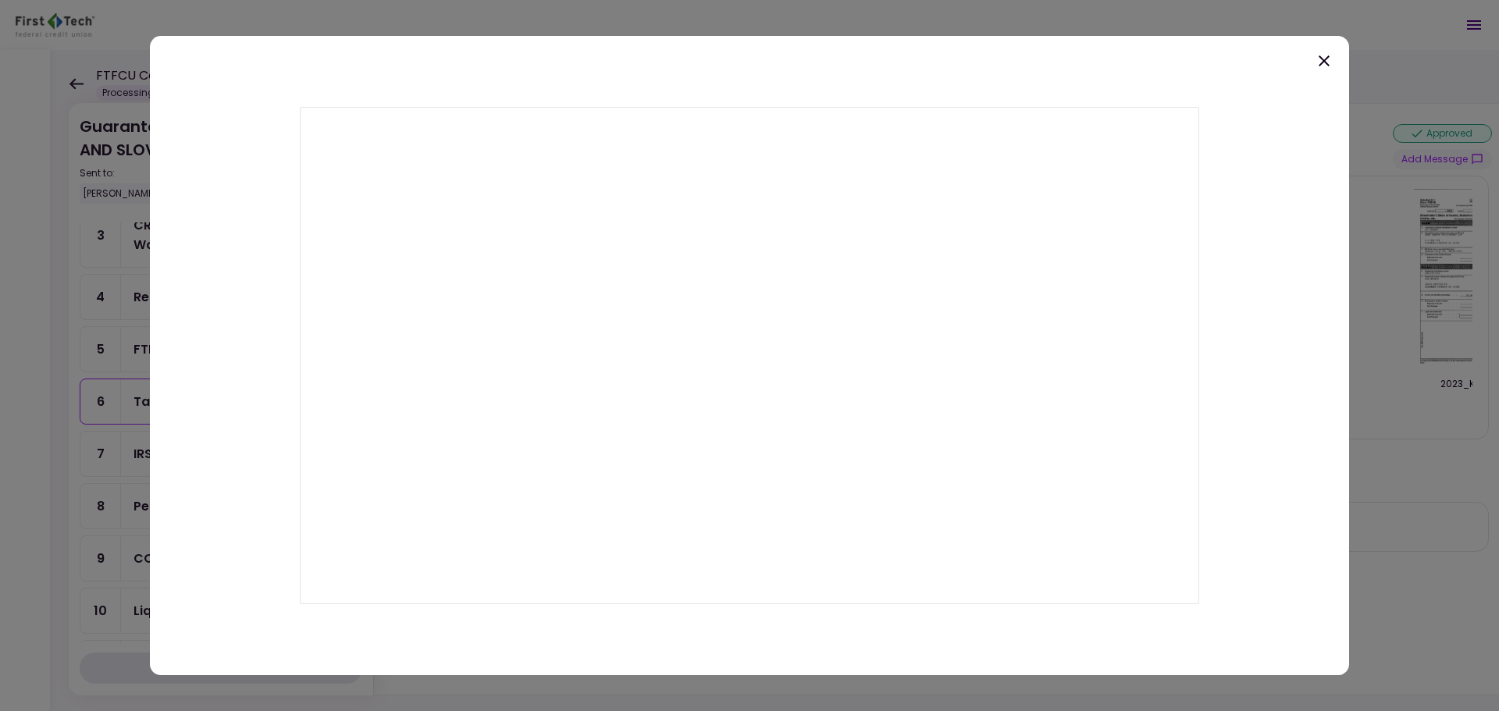
click at [1331, 60] on icon at bounding box center [1324, 61] width 19 height 19
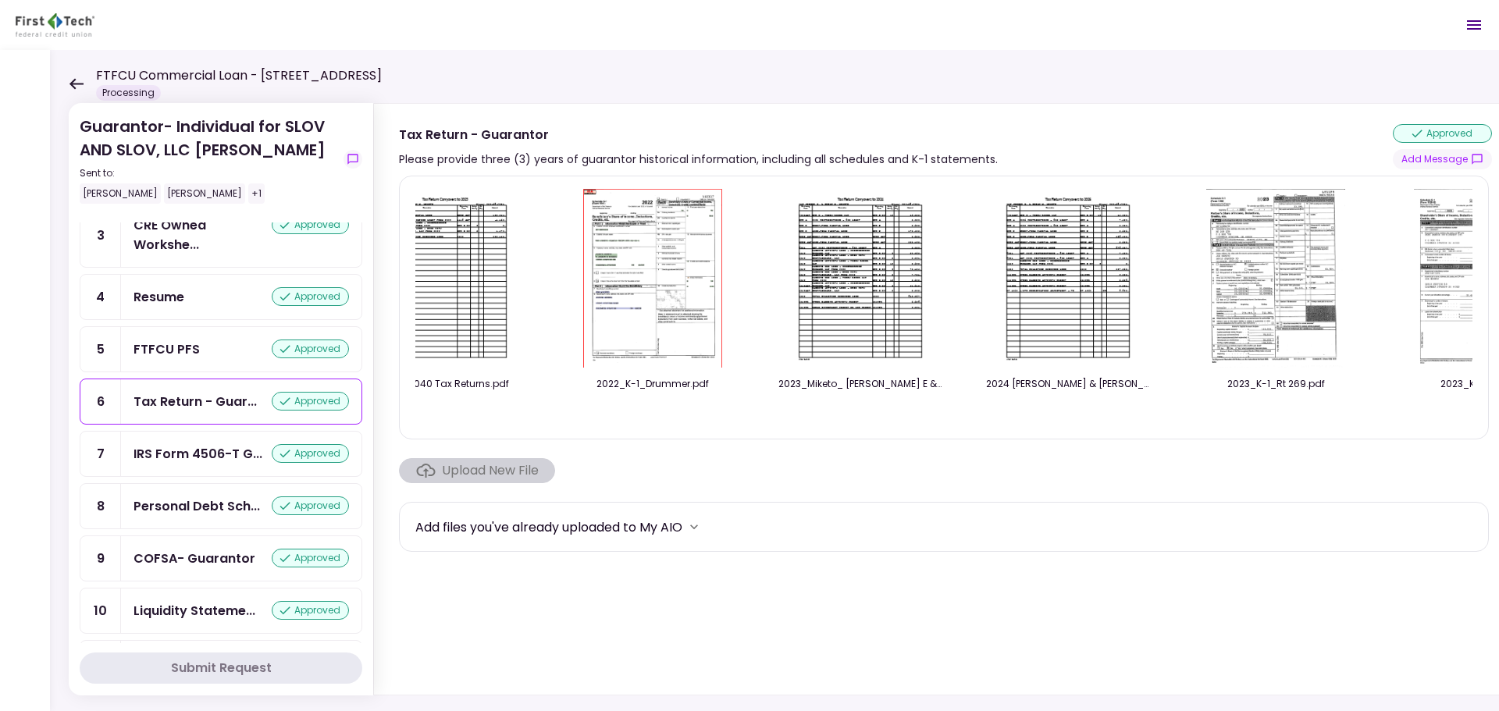
drag, startPoint x: 697, startPoint y: 424, endPoint x: 604, endPoint y: 431, distance: 93.2
click at [580, 436] on div "2023 K-1's_All ND.pdf 2024 [PERSON_NAME] - all K-1's.pdf 2022_1040 Tax Returns.…" at bounding box center [944, 308] width 1090 height 264
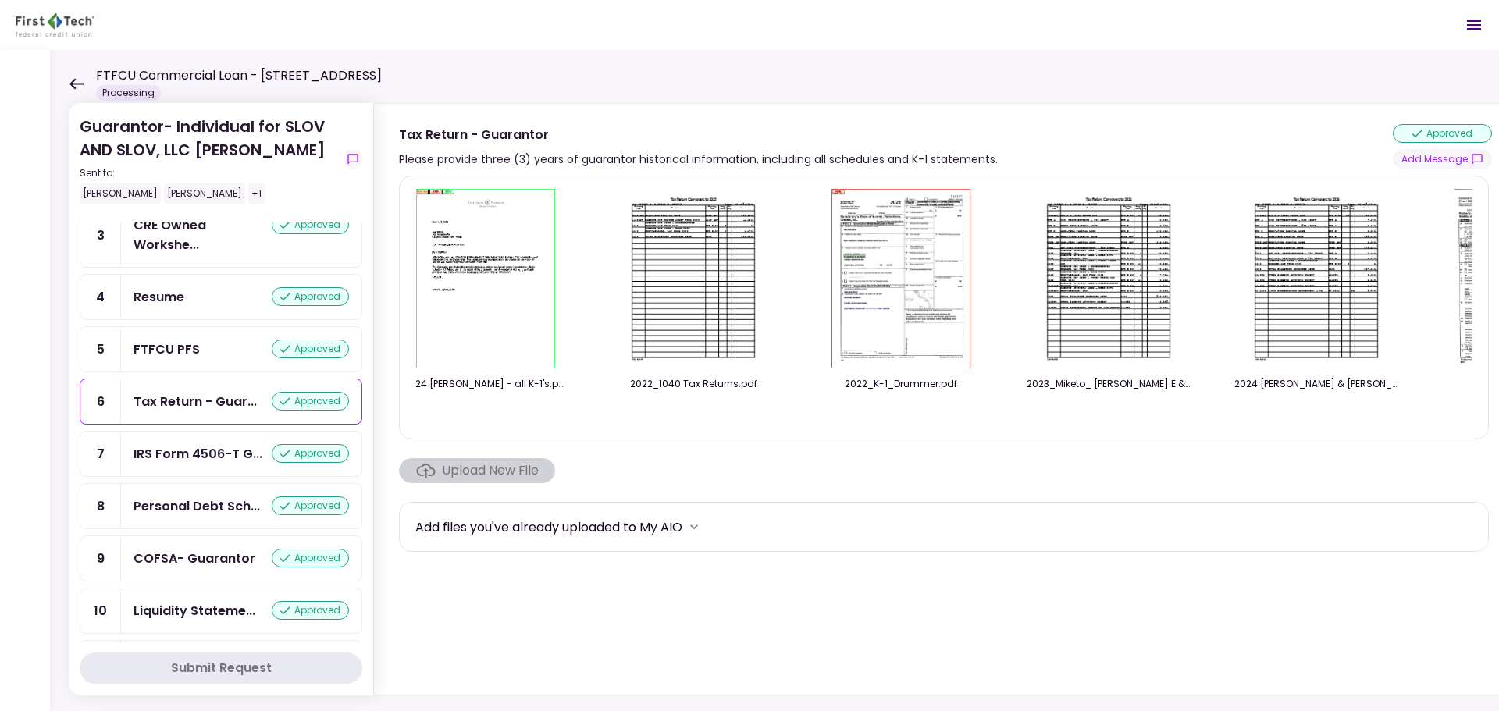
scroll to position [0, 55]
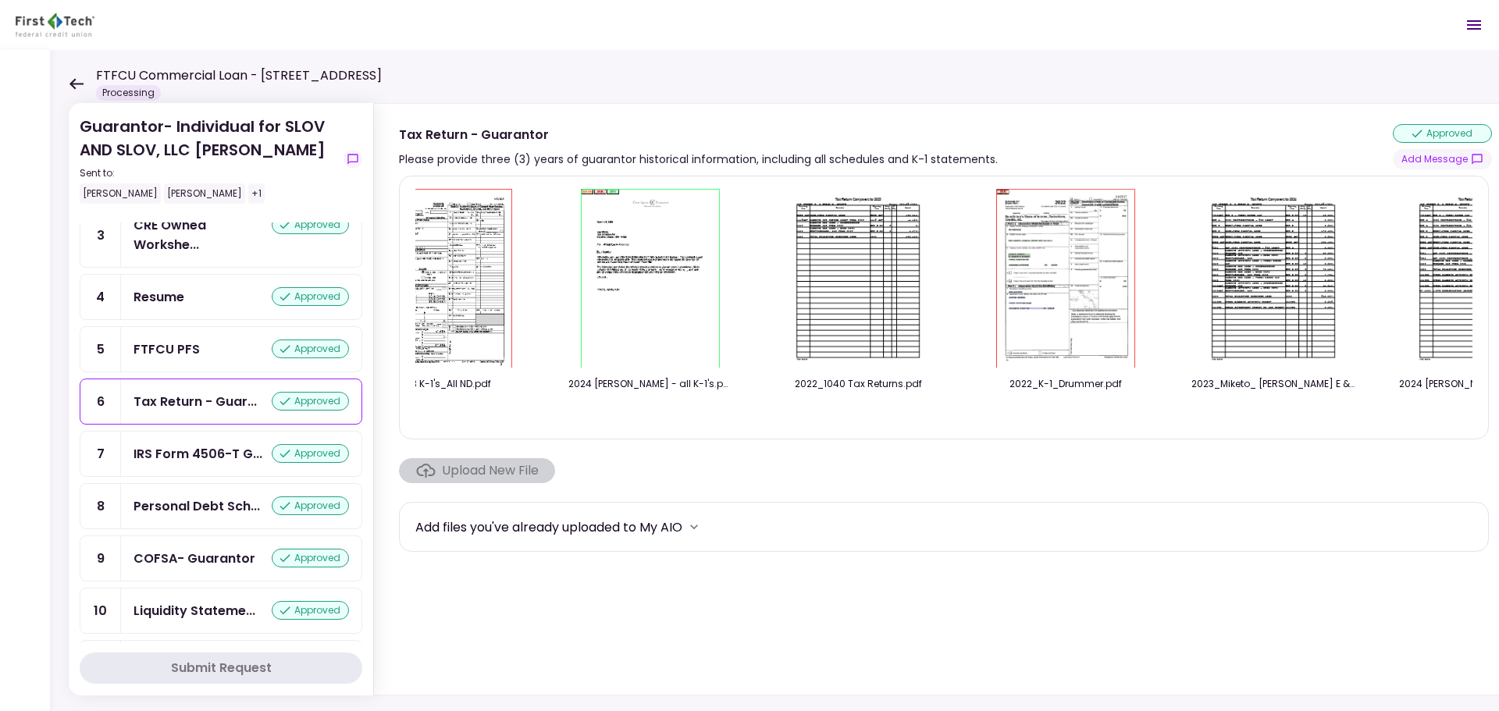
click at [860, 263] on img at bounding box center [858, 278] width 139 height 179
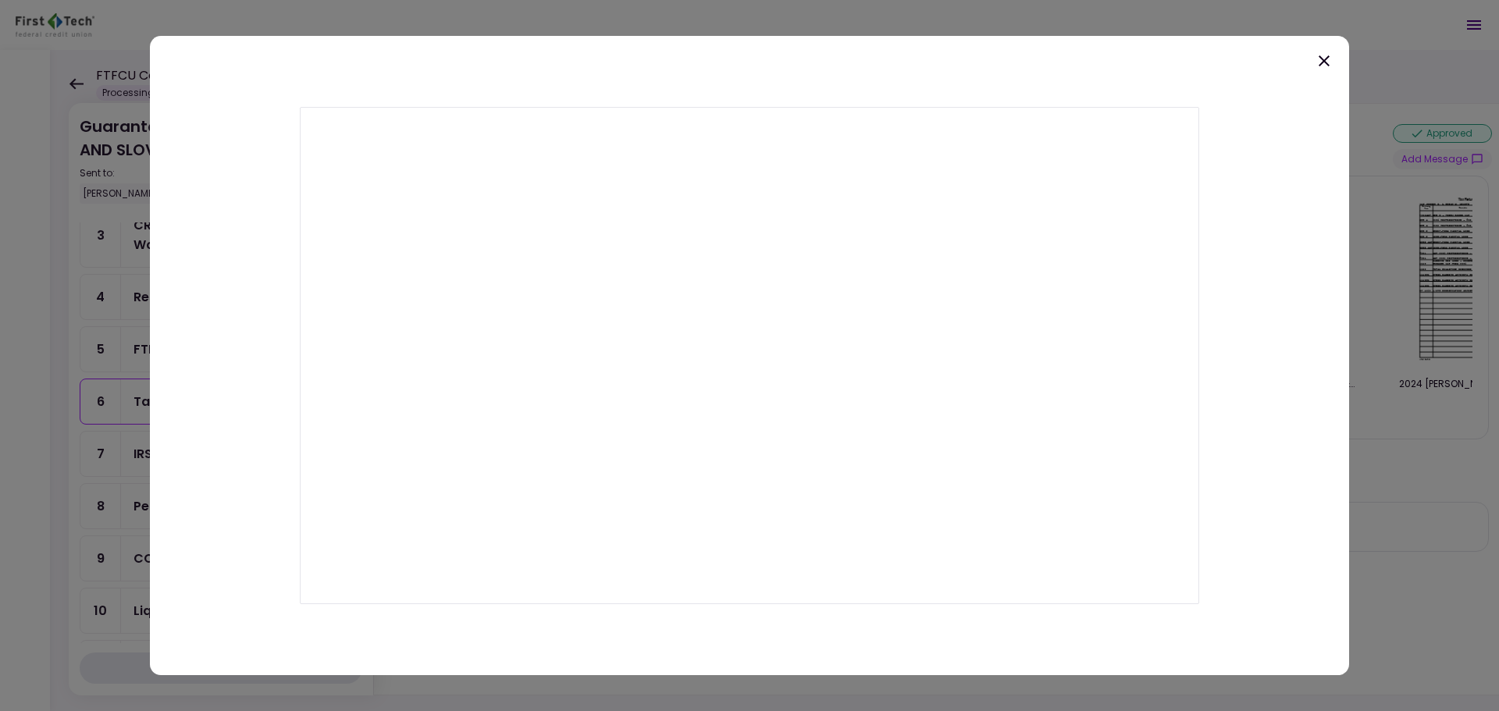
click at [1131, 24] on div at bounding box center [749, 355] width 1499 height 711
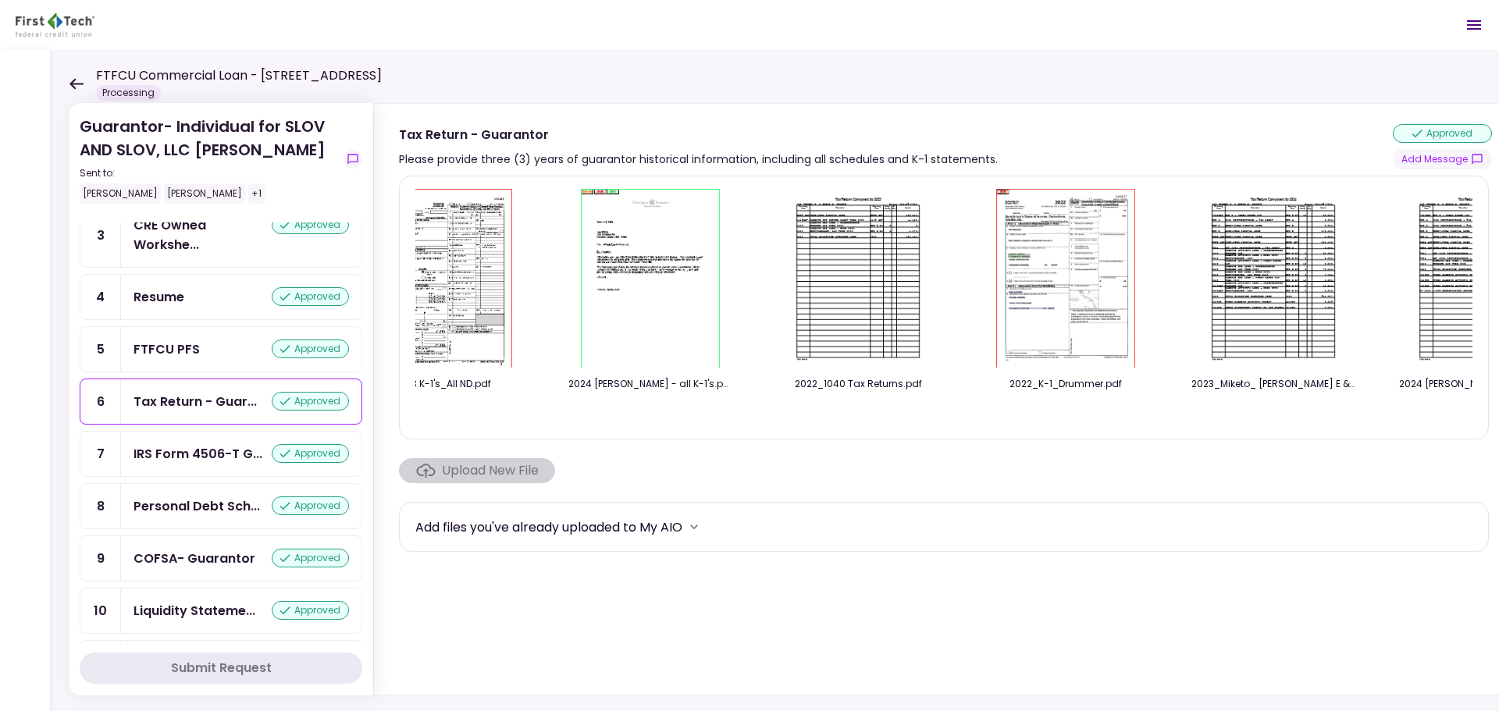
click at [694, 300] on img at bounding box center [650, 278] width 139 height 179
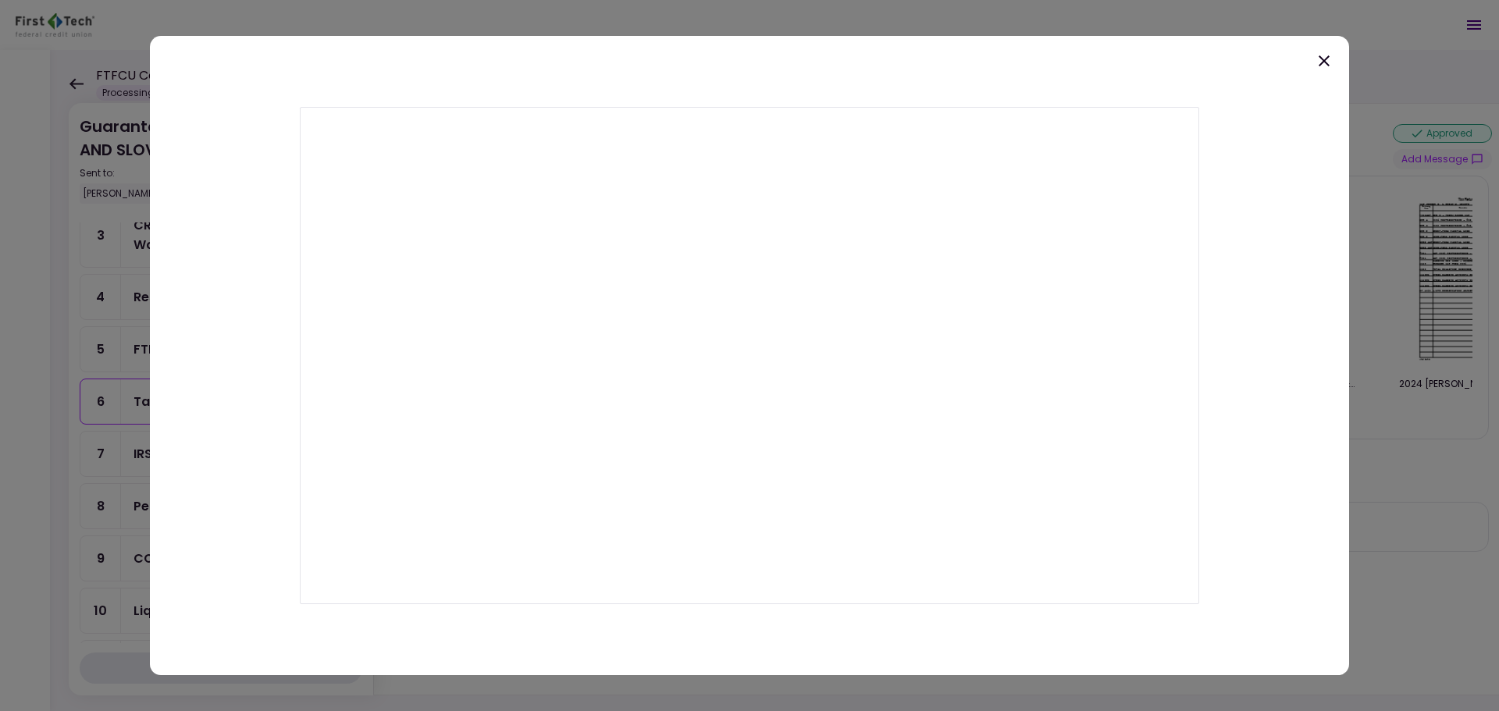
click at [1324, 62] on icon at bounding box center [1324, 61] width 19 height 19
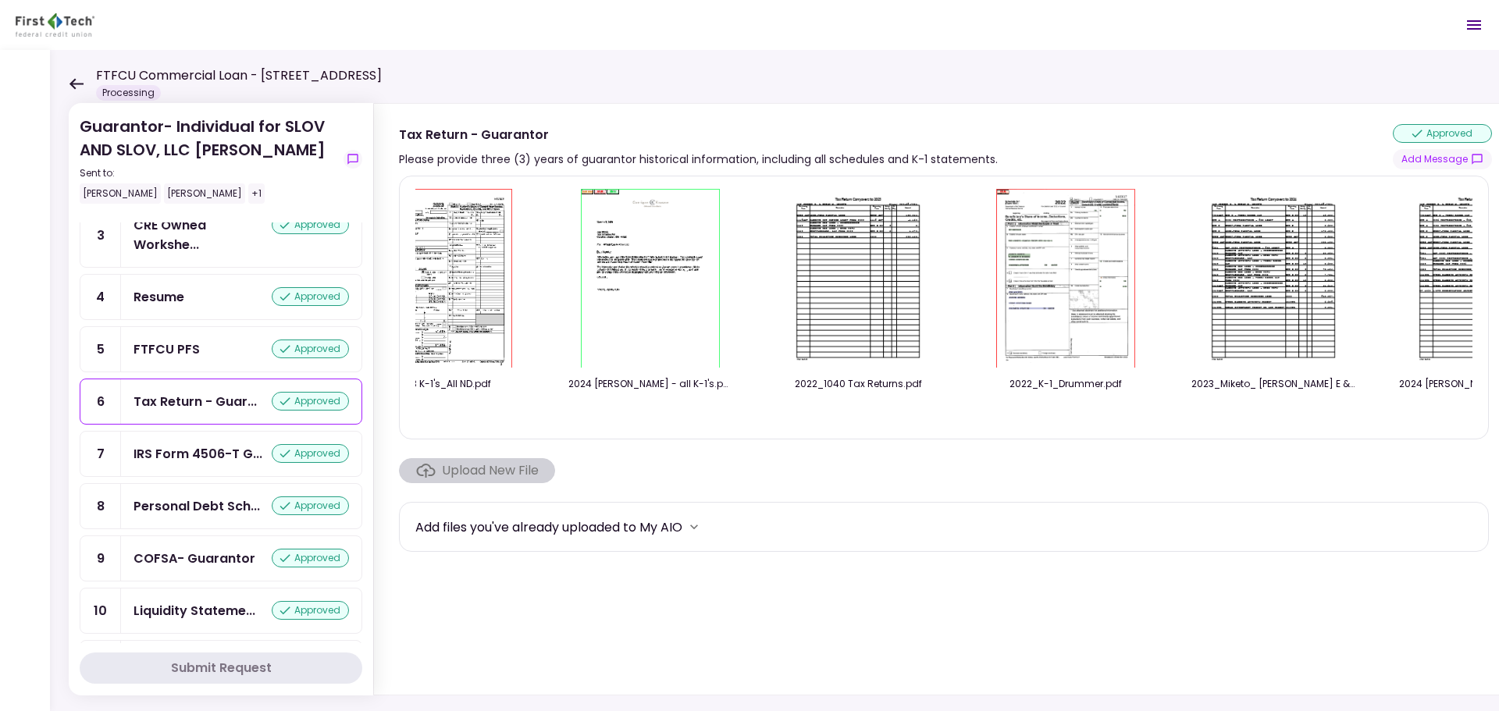
click at [471, 228] on img at bounding box center [442, 278] width 139 height 179
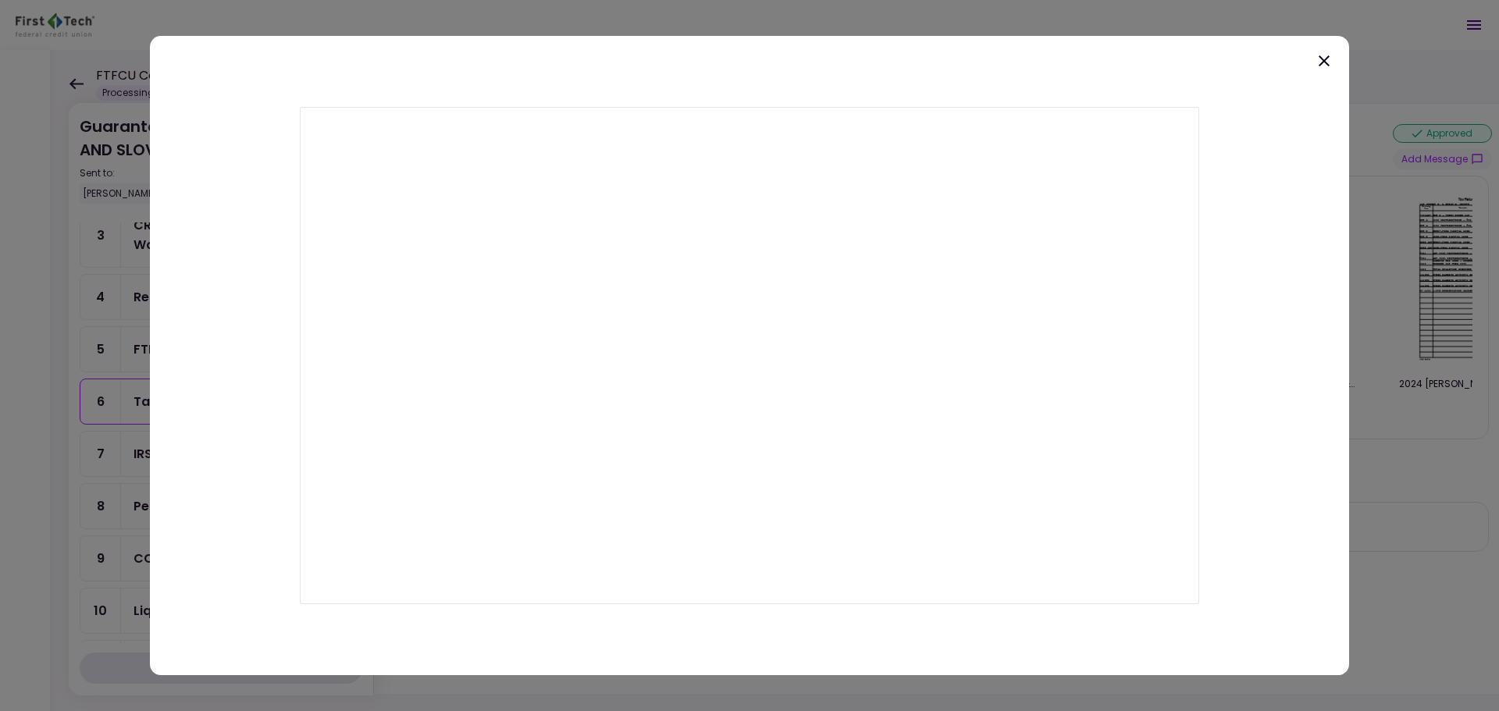
click at [1335, 55] on div at bounding box center [750, 356] width 1200 height 640
drag, startPoint x: 1326, startPoint y: 61, endPoint x: 1313, endPoint y: 68, distance: 15.0
click at [1324, 61] on icon at bounding box center [1324, 61] width 19 height 19
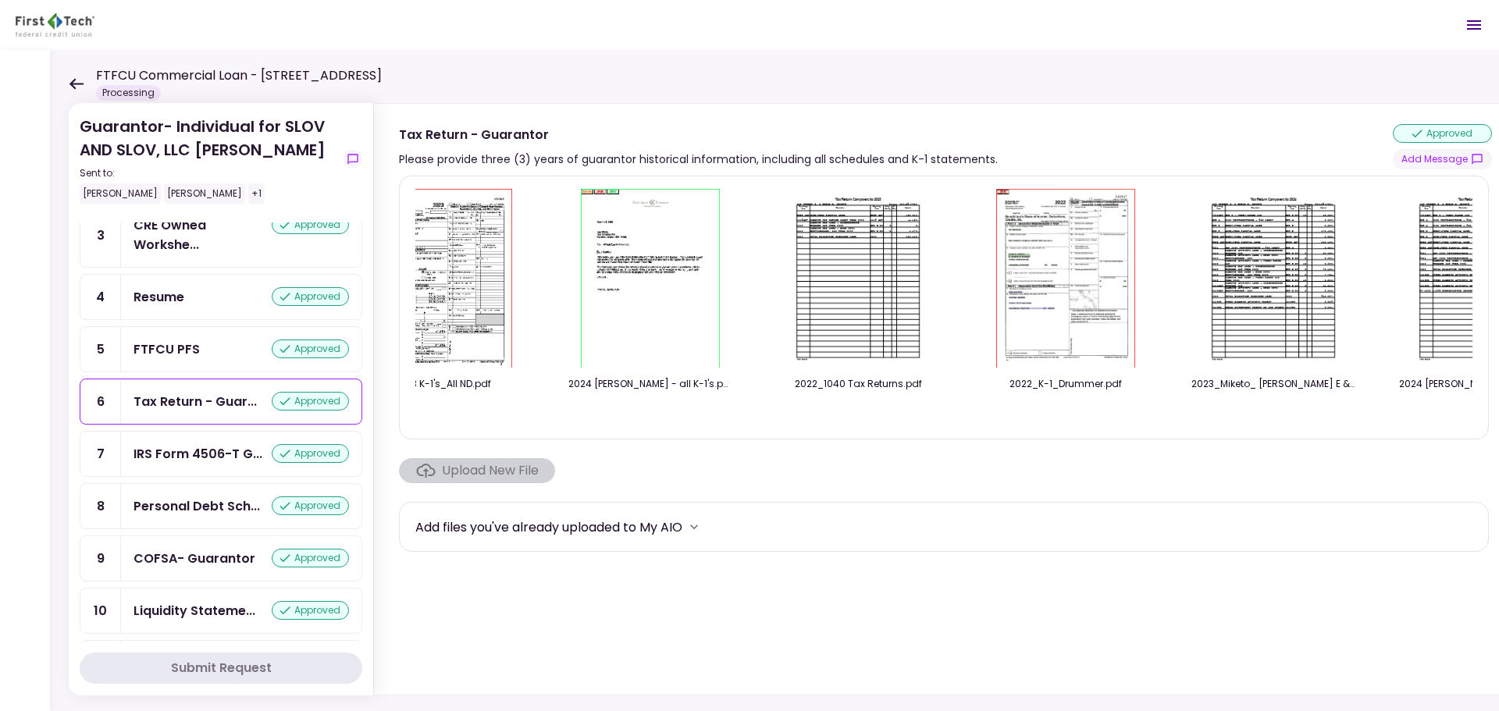
scroll to position [0, 0]
